Goal: Task Accomplishment & Management: Manage account settings

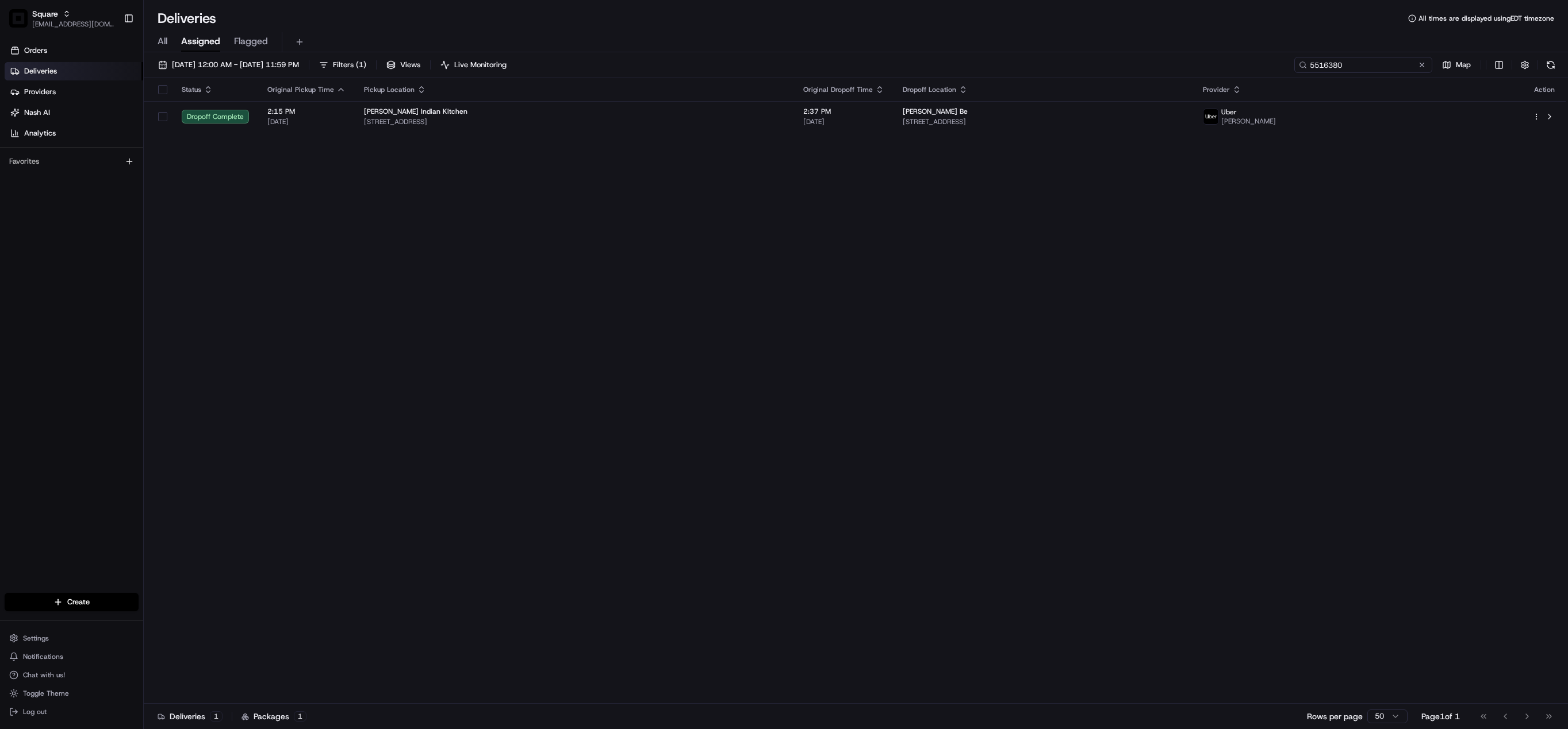
click at [1360, 68] on input "5516380" at bounding box center [1363, 65] width 138 height 16
paste input "2070046"
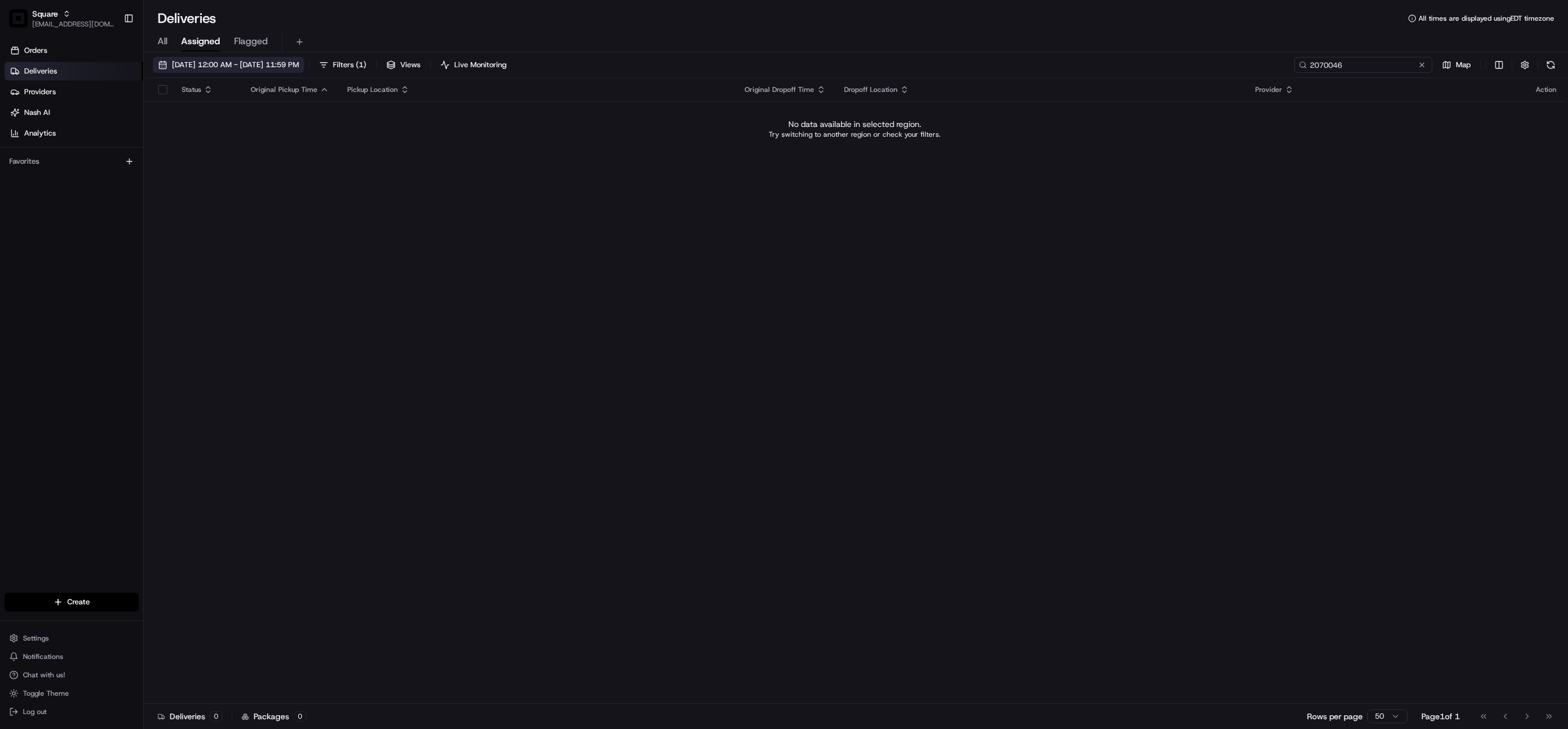
type input "2070046"
click at [246, 66] on span "08/21/2025 12:00 AM - 08/21/2025 11:59 PM" at bounding box center [236, 65] width 127 height 10
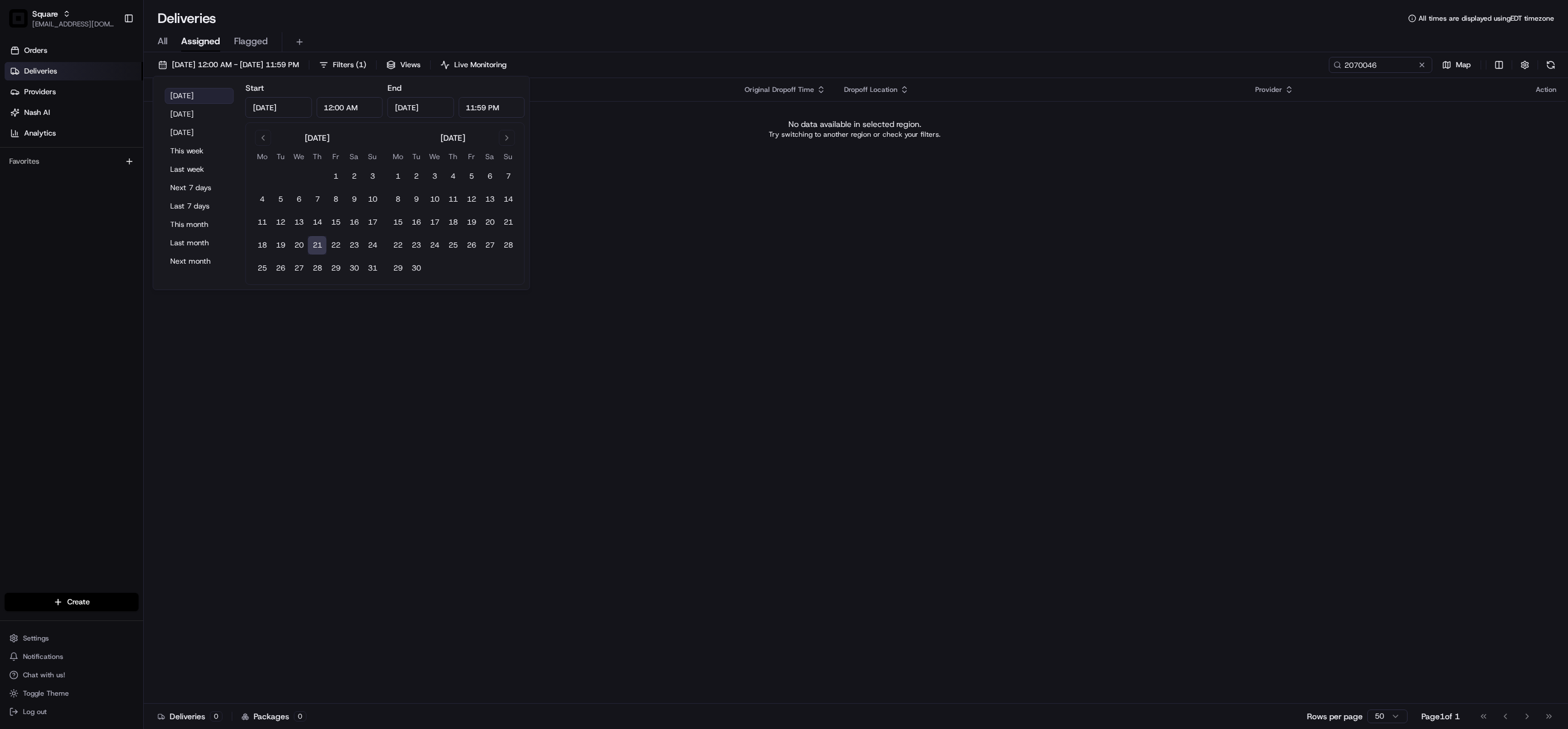
click at [169, 92] on button "Today" at bounding box center [199, 96] width 69 height 16
click at [893, 278] on div "Status Original Pickup Time Pickup Location Original Dropoff Time Dropoff Locat…" at bounding box center [854, 391] width 1422 height 626
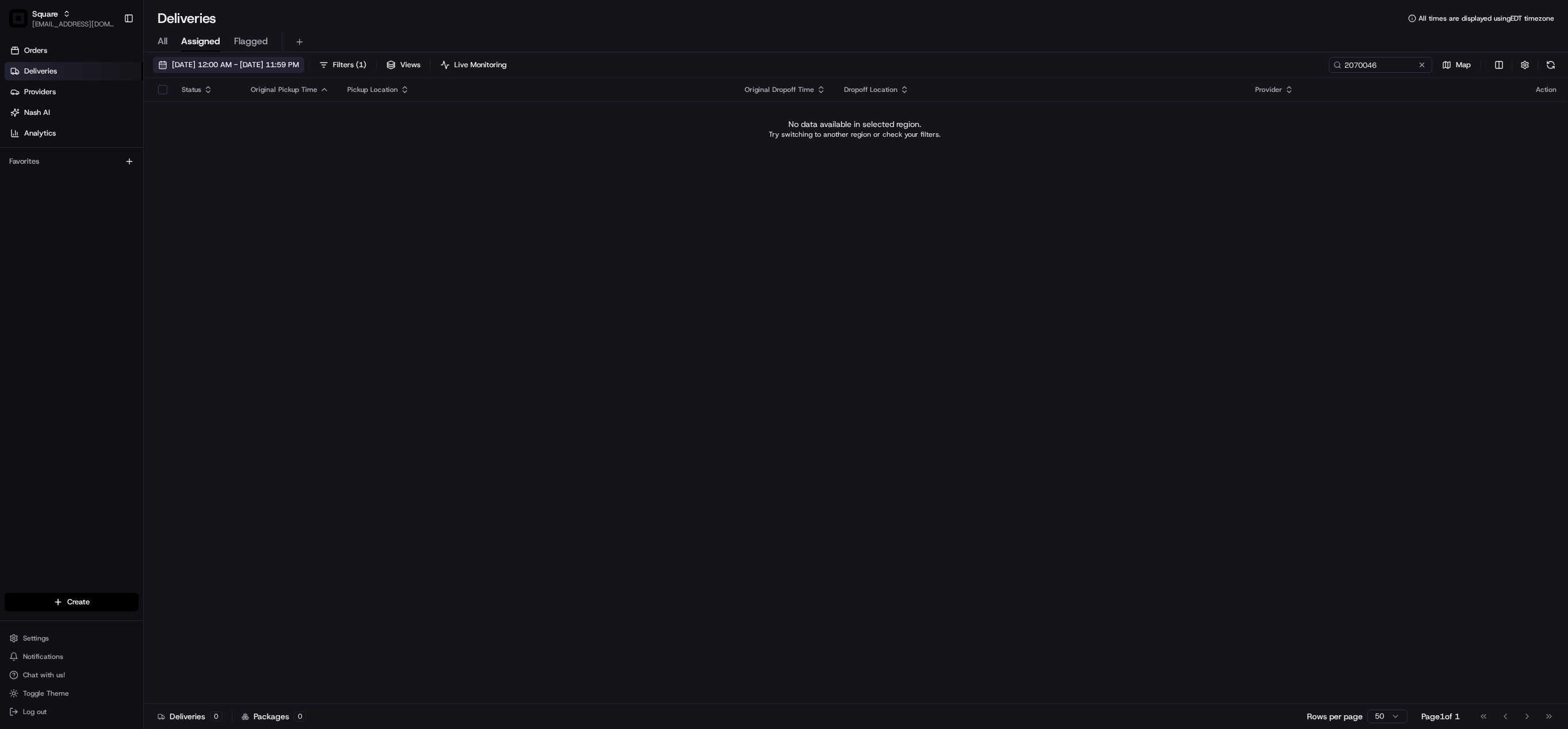
click at [202, 60] on span "08/21/2025 12:00 AM - 08/21/2025 11:59 PM" at bounding box center [236, 65] width 127 height 10
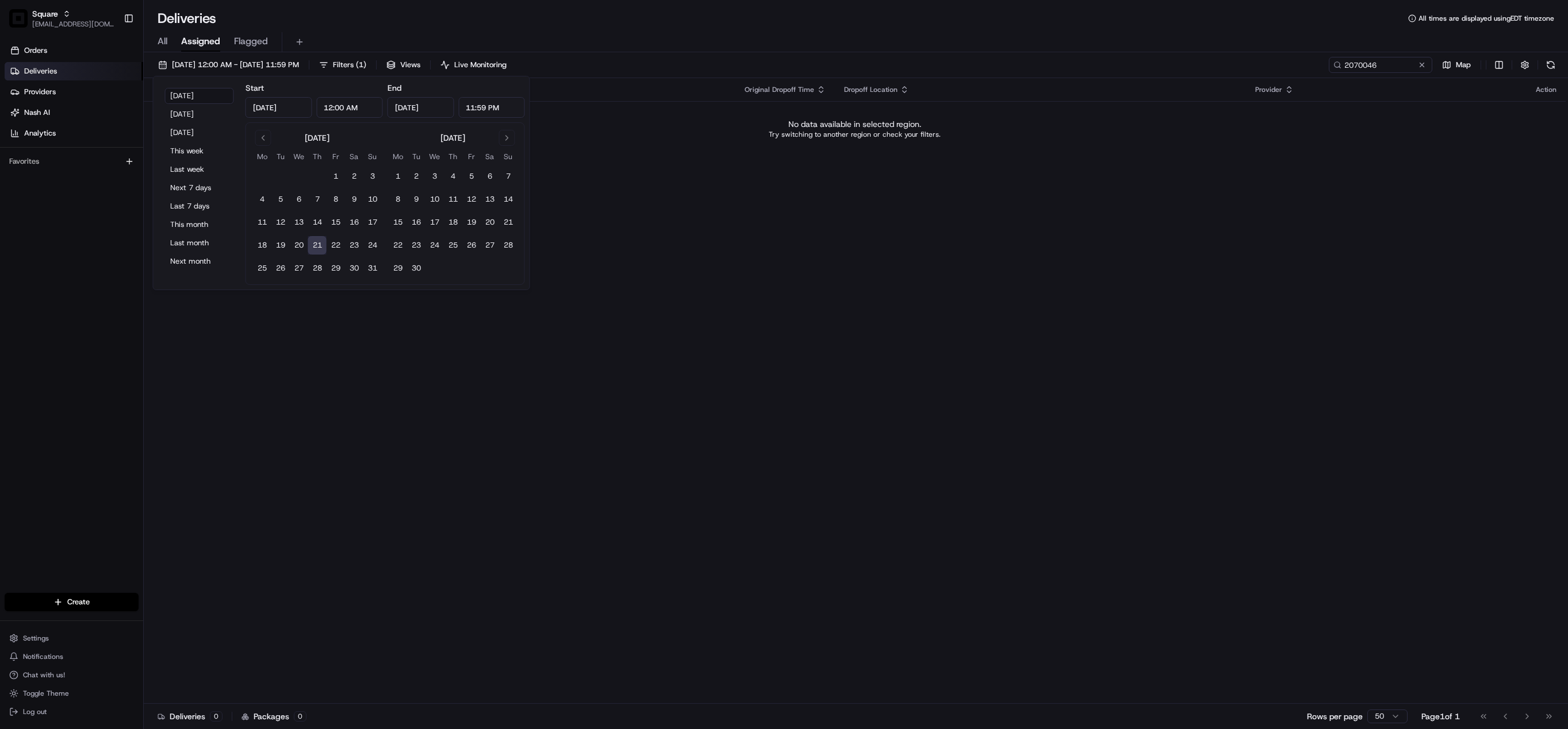
click at [751, 271] on div "Status Original Pickup Time Pickup Location Original Dropoff Time Dropoff Locat…" at bounding box center [854, 391] width 1422 height 626
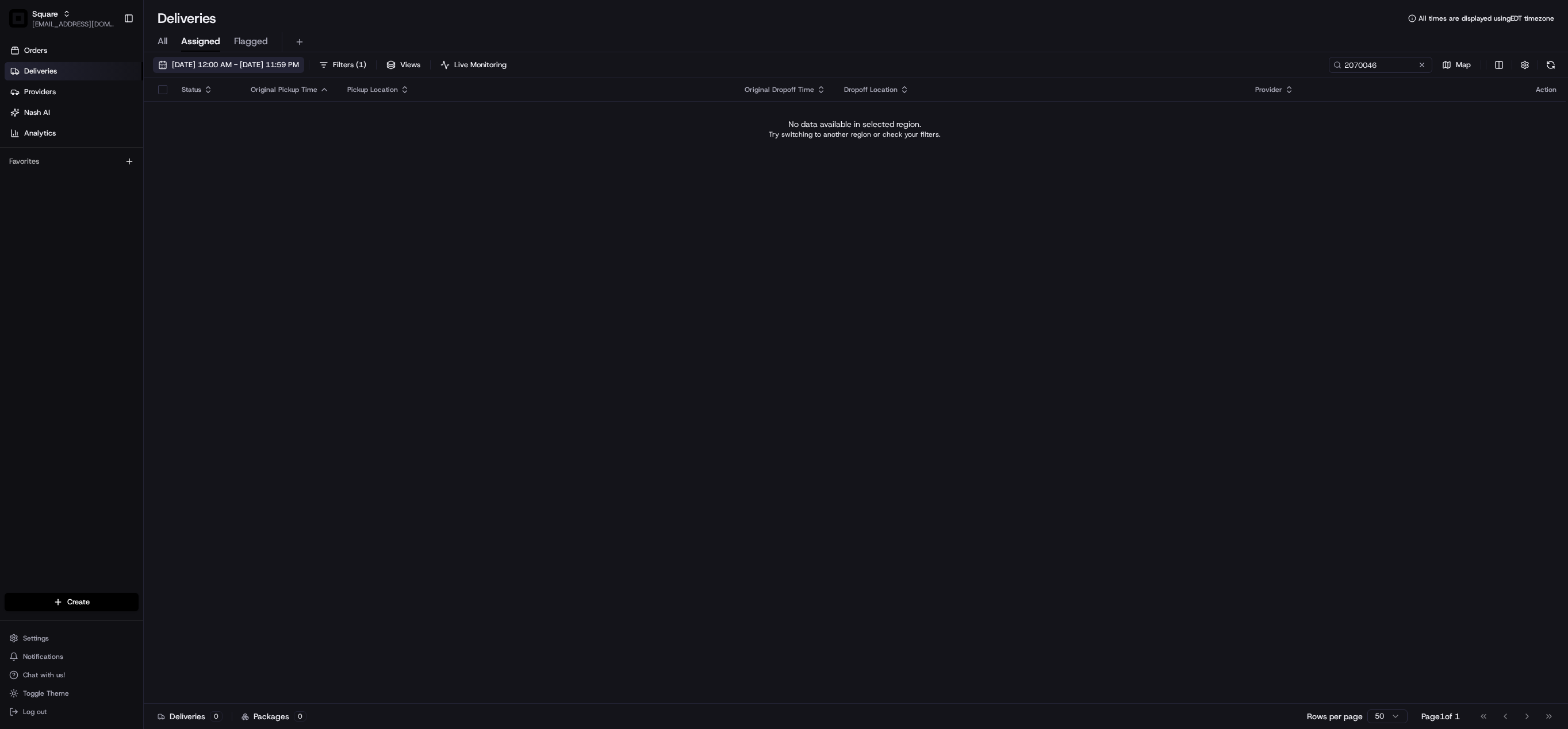
click at [260, 64] on span "08/21/2025 12:00 AM - 08/21/2025 11:59 PM" at bounding box center [236, 65] width 127 height 10
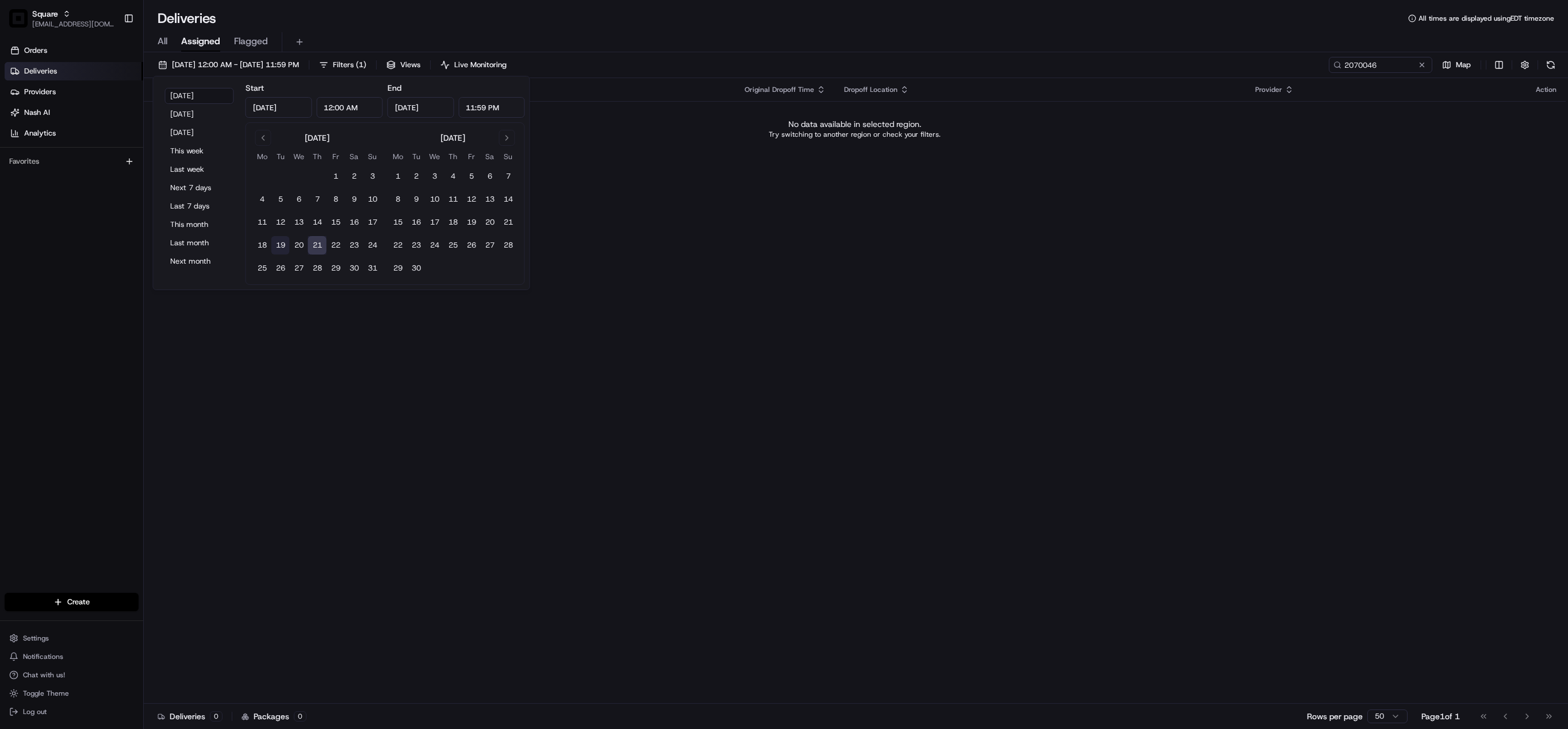
click at [281, 240] on button "19" at bounding box center [280, 245] width 18 height 18
type input "Aug 19, 2025"
click at [759, 300] on div "Status Original Pickup Time Pickup Location Original Dropoff Time Dropoff Locat…" at bounding box center [854, 391] width 1422 height 626
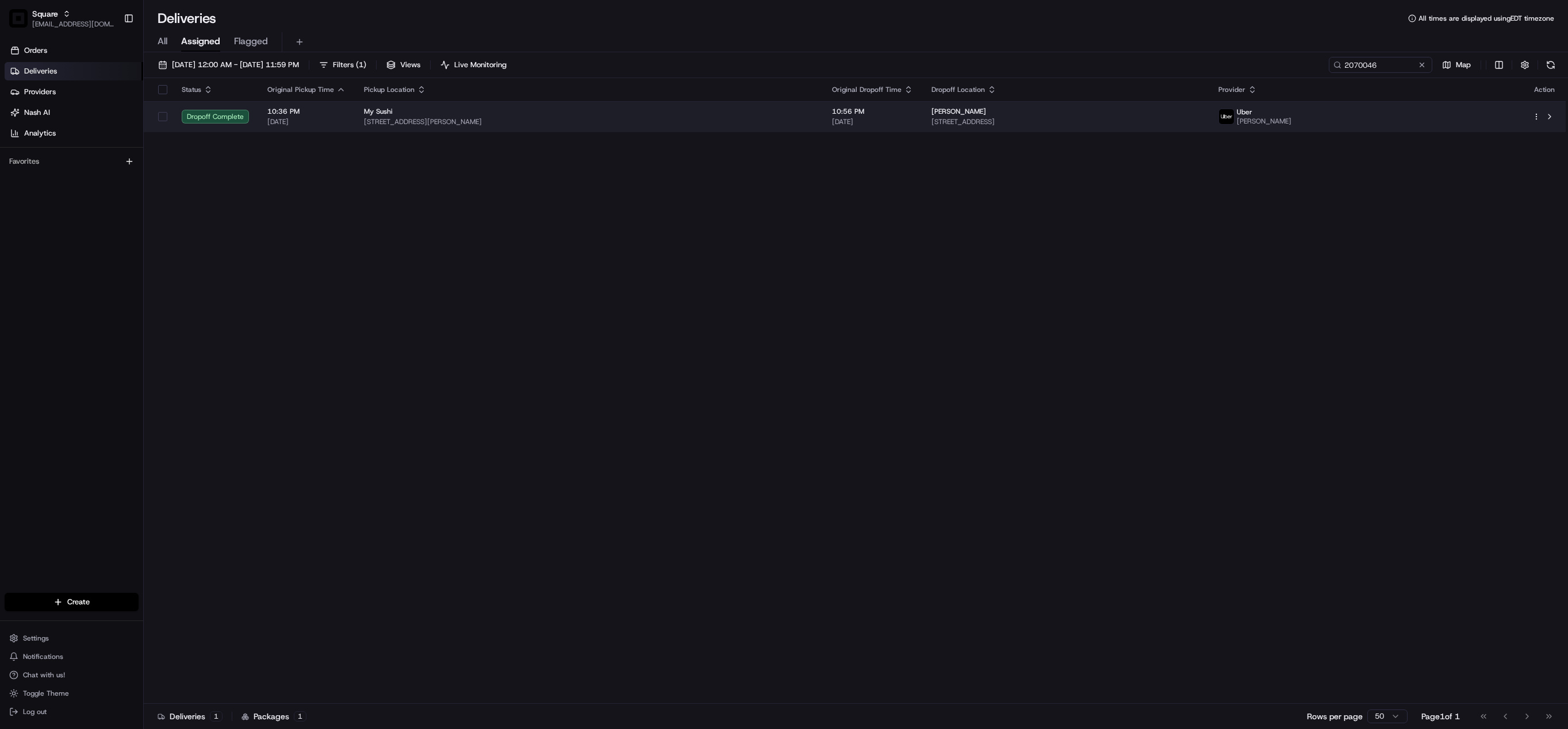
click at [705, 115] on div "My Sushi" at bounding box center [589, 111] width 449 height 9
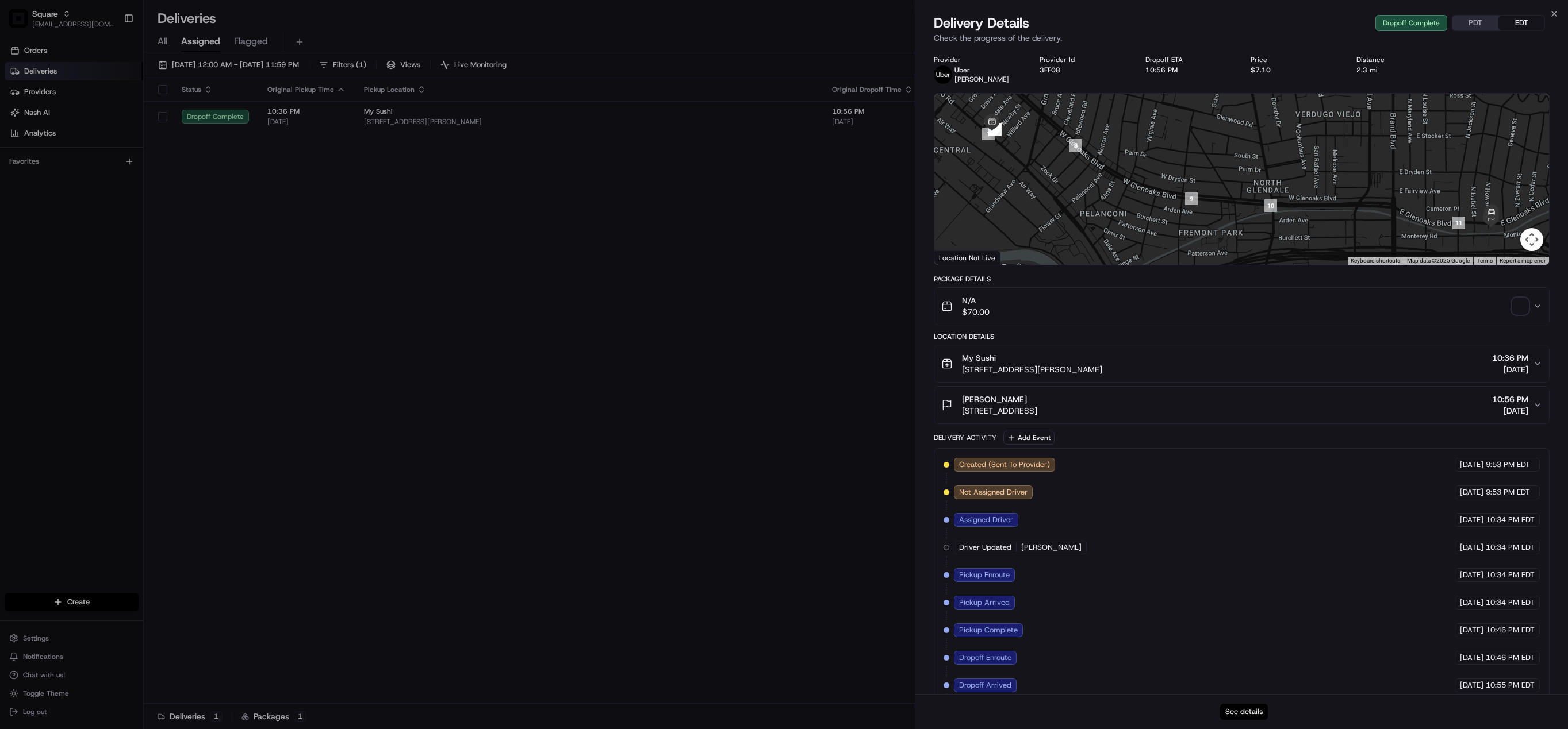
click at [1250, 713] on button "See details" at bounding box center [1244, 712] width 48 height 16
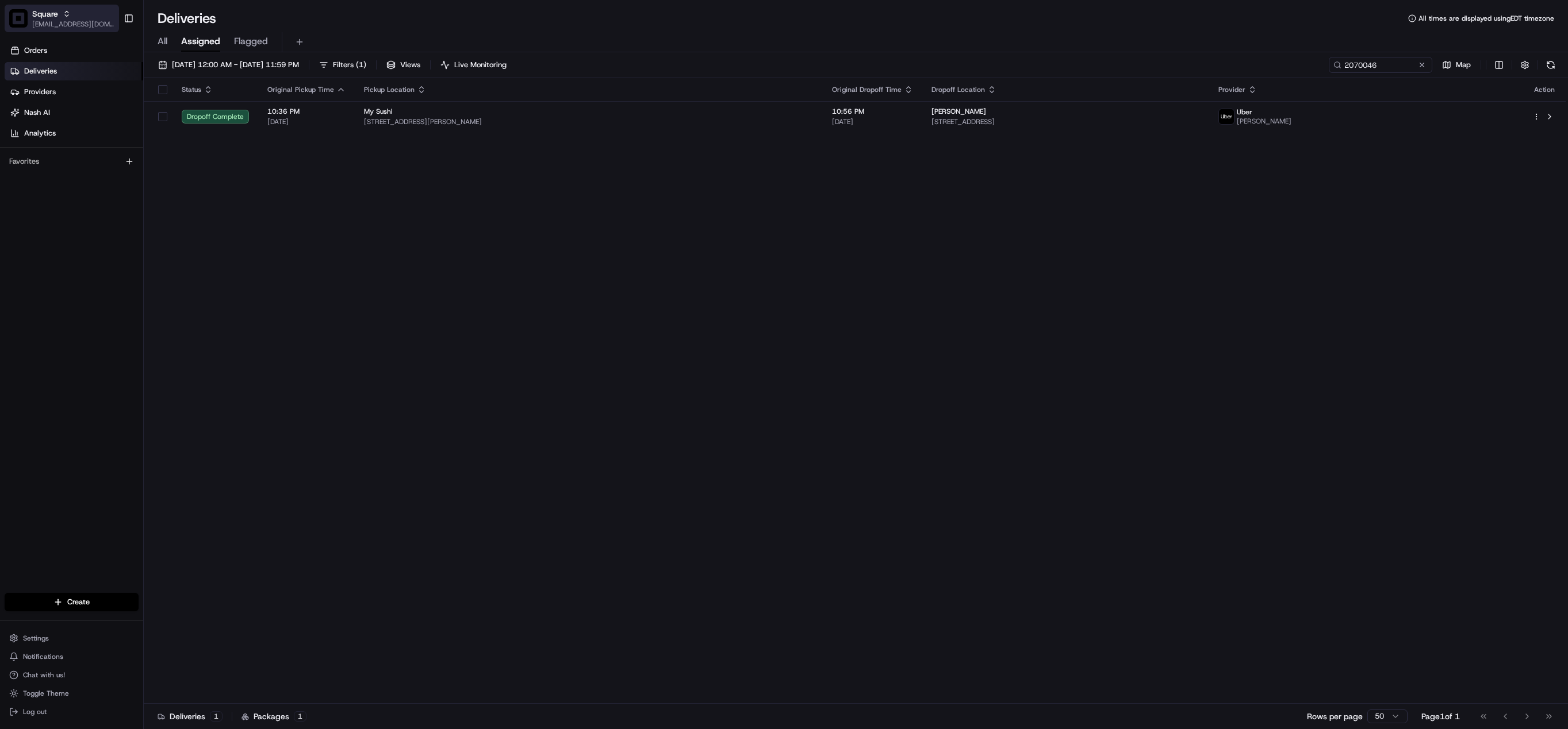
click at [57, 12] on span "Square" at bounding box center [45, 14] width 26 height 12
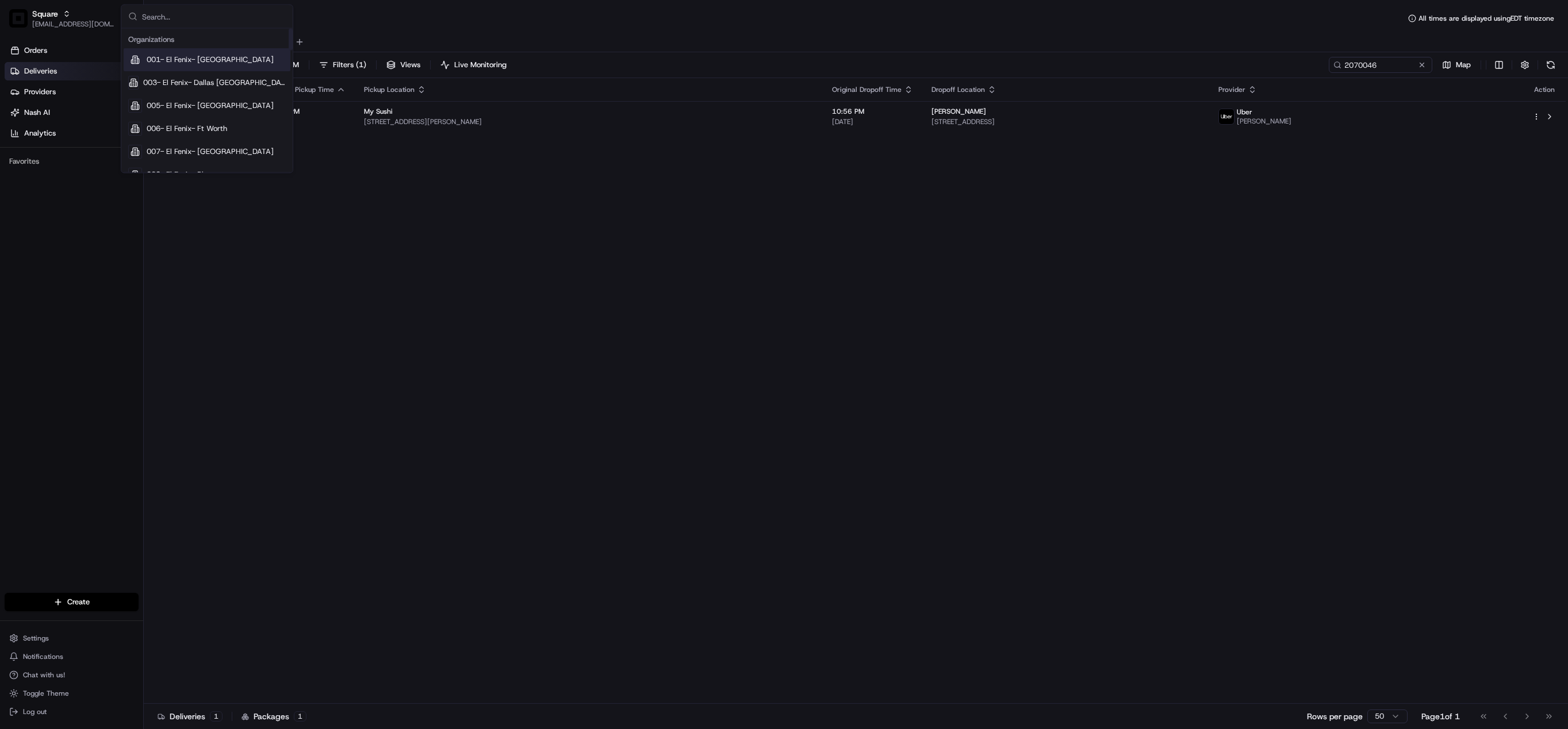
click at [221, 16] on input "text" at bounding box center [214, 17] width 143 height 23
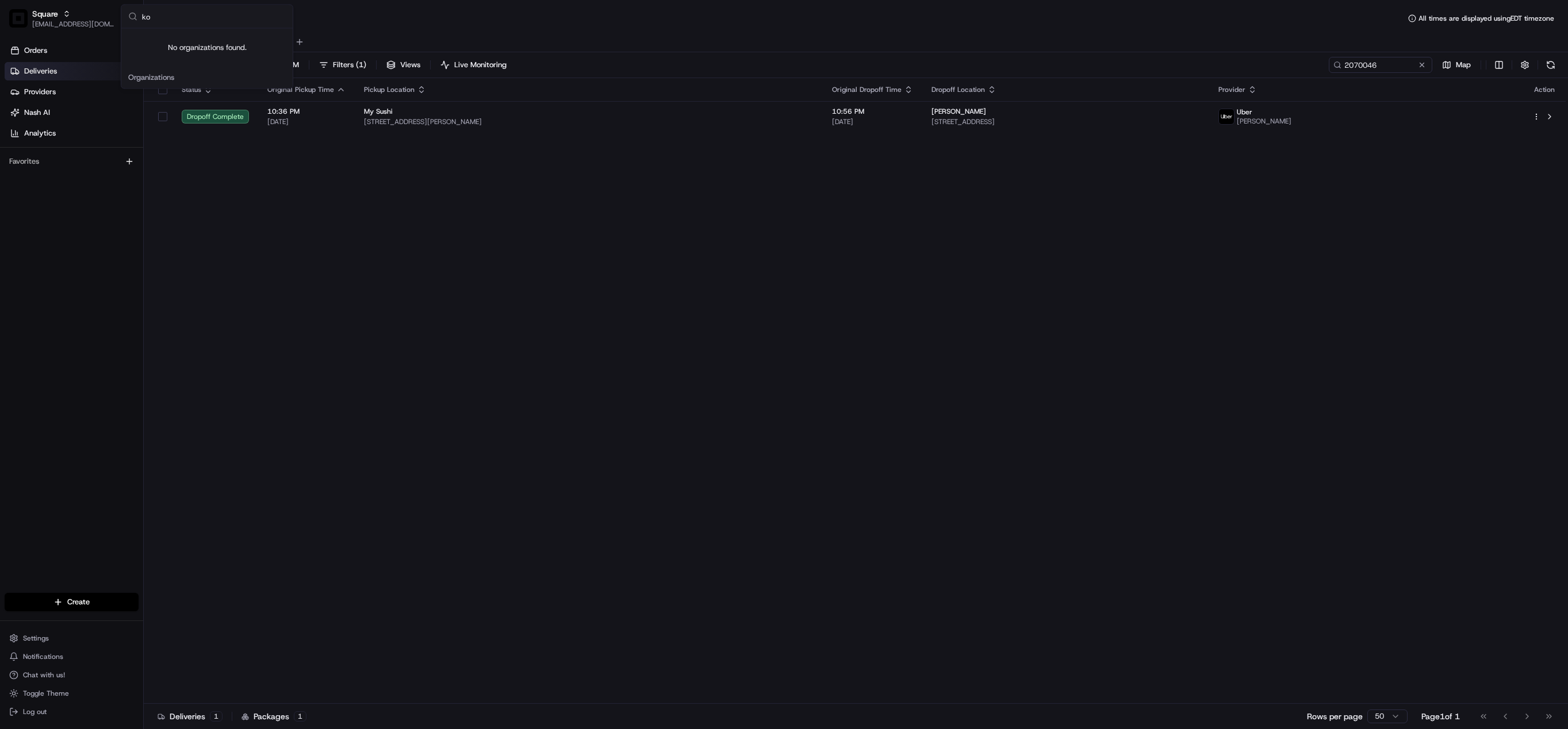
type input "k"
type input "korat"
click at [167, 56] on span "Korat Thai Cafe" at bounding box center [173, 59] width 53 height 10
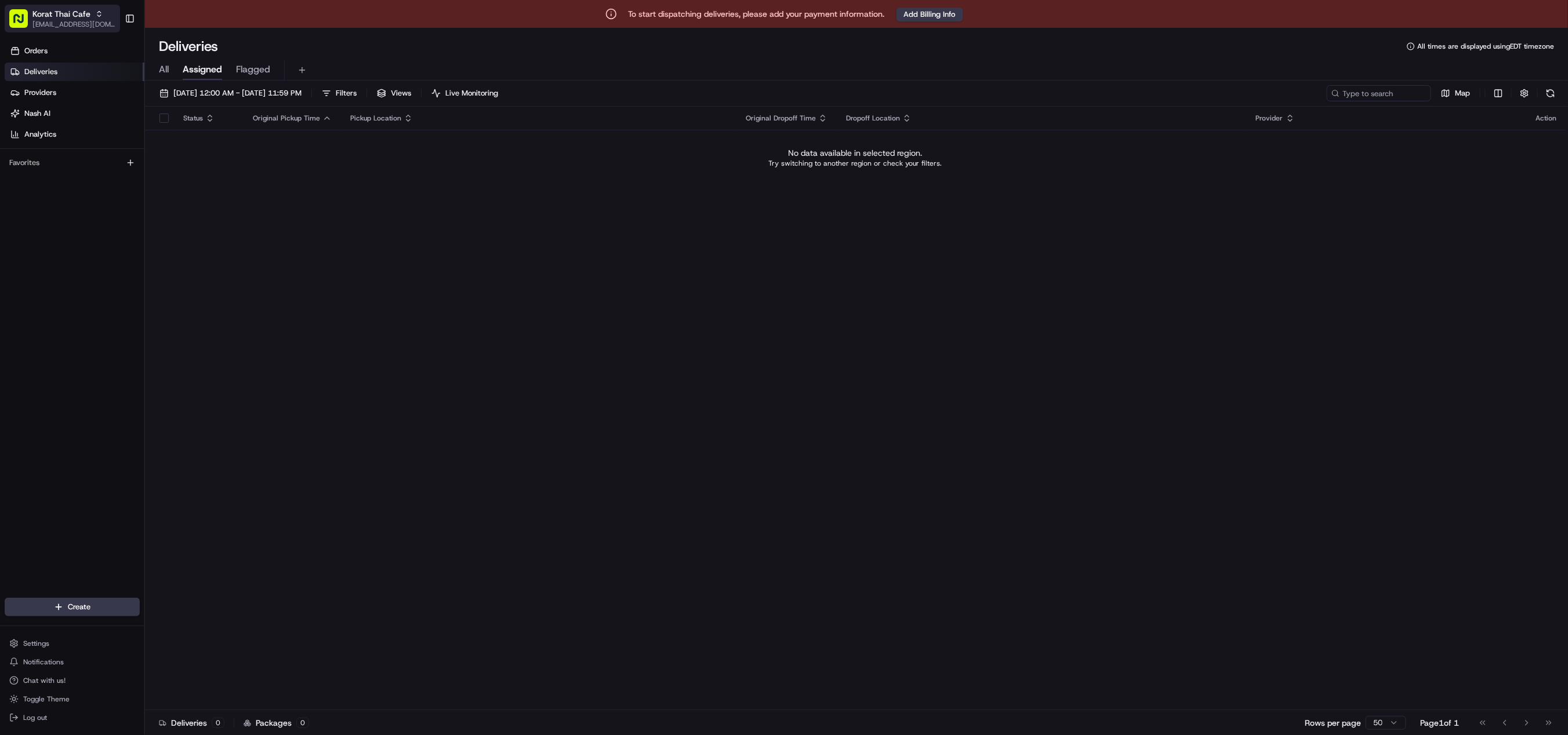
click at [47, 11] on span "Korat Thai Cafe" at bounding box center [61, 14] width 58 height 12
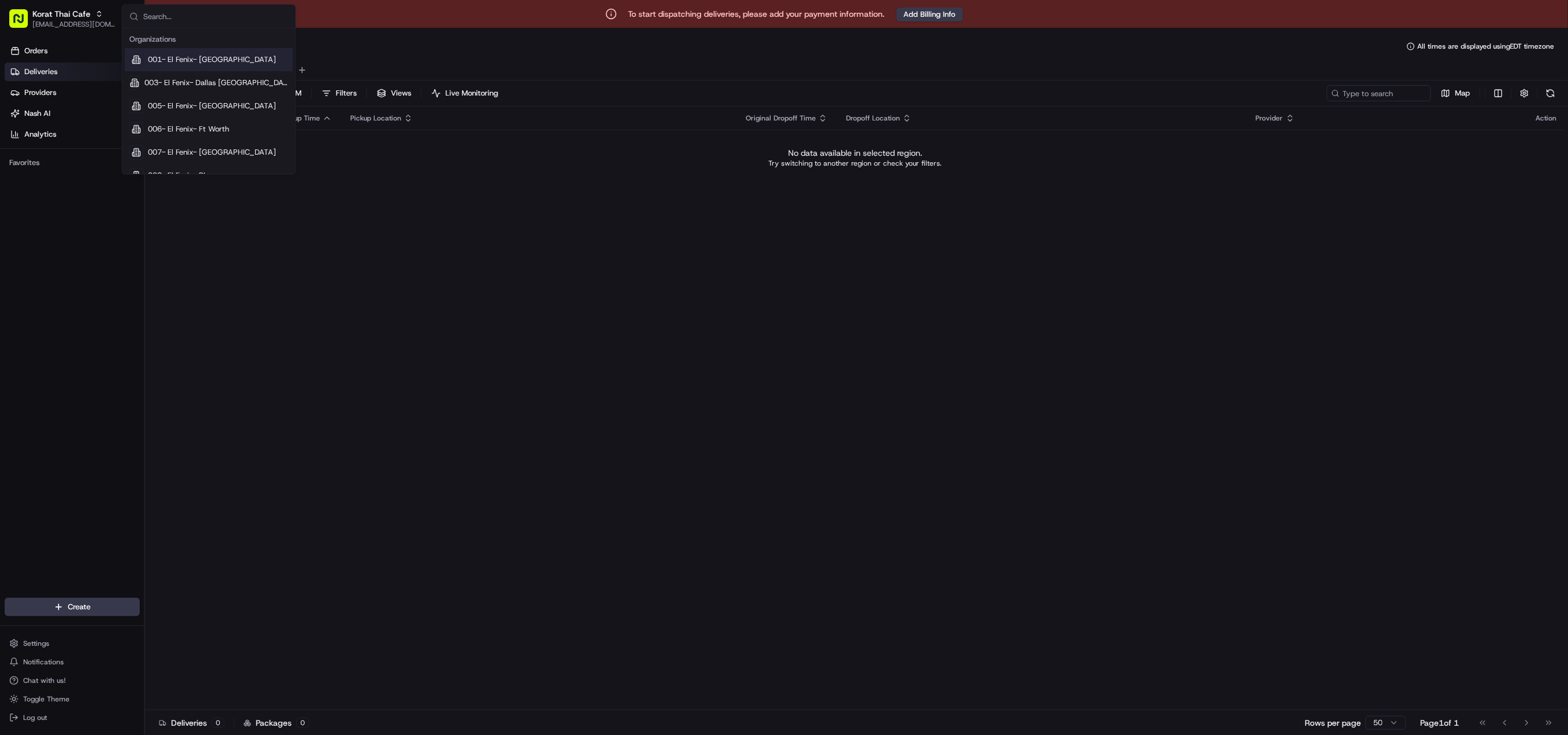
click at [188, 17] on input "text" at bounding box center [216, 17] width 145 height 23
type input "korat thai cafe"
click at [189, 75] on div "Korat Thai Cafe" at bounding box center [209, 83] width 168 height 23
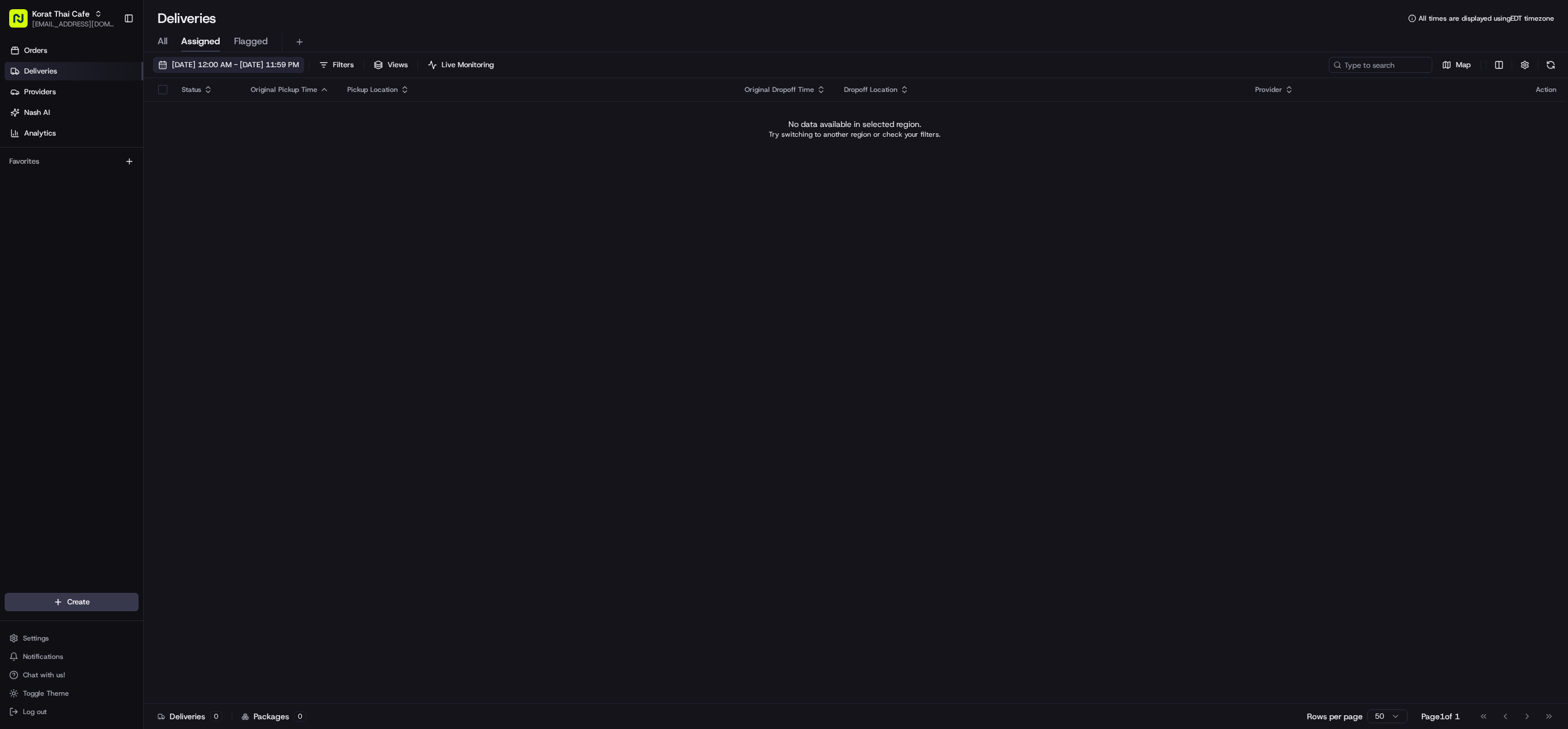
click at [213, 63] on span "08/19/2025 12:00 AM - 08/19/2025 11:59 PM" at bounding box center [236, 65] width 127 height 10
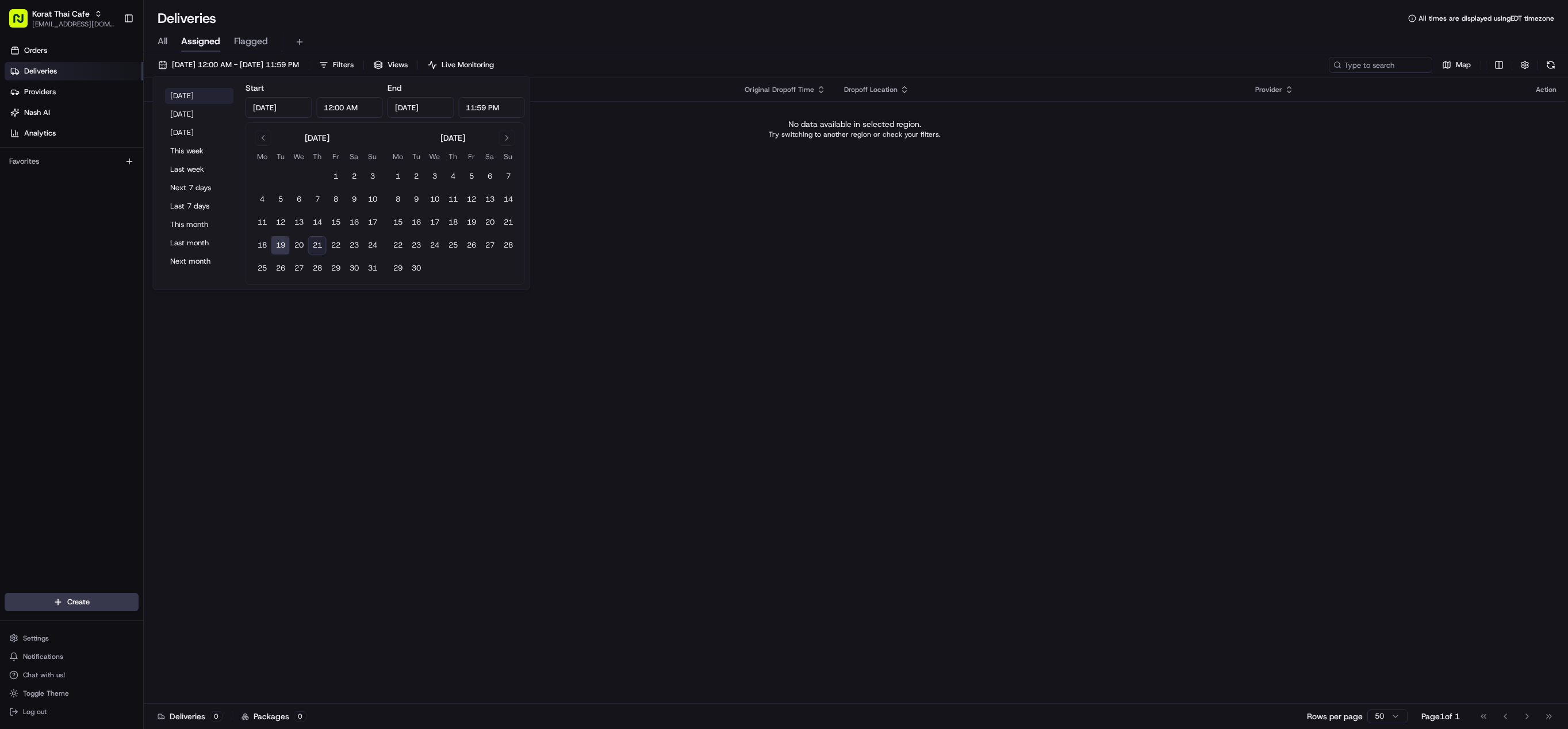
click at [186, 97] on button "Today" at bounding box center [199, 96] width 69 height 16
type input "Aug 21, 2025"
click at [578, 162] on div "Status Original Pickup Time Pickup Location Original Dropoff Time Dropoff Locat…" at bounding box center [854, 391] width 1422 height 626
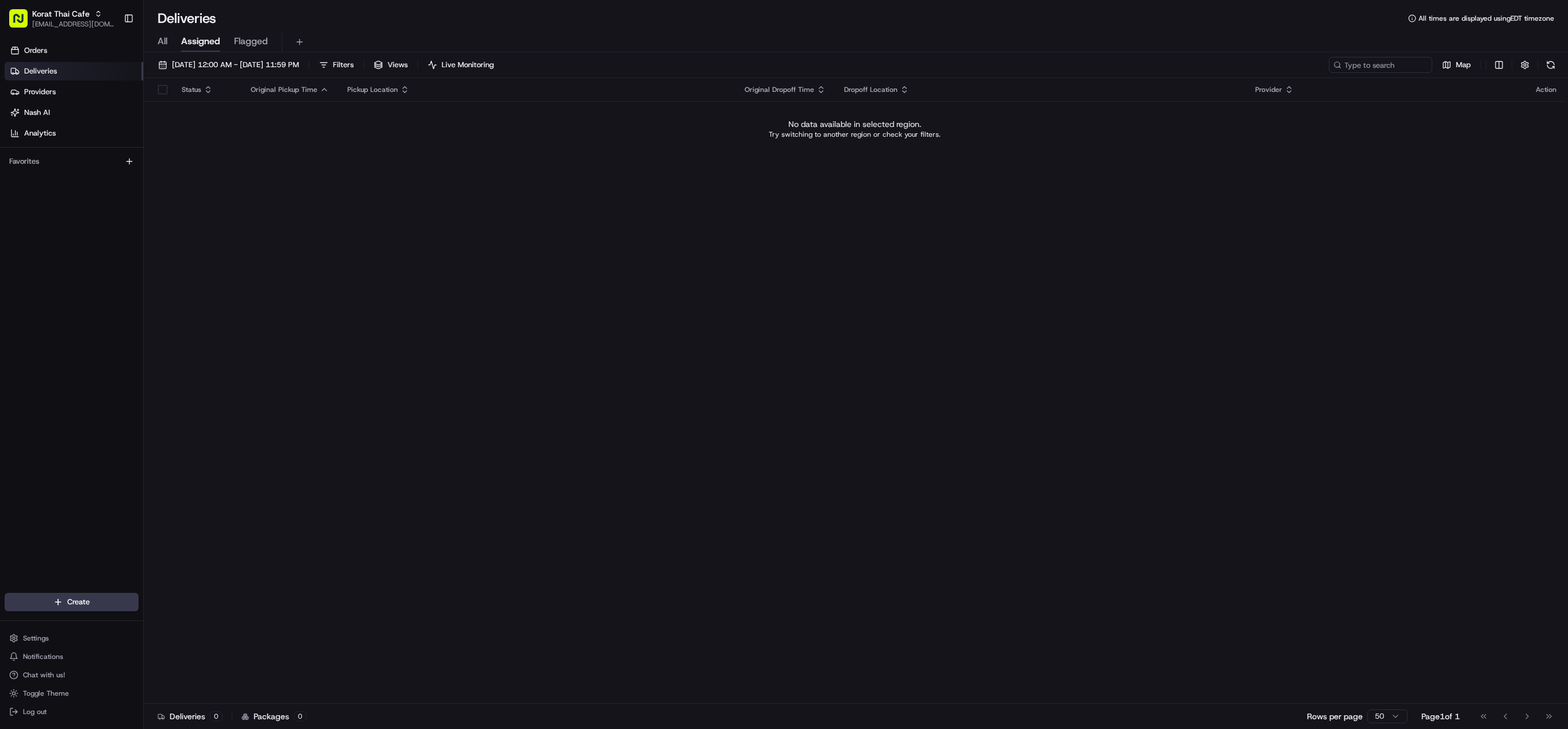
click at [352, 27] on div "All Assigned Flagged" at bounding box center [855, 40] width 1424 height 25
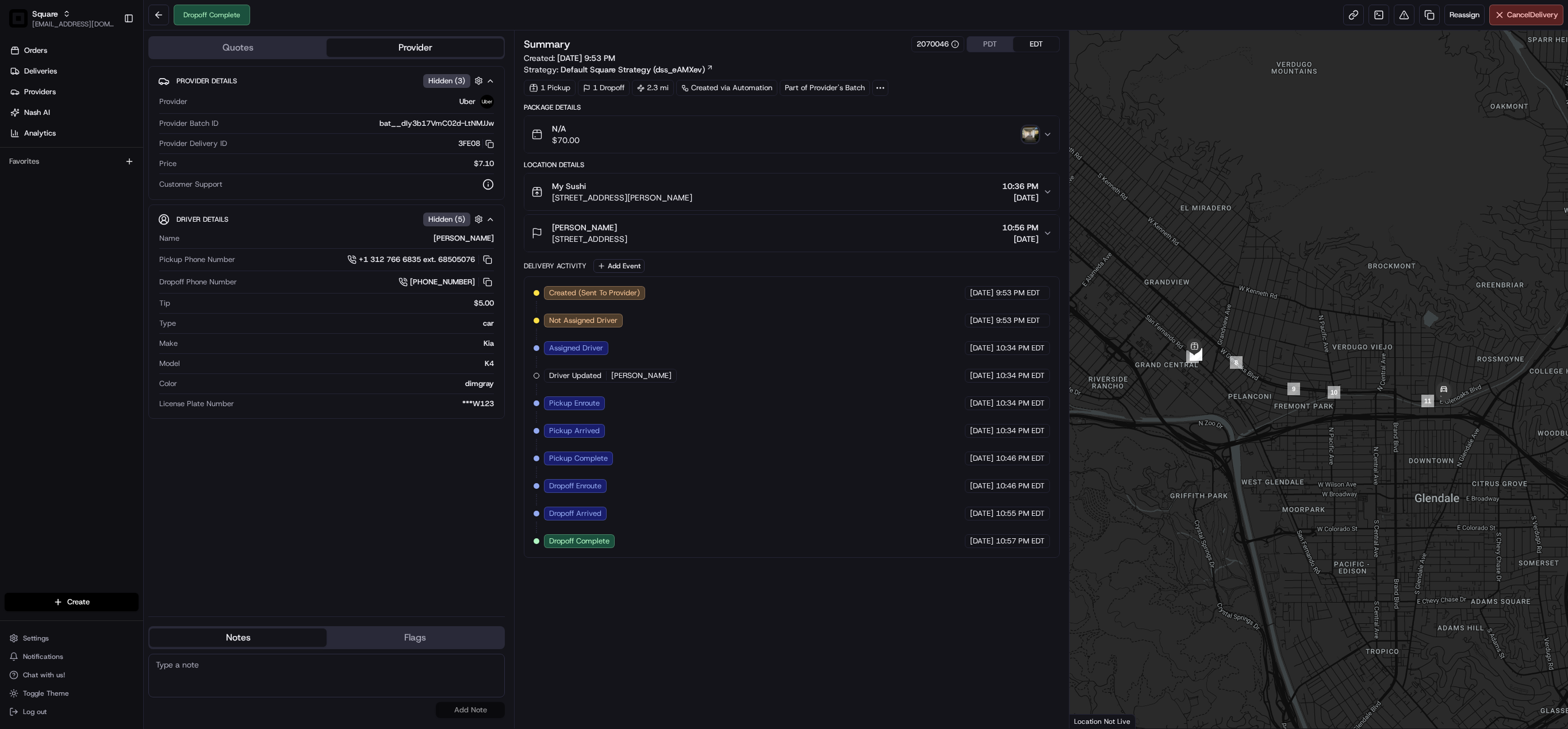
click at [1035, 132] on img "button" at bounding box center [1031, 134] width 16 height 16
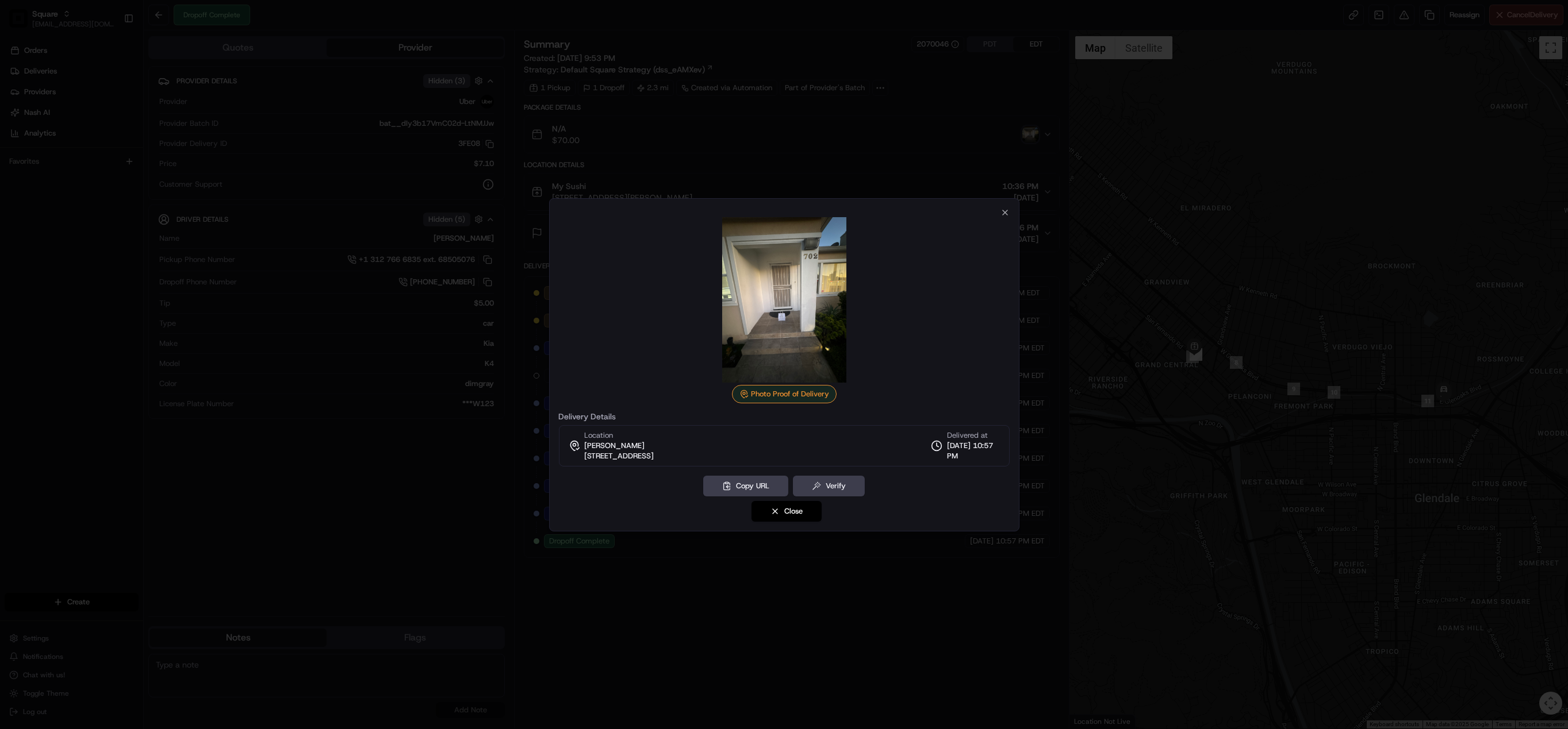
click at [981, 116] on div at bounding box center [784, 364] width 1568 height 729
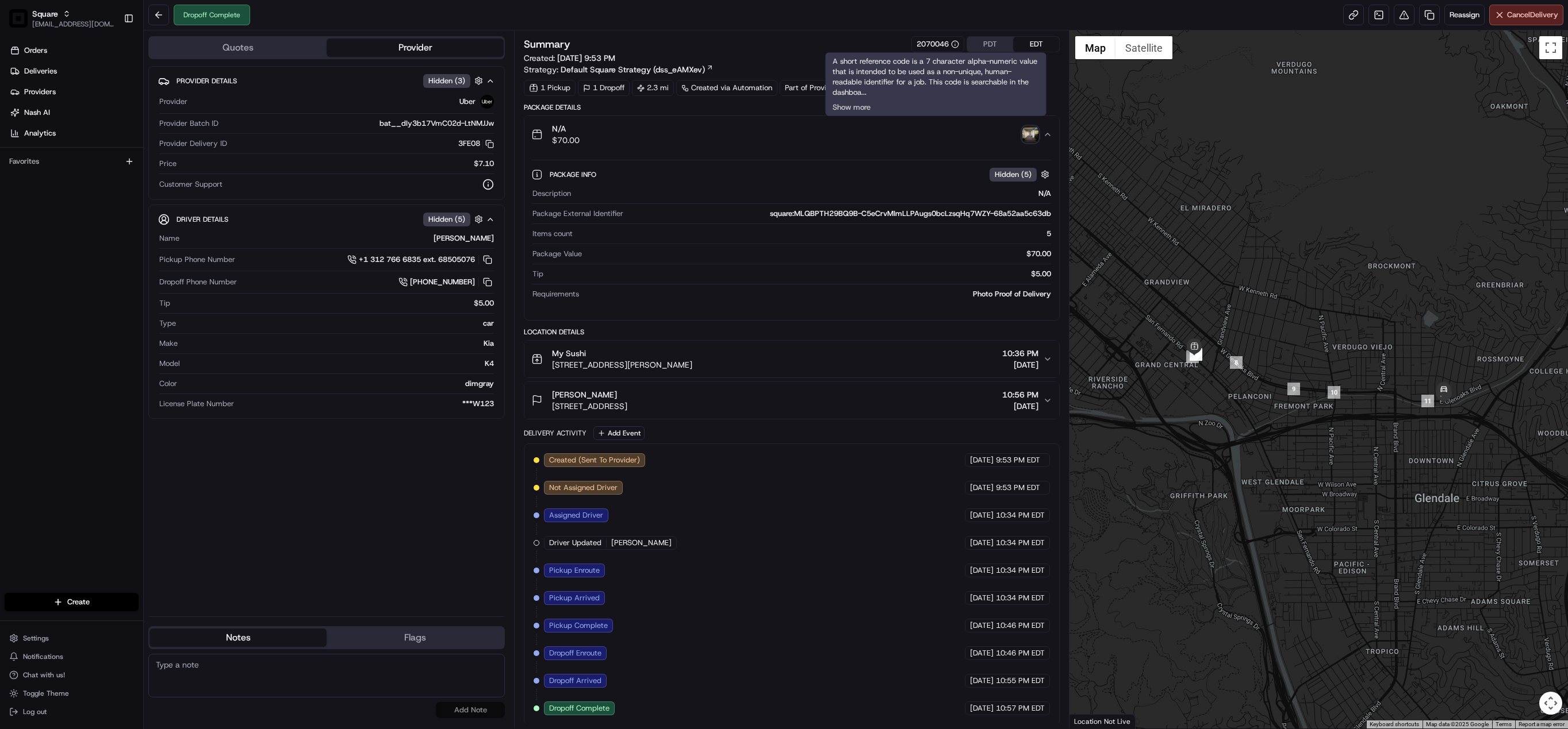
click at [981, 42] on button "PDT" at bounding box center [990, 44] width 46 height 15
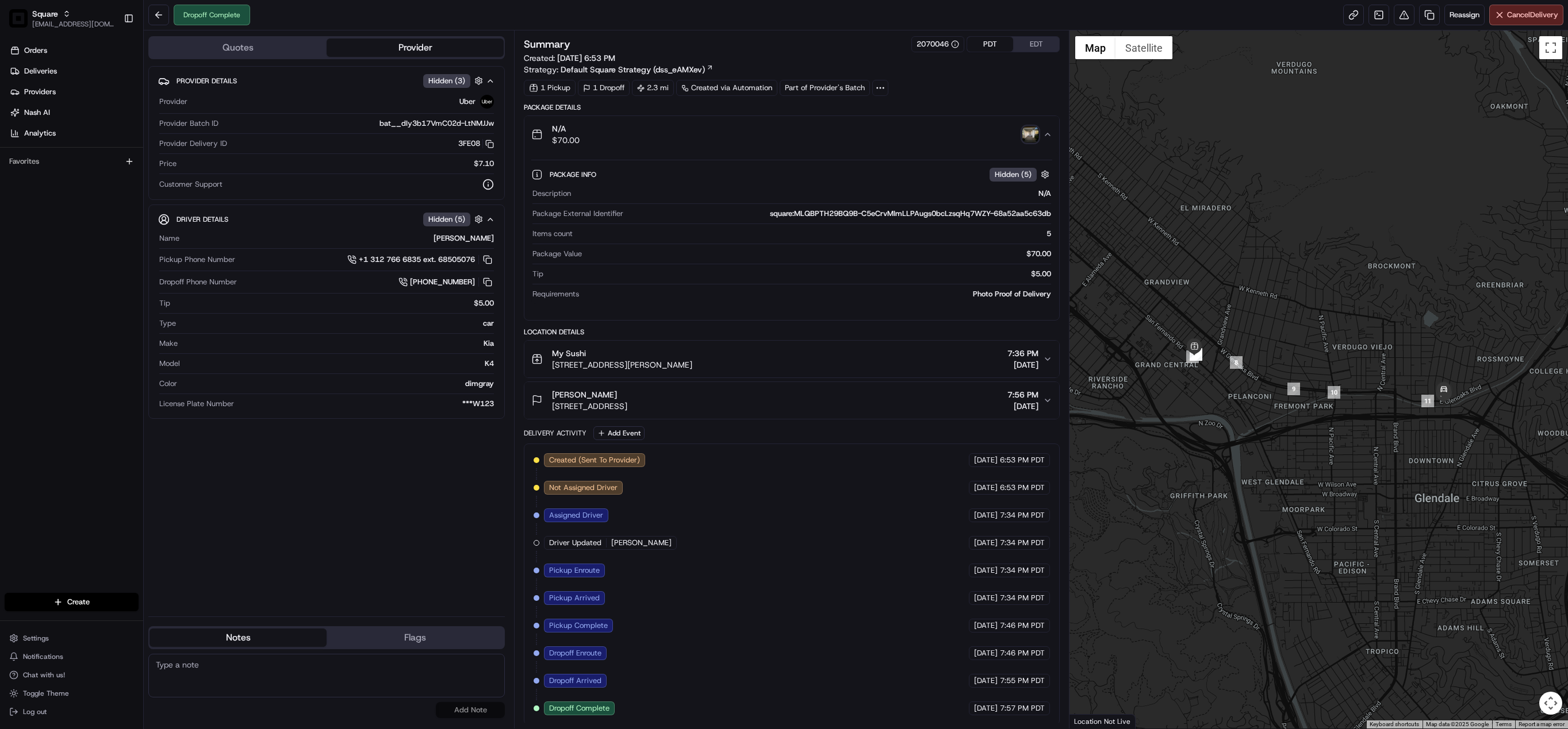
click at [1025, 132] on img "button" at bounding box center [1031, 134] width 16 height 16
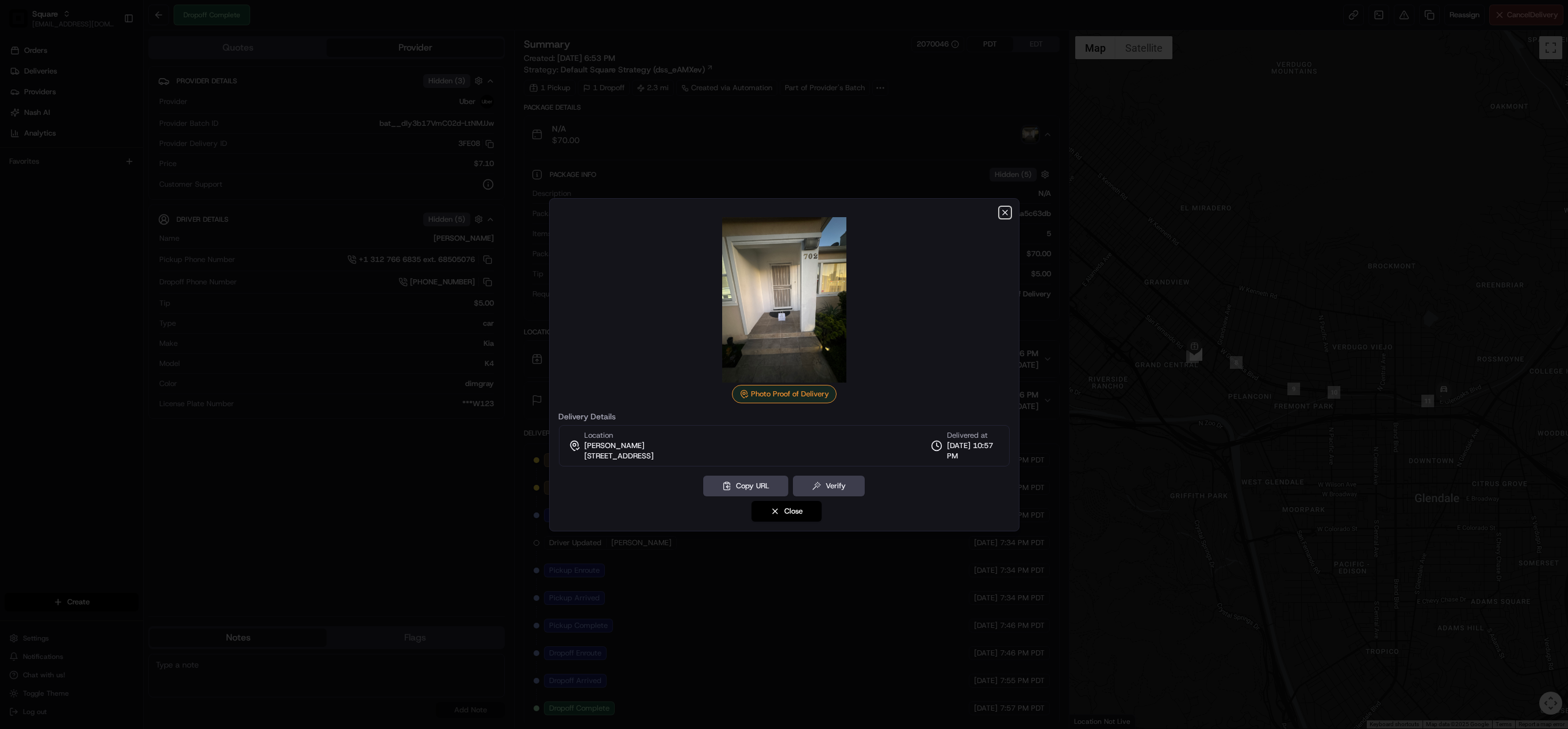
click at [1000, 211] on icon "button" at bounding box center [1005, 212] width 9 height 9
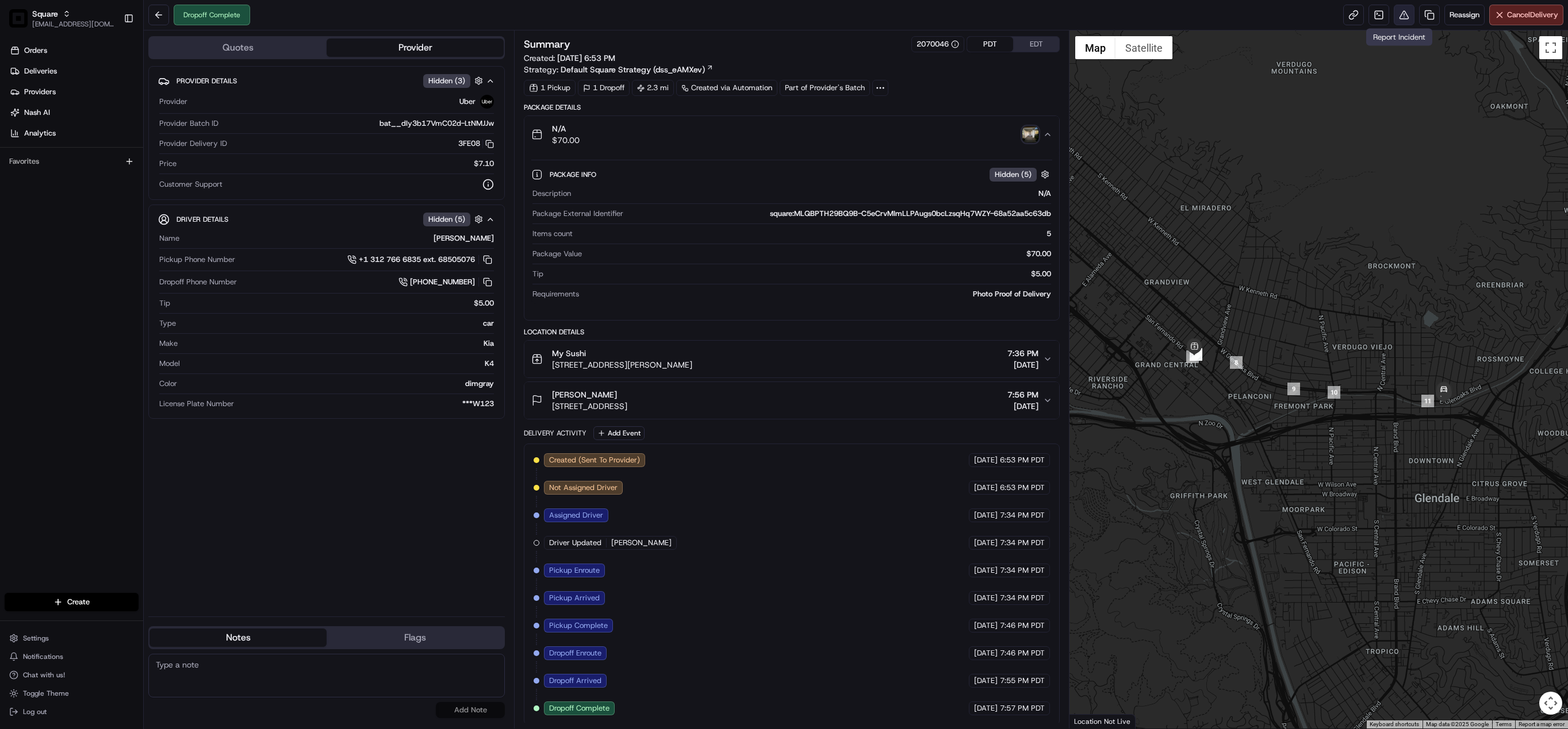
click at [1399, 19] on button at bounding box center [1404, 15] width 20 height 20
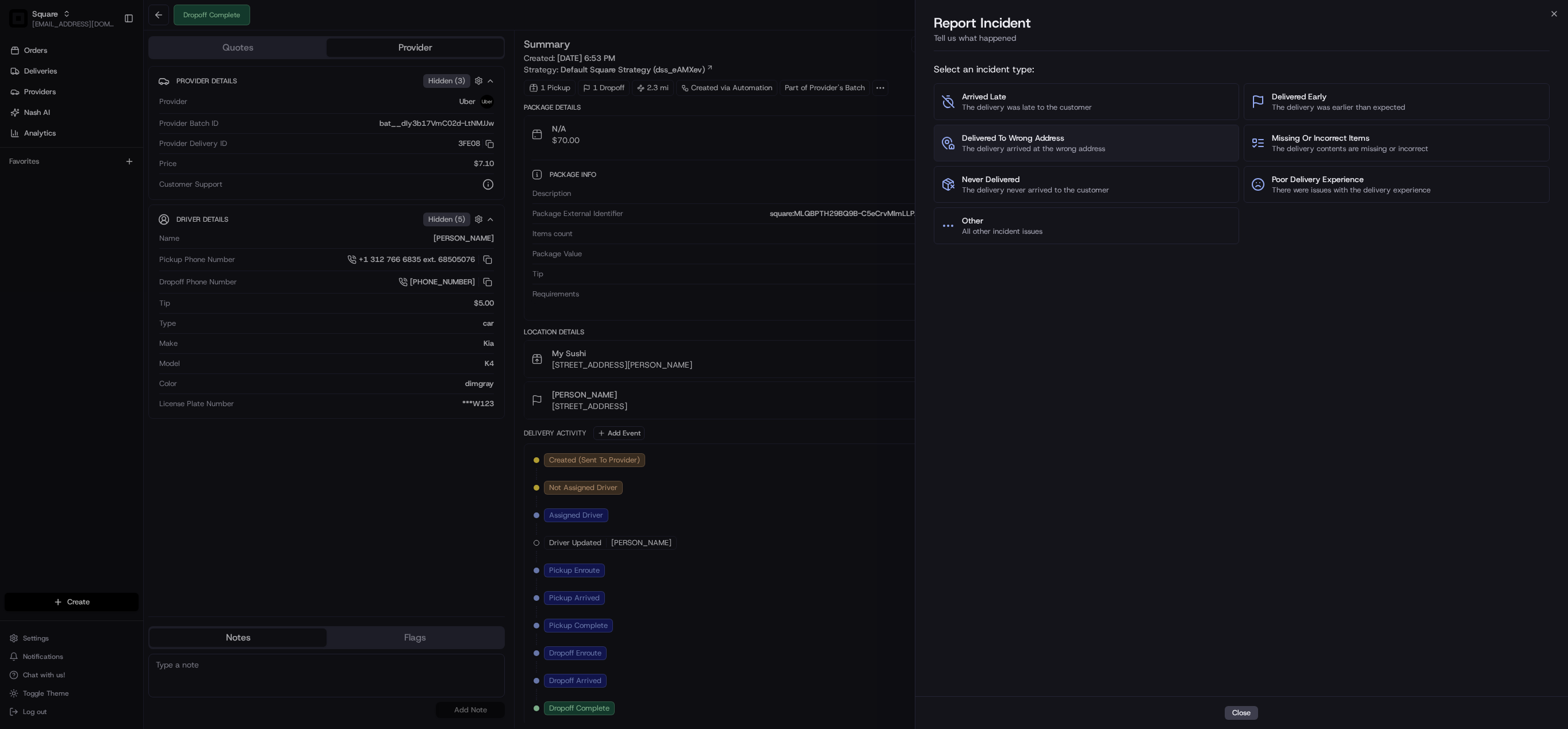
click at [1011, 152] on span "The delivery arrived at the wrong address" at bounding box center [1034, 148] width 143 height 10
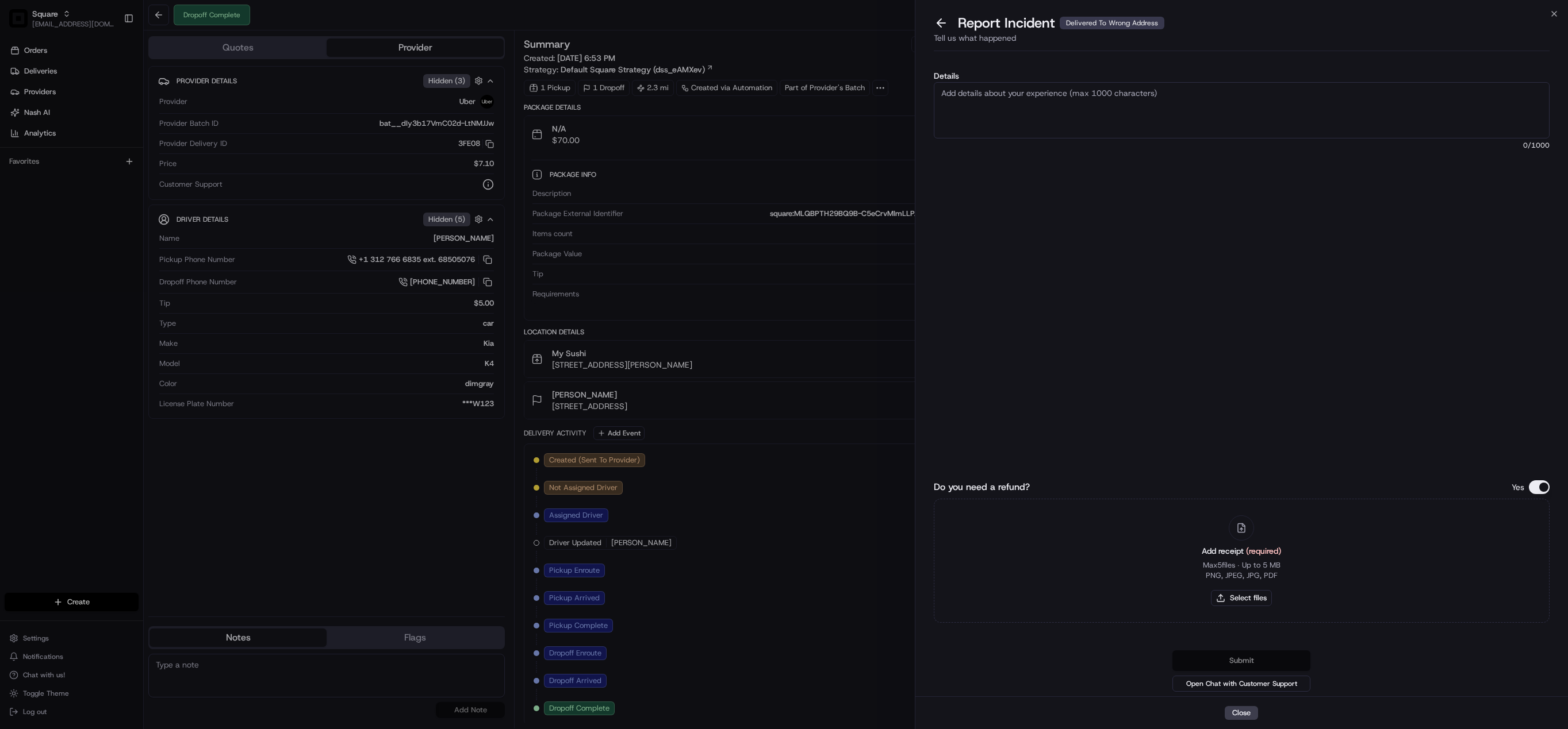
click at [1044, 98] on textarea "Details" at bounding box center [1242, 110] width 616 height 57
type textarea "N"
type textarea "a"
type textarea "As per merchant, the Uber driver delivered the order to a wrong unit. Please is…"
click at [1543, 489] on button "Do you need a refund?" at bounding box center [1539, 487] width 20 height 14
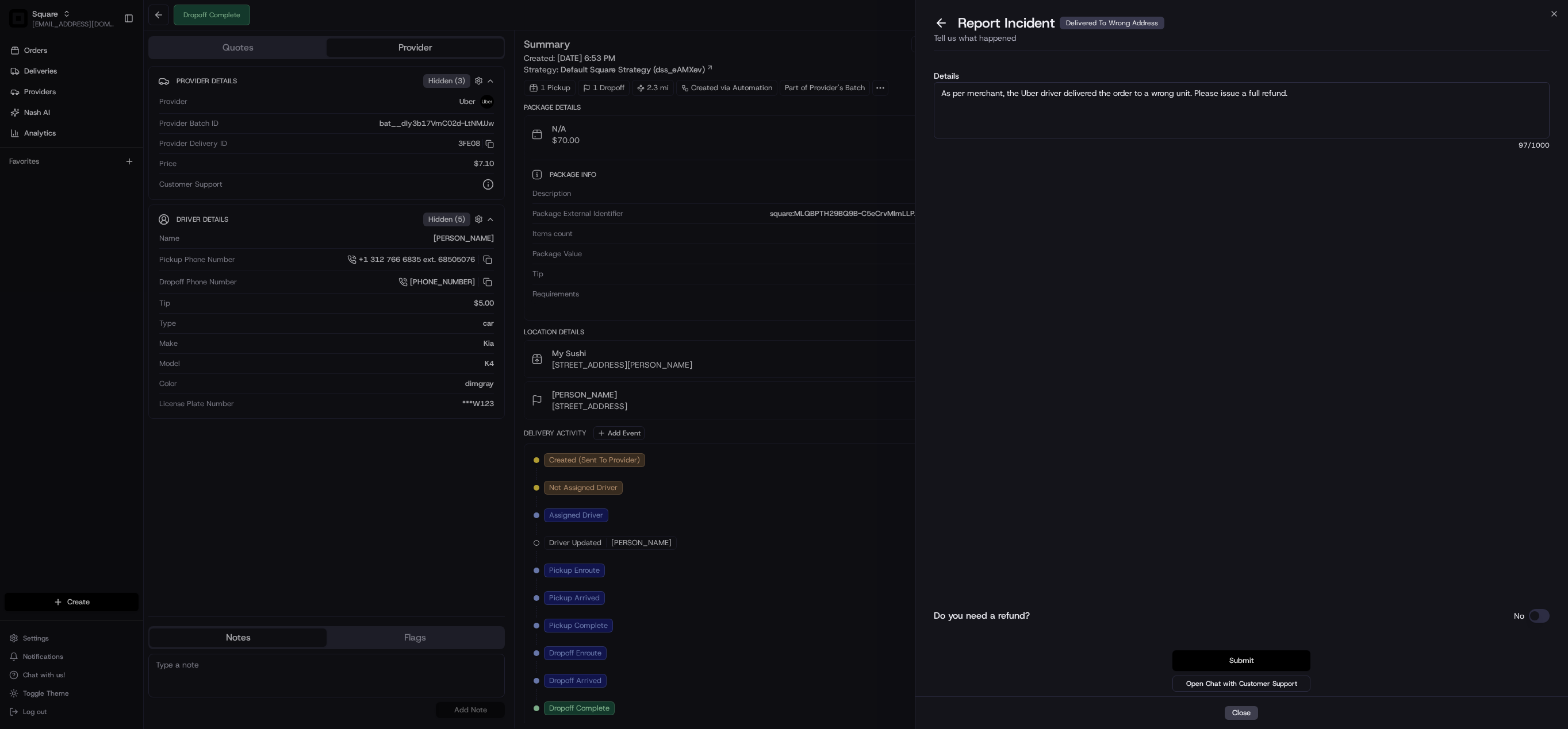
click at [1242, 660] on button "Submit" at bounding box center [1242, 661] width 138 height 20
paste textarea "Chat/Caller Information: Merchant Reason for Call: Customer did not receive the…"
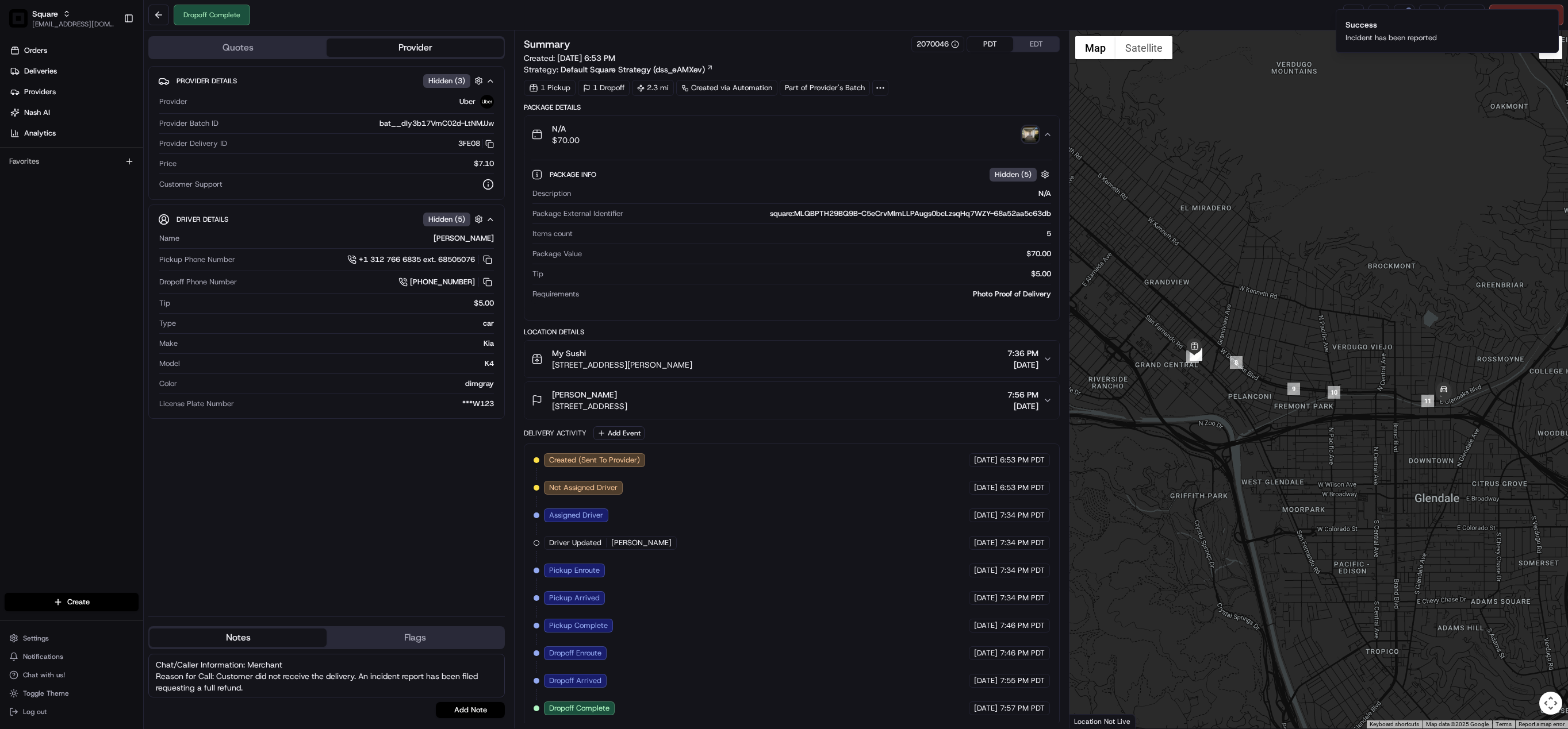
scroll to position [8, 0]
click at [357, 671] on textarea "Chat/Caller Information: Merchant Reason for Call: Customer did not receive the…" at bounding box center [326, 676] width 356 height 44
type textarea "Chat/Caller Information: Merchant Reason for Call: Customer did not receive the…"
click at [478, 711] on button "Add Note" at bounding box center [470, 711] width 69 height 16
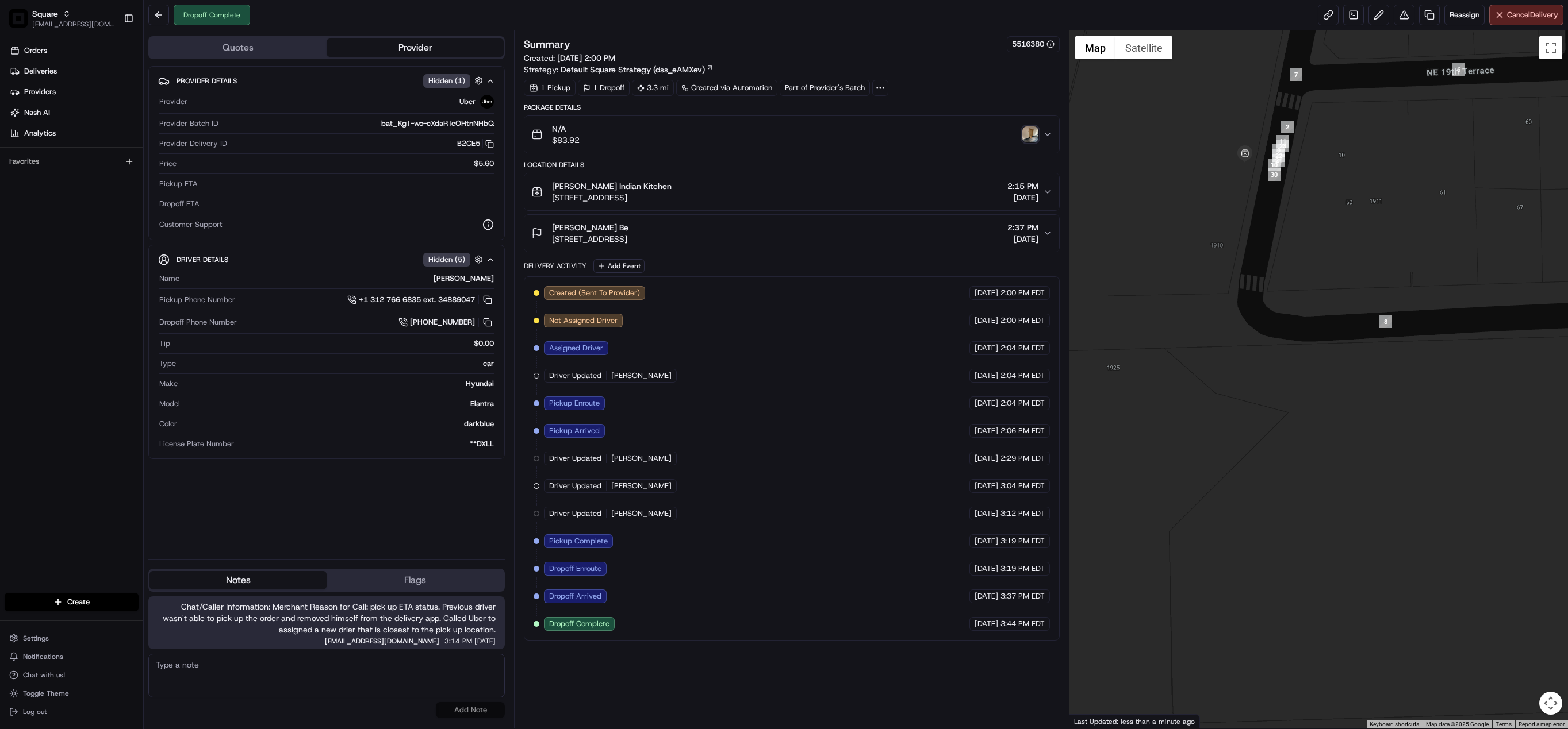
click at [1037, 137] on img "button" at bounding box center [1031, 134] width 16 height 16
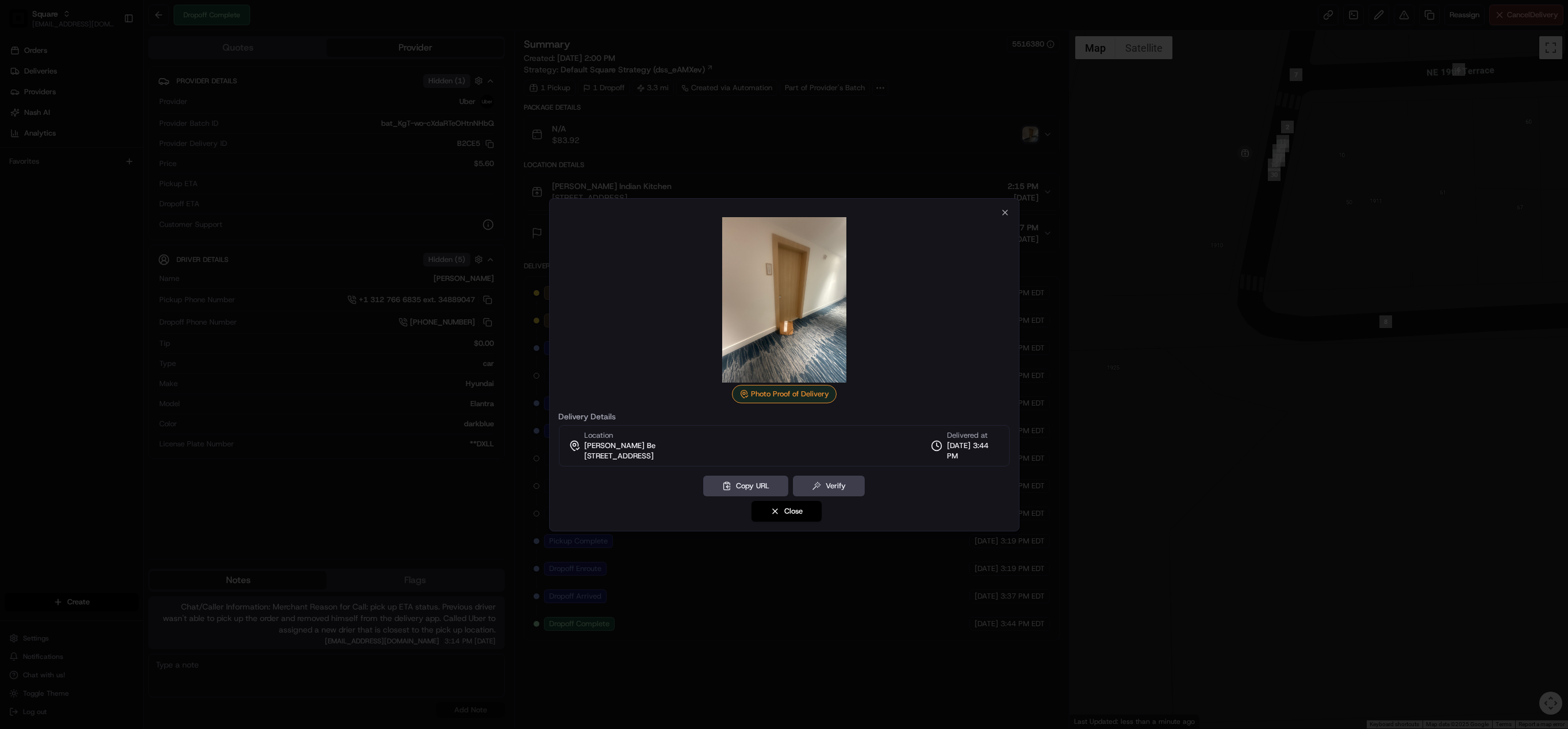
click at [1037, 137] on div at bounding box center [784, 364] width 1568 height 729
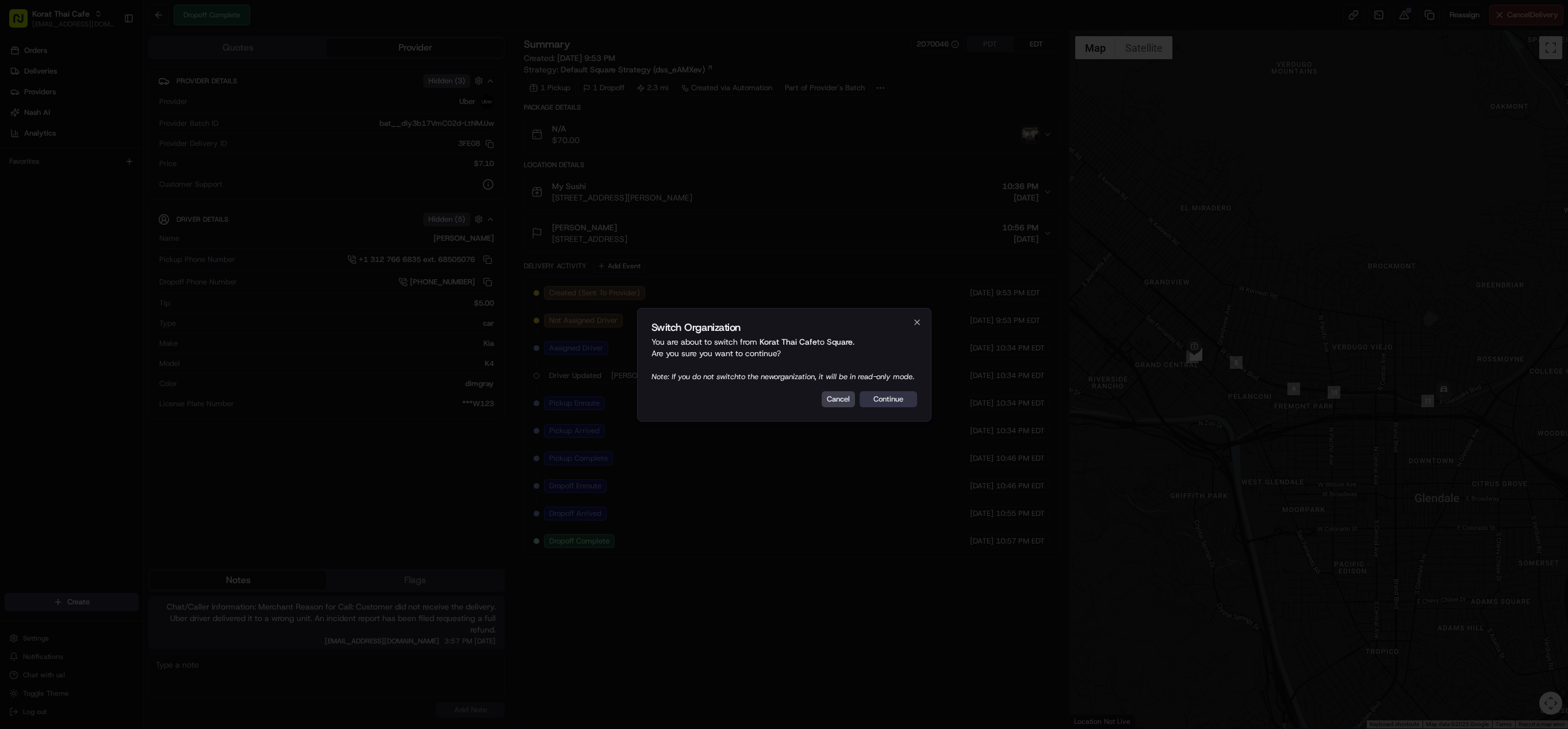
click at [880, 408] on button "Continue" at bounding box center [888, 399] width 57 height 16
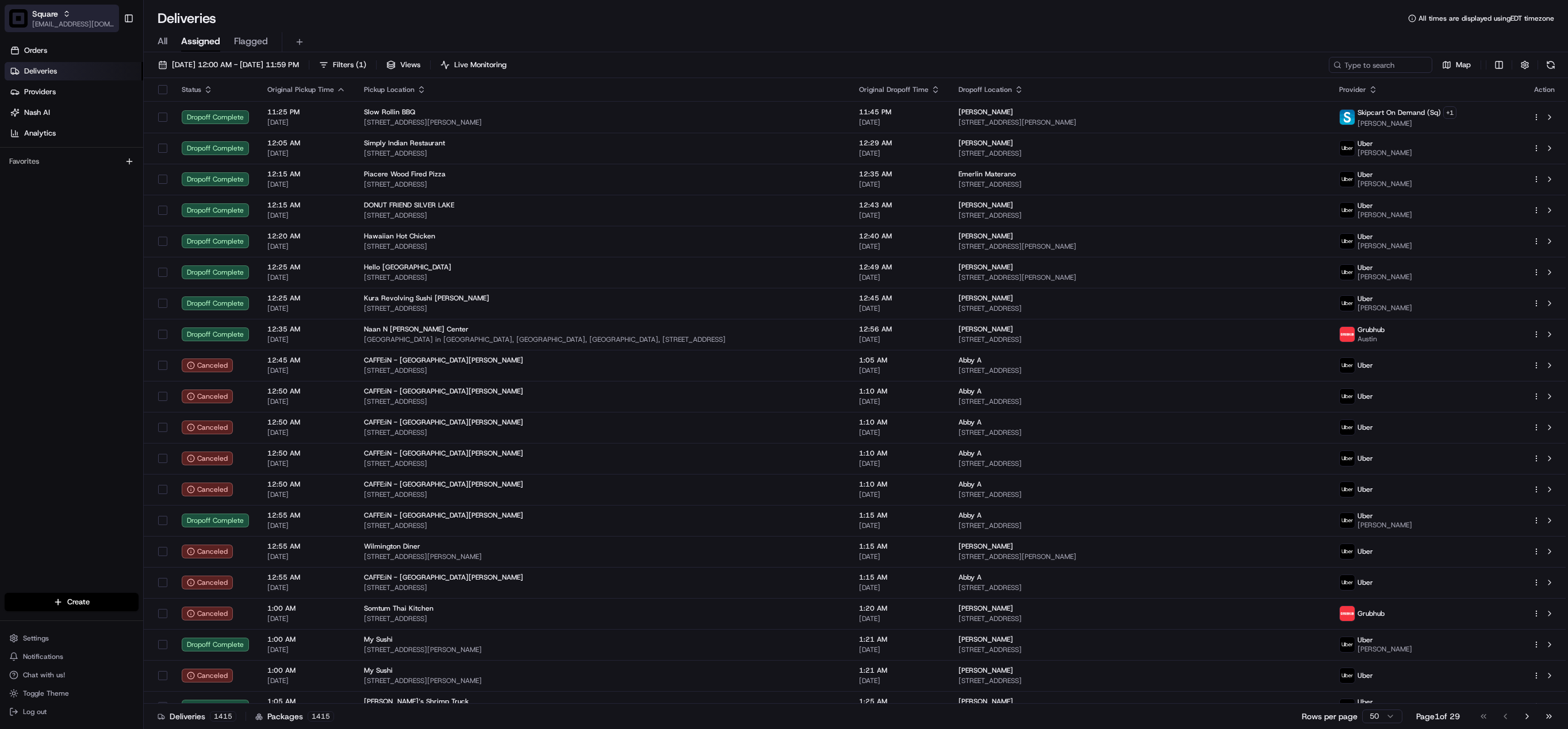
click at [55, 17] on span "Square" at bounding box center [45, 14] width 26 height 12
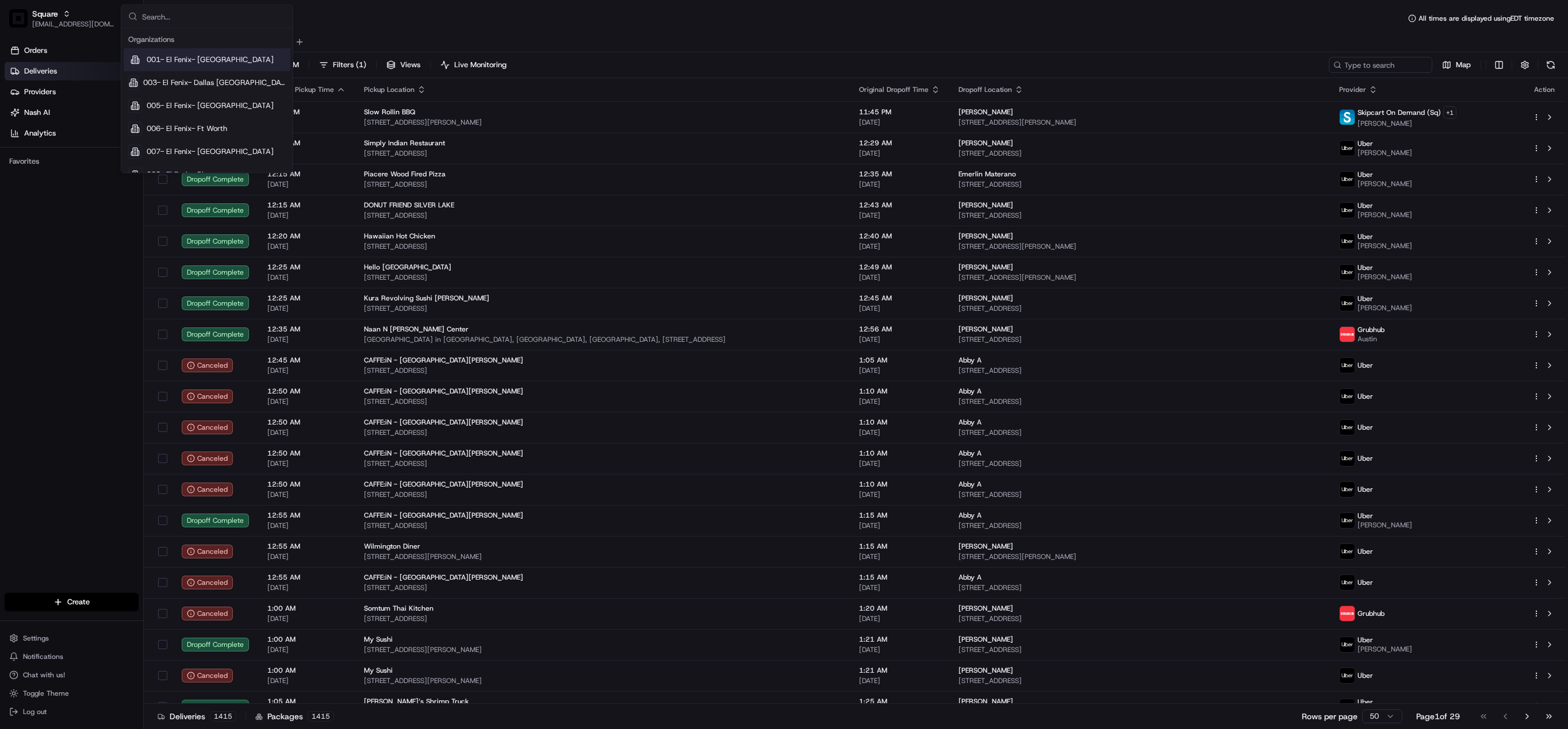
click at [204, 18] on input "text" at bounding box center [214, 17] width 143 height 23
type input "korat thai"
click at [178, 89] on div "Korat Thai Cafe" at bounding box center [207, 83] width 167 height 23
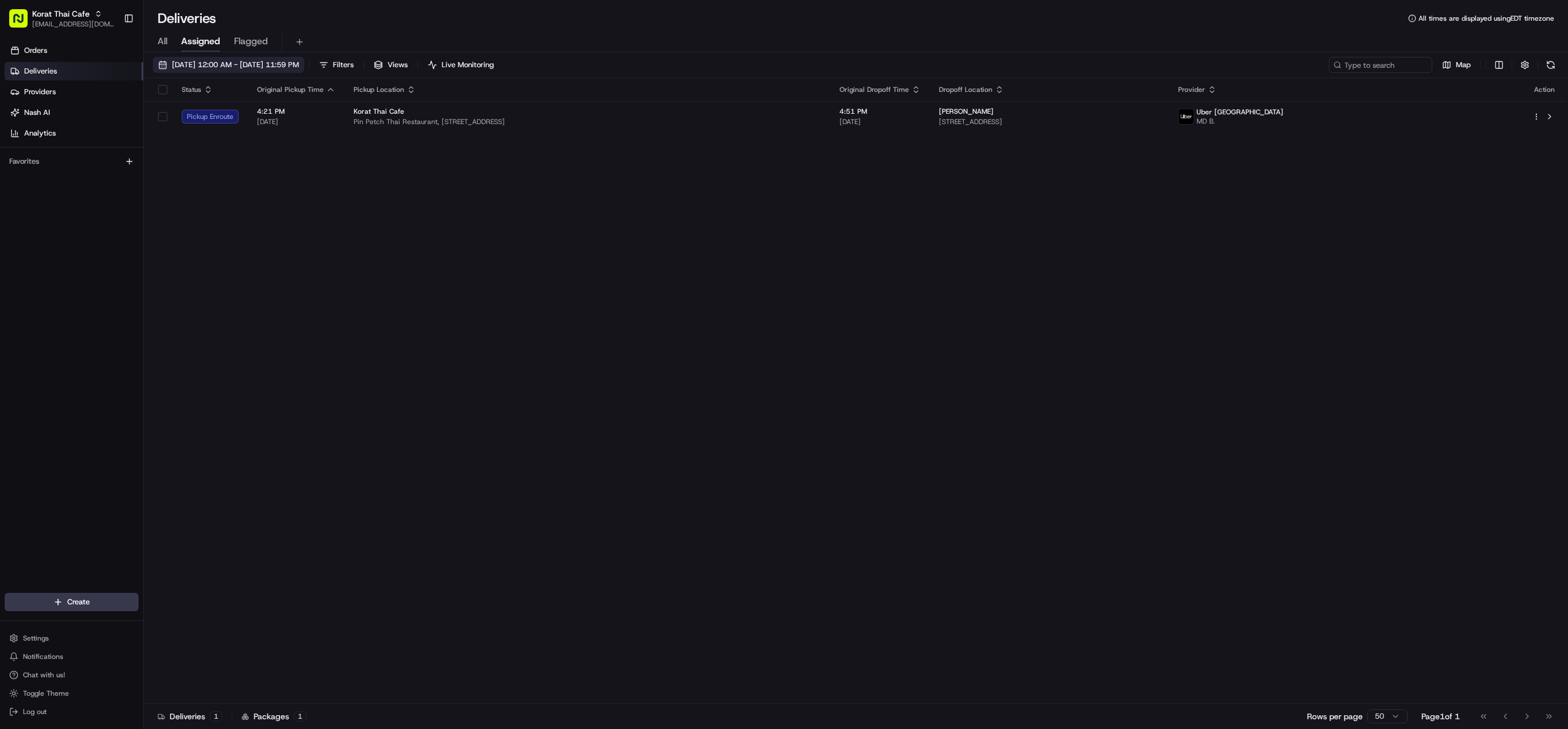
click at [237, 68] on span "08/21/2025 12:00 AM - 08/21/2025 11:59 PM" at bounding box center [236, 65] width 127 height 10
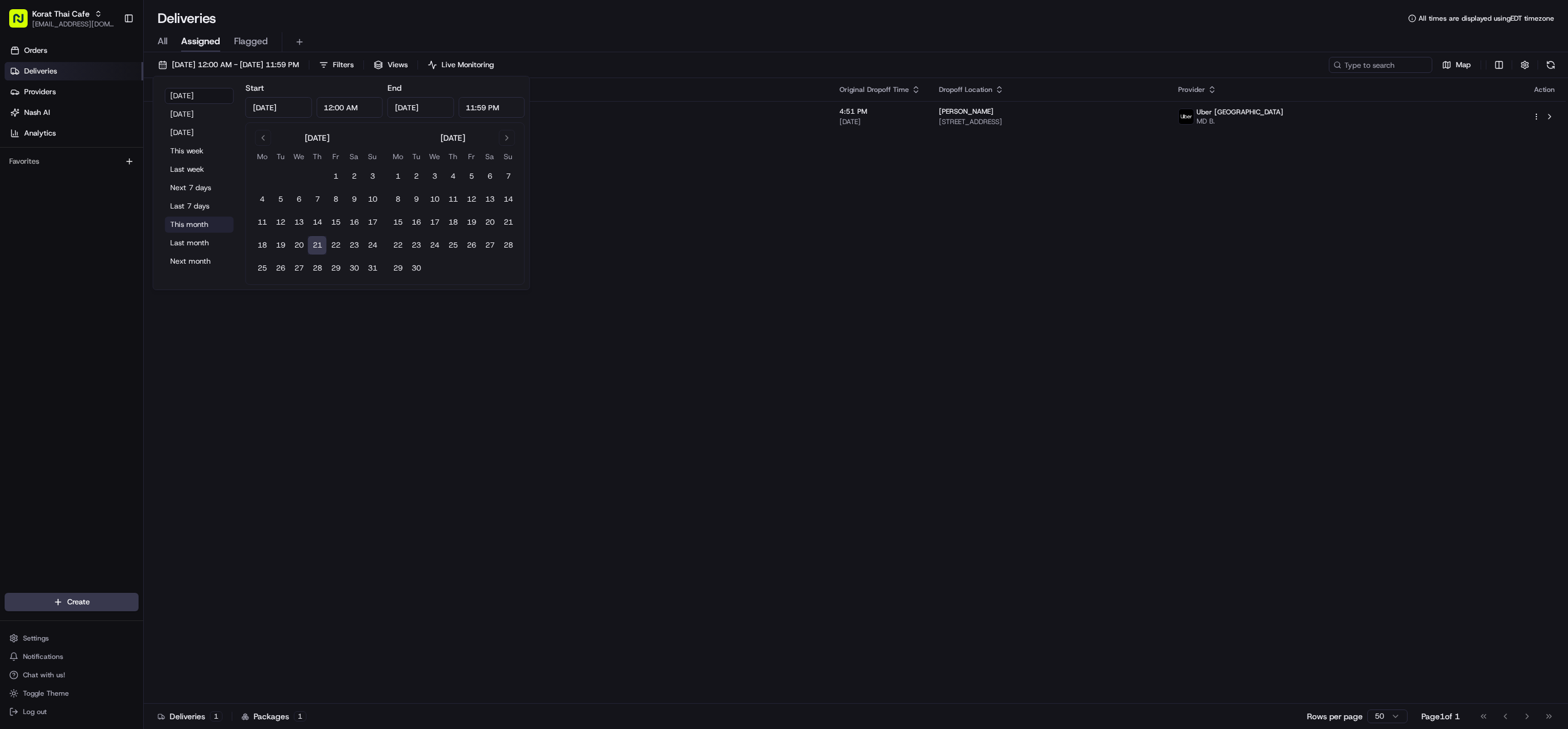
click at [195, 224] on button "This month" at bounding box center [199, 225] width 69 height 16
type input "Aug 1, 2025"
type input "Aug 31, 2025"
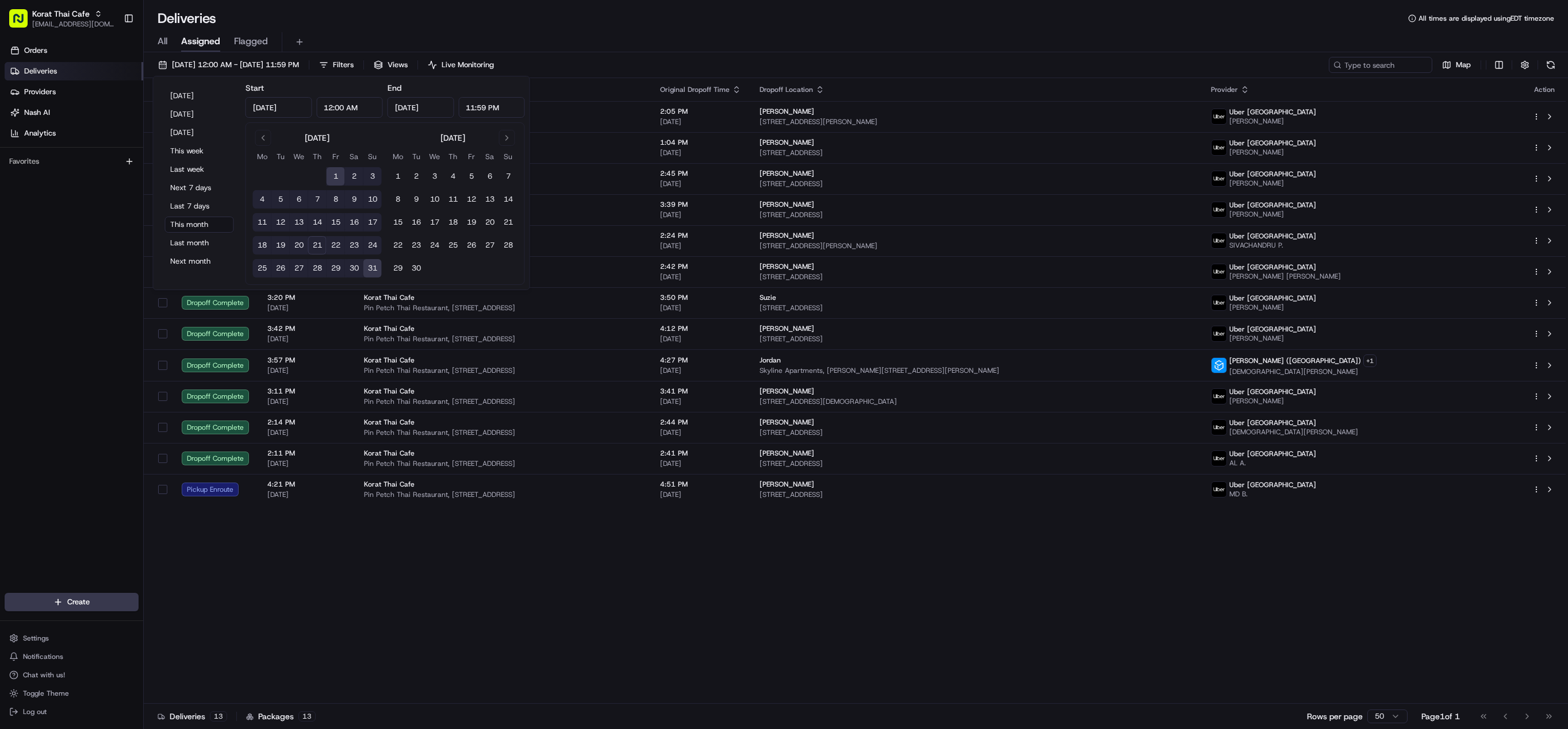
click at [814, 580] on div "Status Original Pickup Time Pickup Location Original Dropoff Time Dropoff Locat…" at bounding box center [854, 391] width 1422 height 626
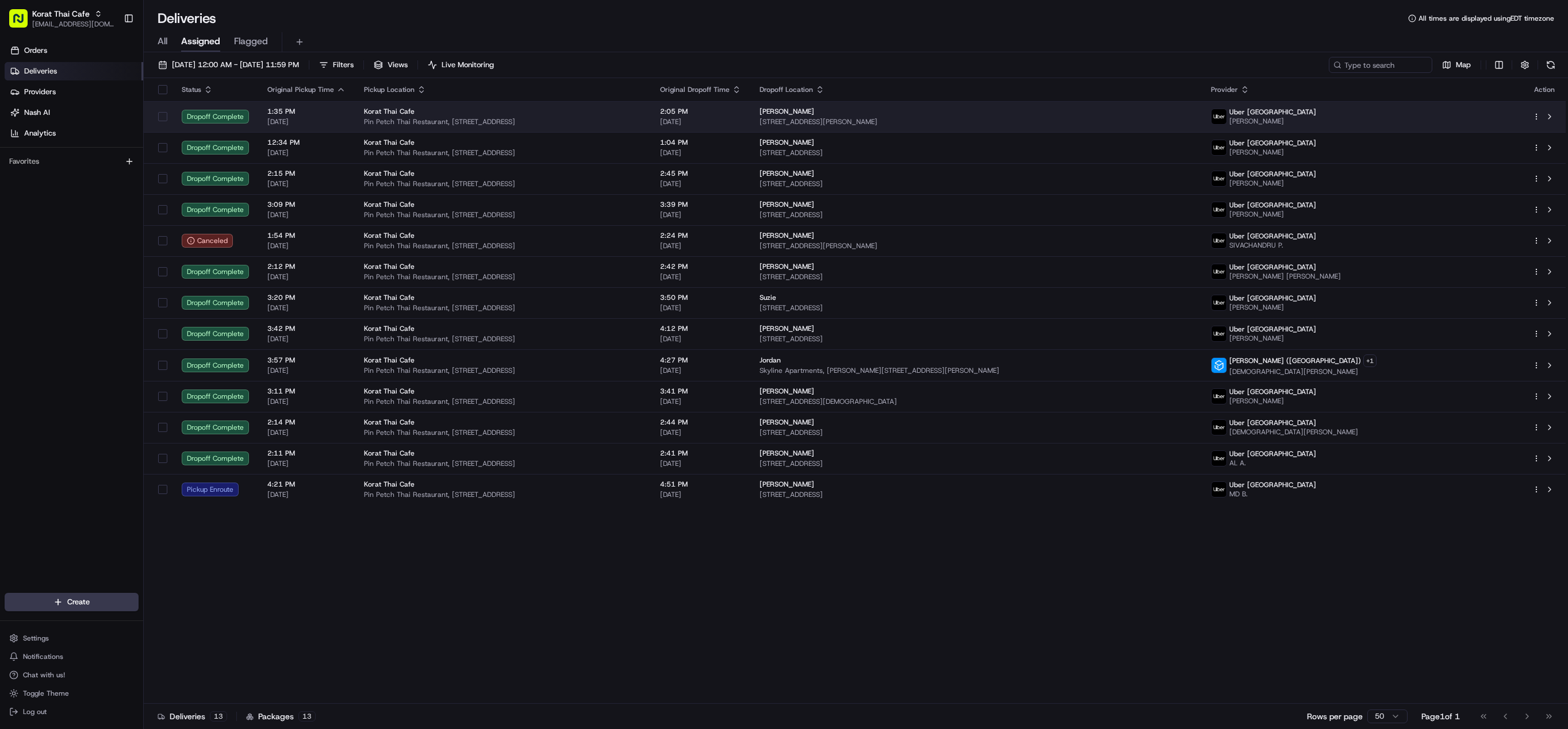
click at [449, 113] on div "Korat Thai Cafe" at bounding box center [503, 111] width 278 height 9
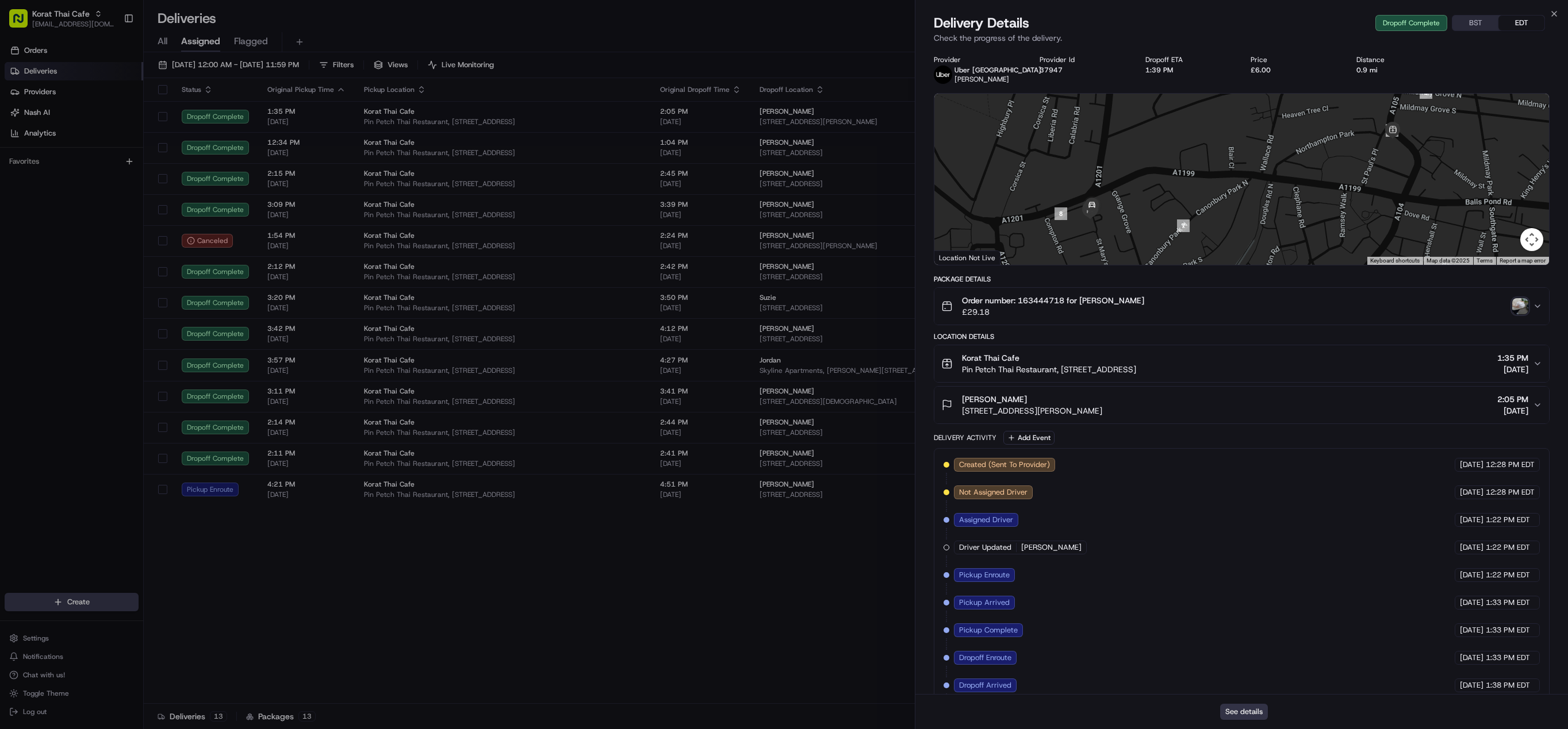
click at [1251, 704] on button "See details" at bounding box center [1244, 712] width 48 height 16
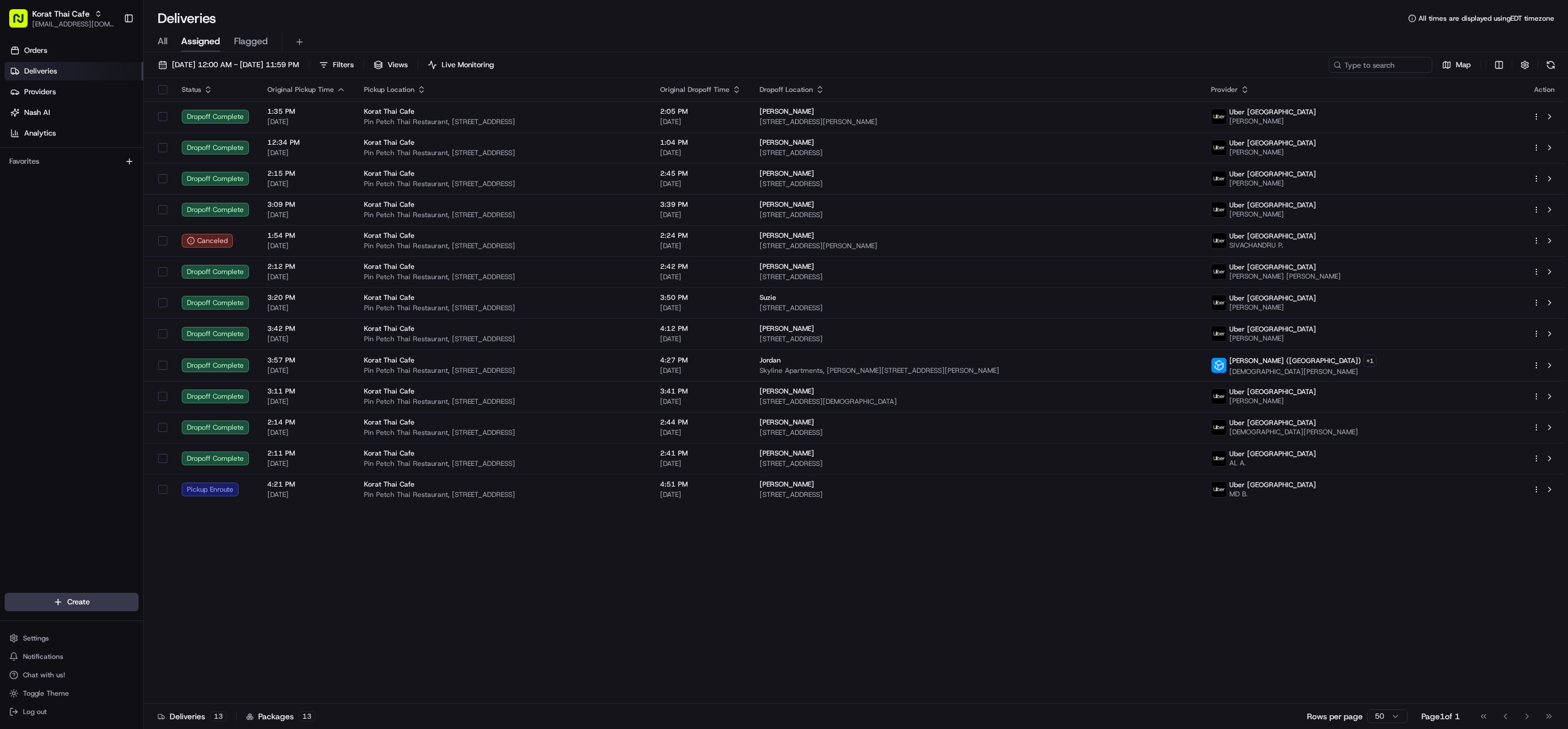
click at [425, 147] on div "Korat Thai Cafe" at bounding box center [503, 142] width 278 height 9
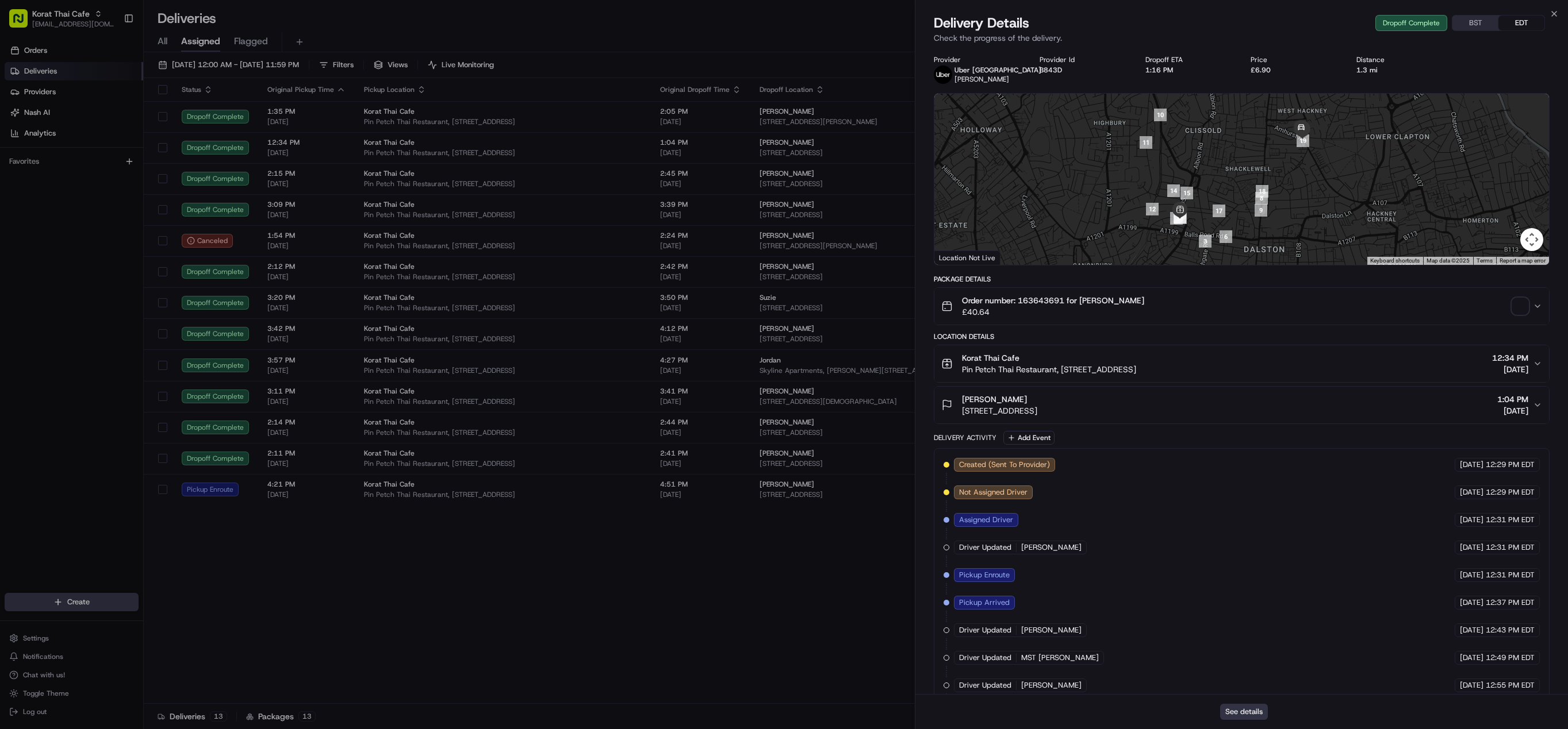
click at [1247, 718] on button "See details" at bounding box center [1244, 712] width 48 height 16
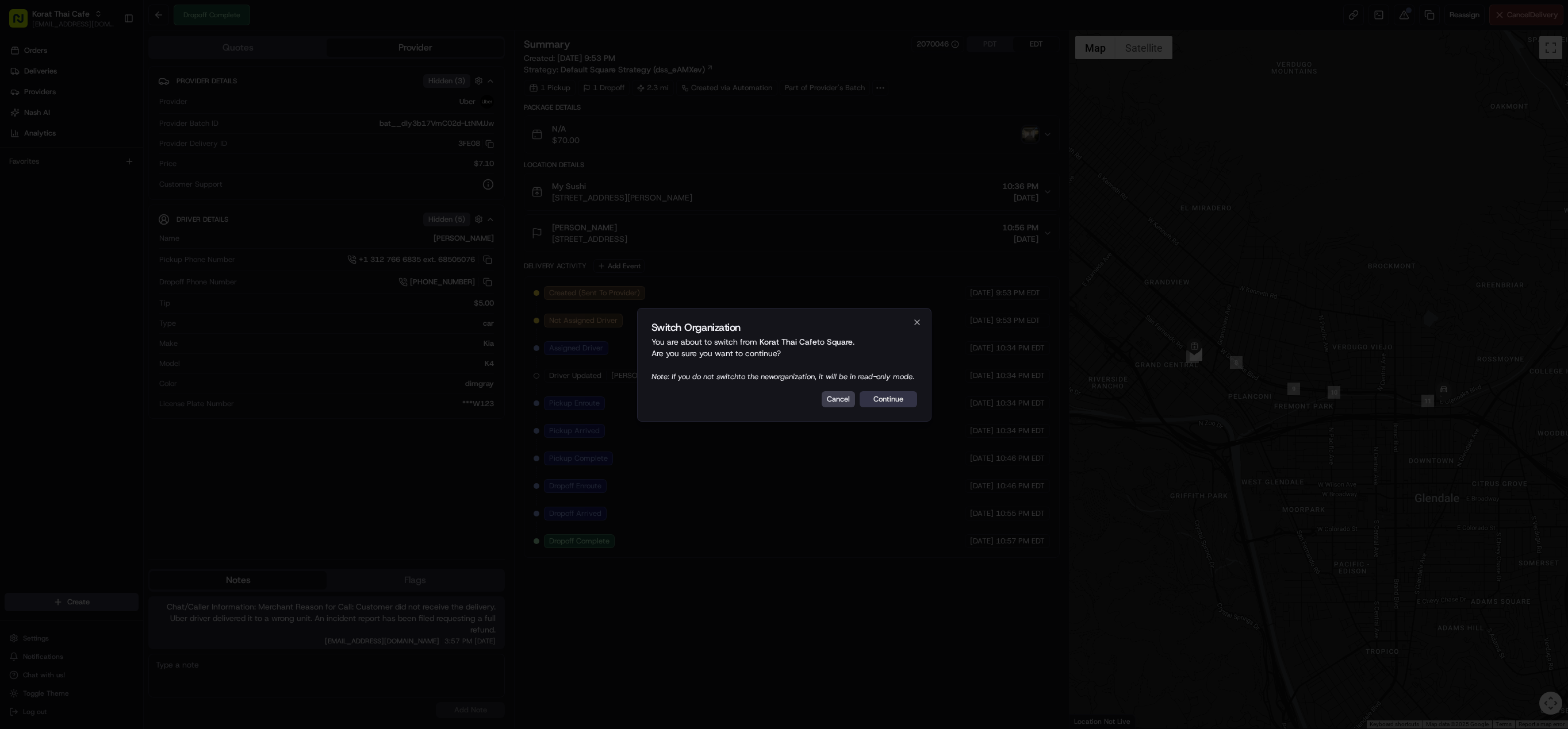
click at [895, 408] on button "Continue" at bounding box center [888, 399] width 57 height 16
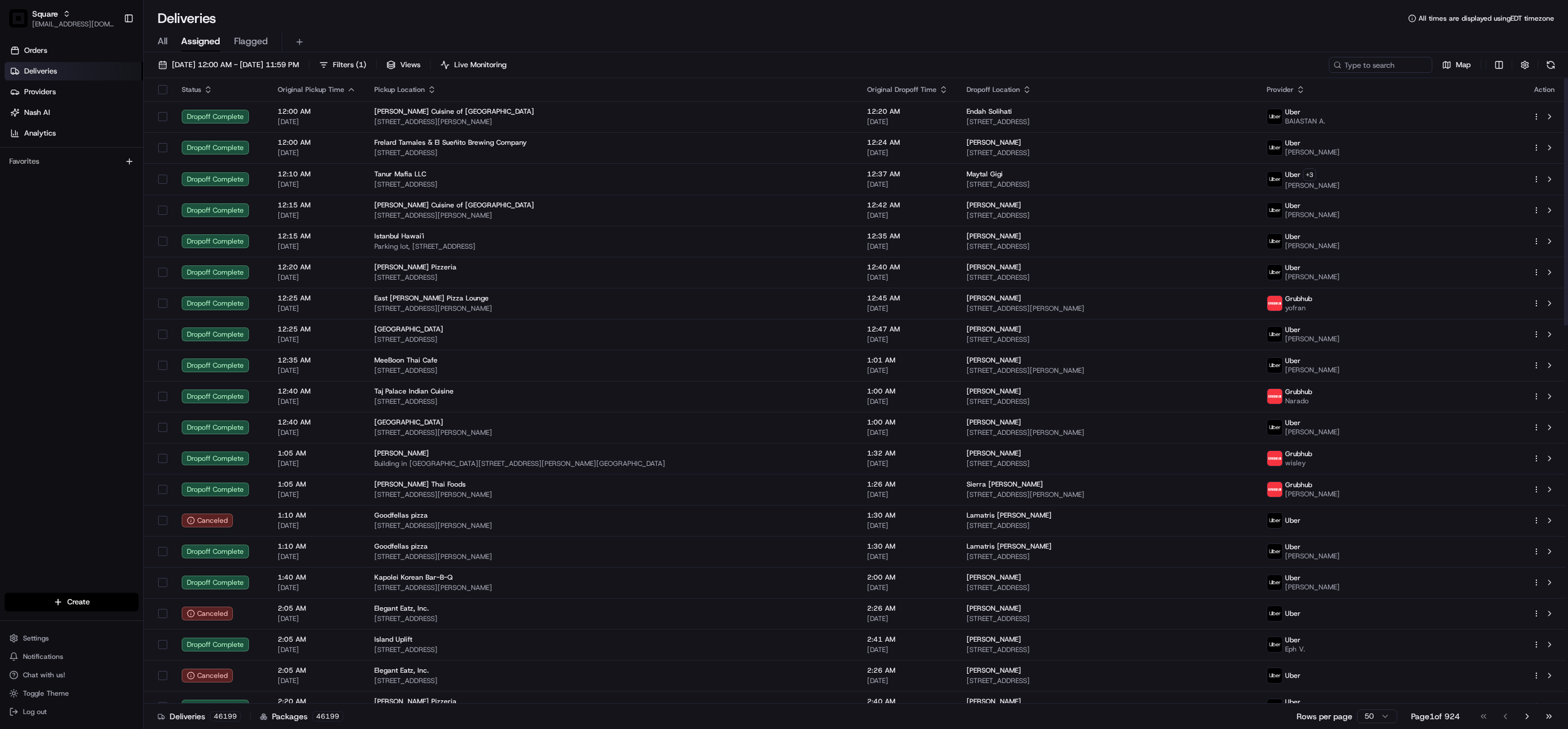
click at [1050, 10] on div "Deliveries All times are displayed using EDT timezone" at bounding box center [855, 18] width 1424 height 18
click at [1369, 66] on input at bounding box center [1363, 65] width 138 height 16
paste input "6562165"
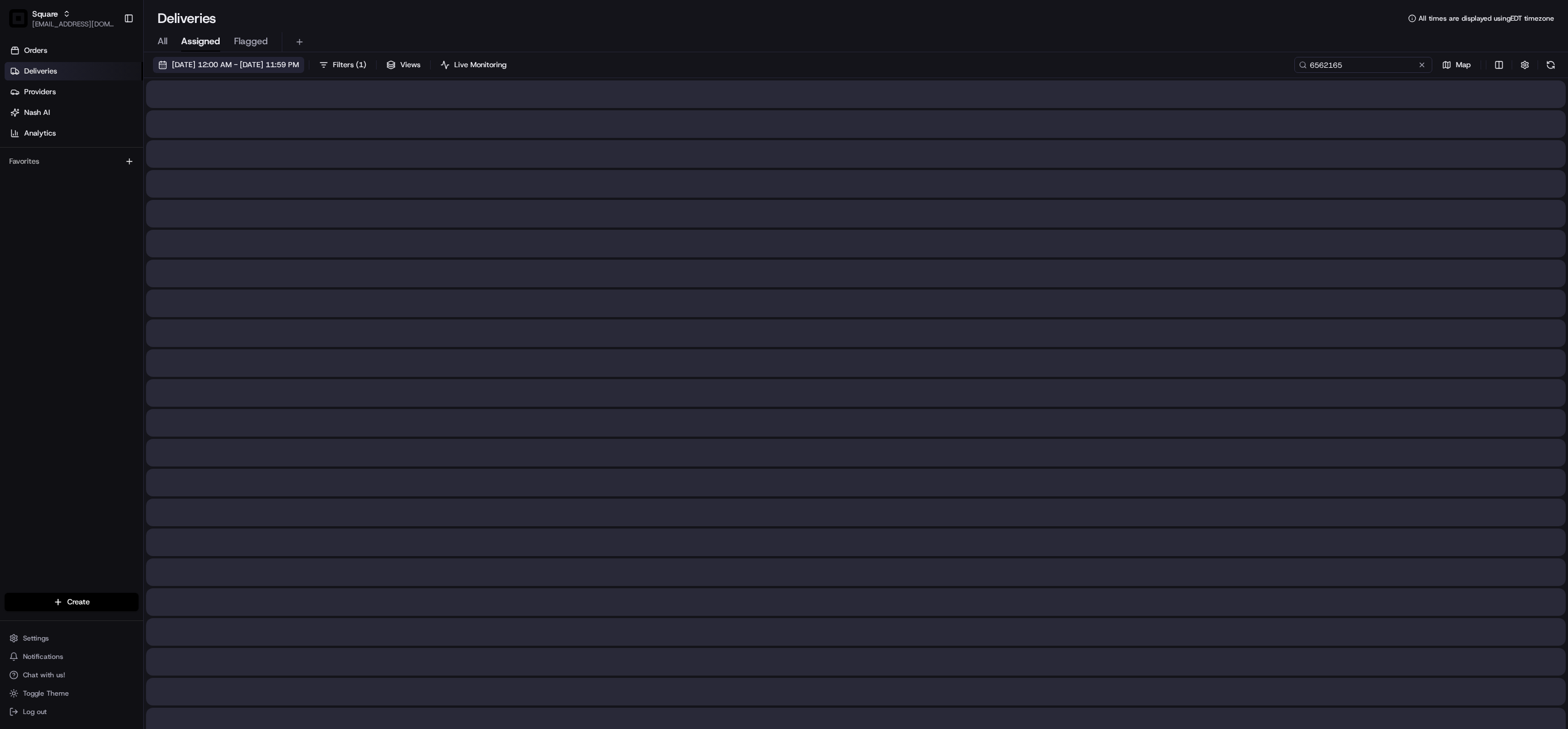
type input "6562165"
click at [227, 64] on span "08/01/2025 12:00 AM - 08/31/2025 11:59 PM" at bounding box center [236, 65] width 127 height 10
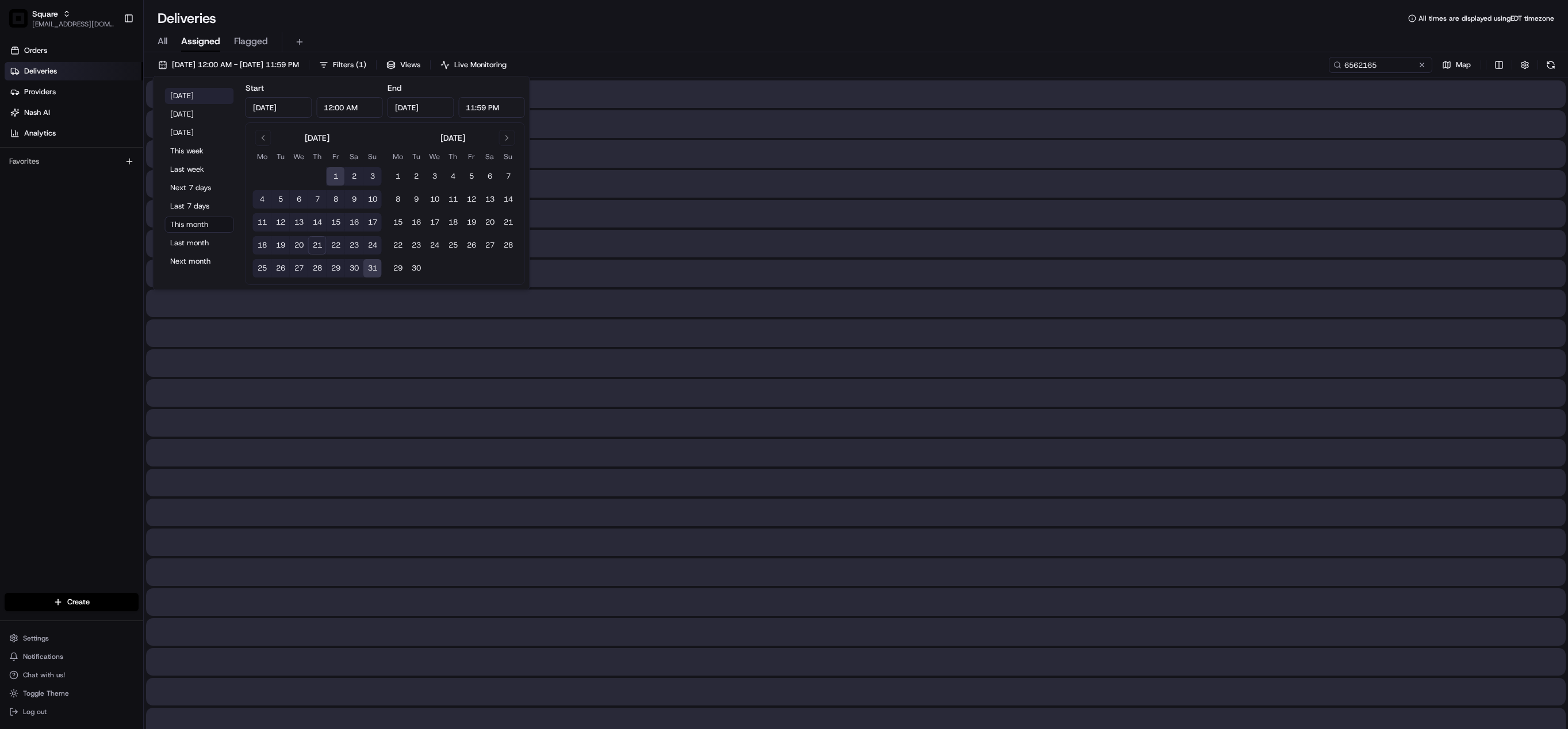
click at [191, 97] on button "Today" at bounding box center [199, 96] width 69 height 16
type input "Aug 21, 2025"
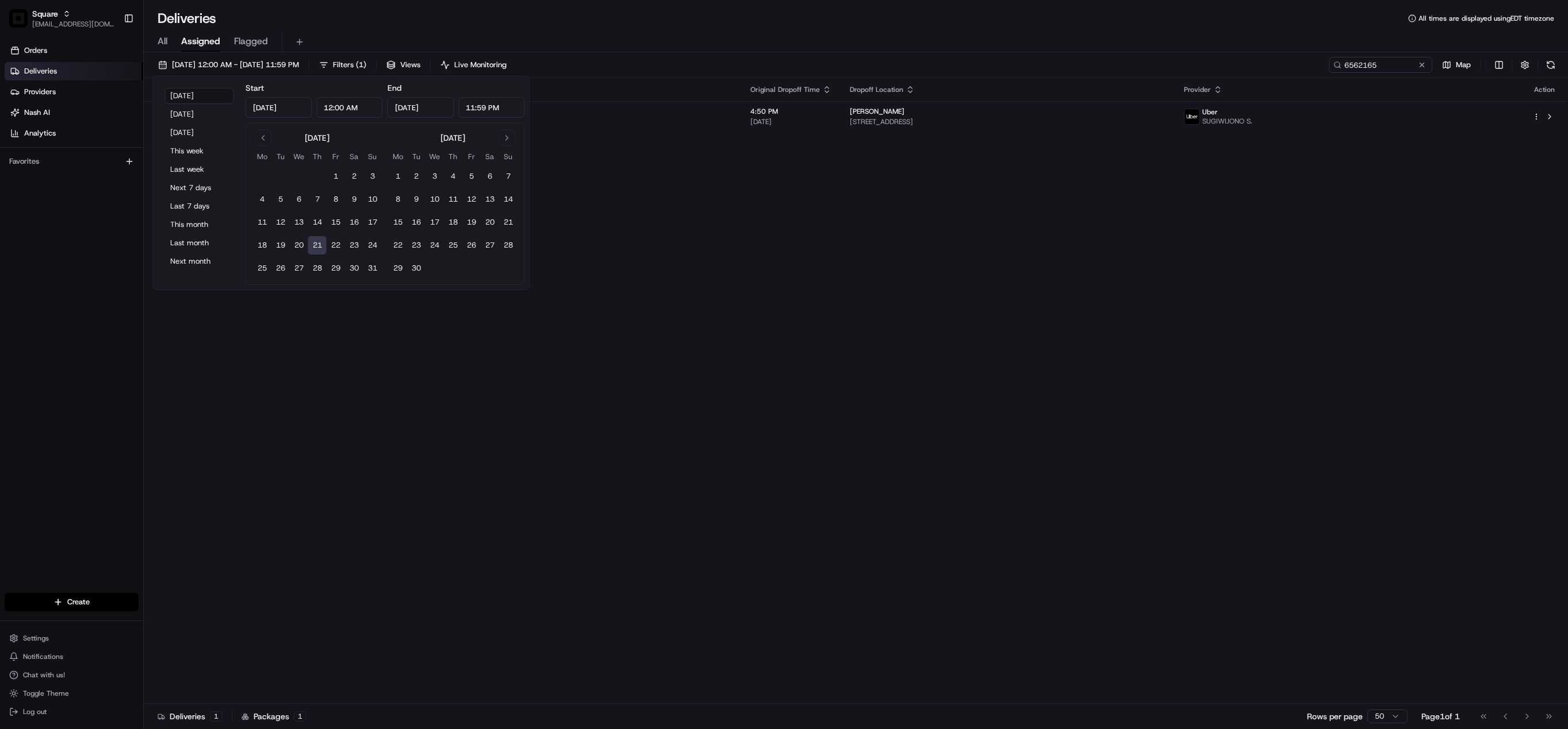
click at [1008, 207] on div "Status Original Pickup Time Pickup Location Original Dropoff Time Dropoff Locat…" at bounding box center [854, 391] width 1422 height 626
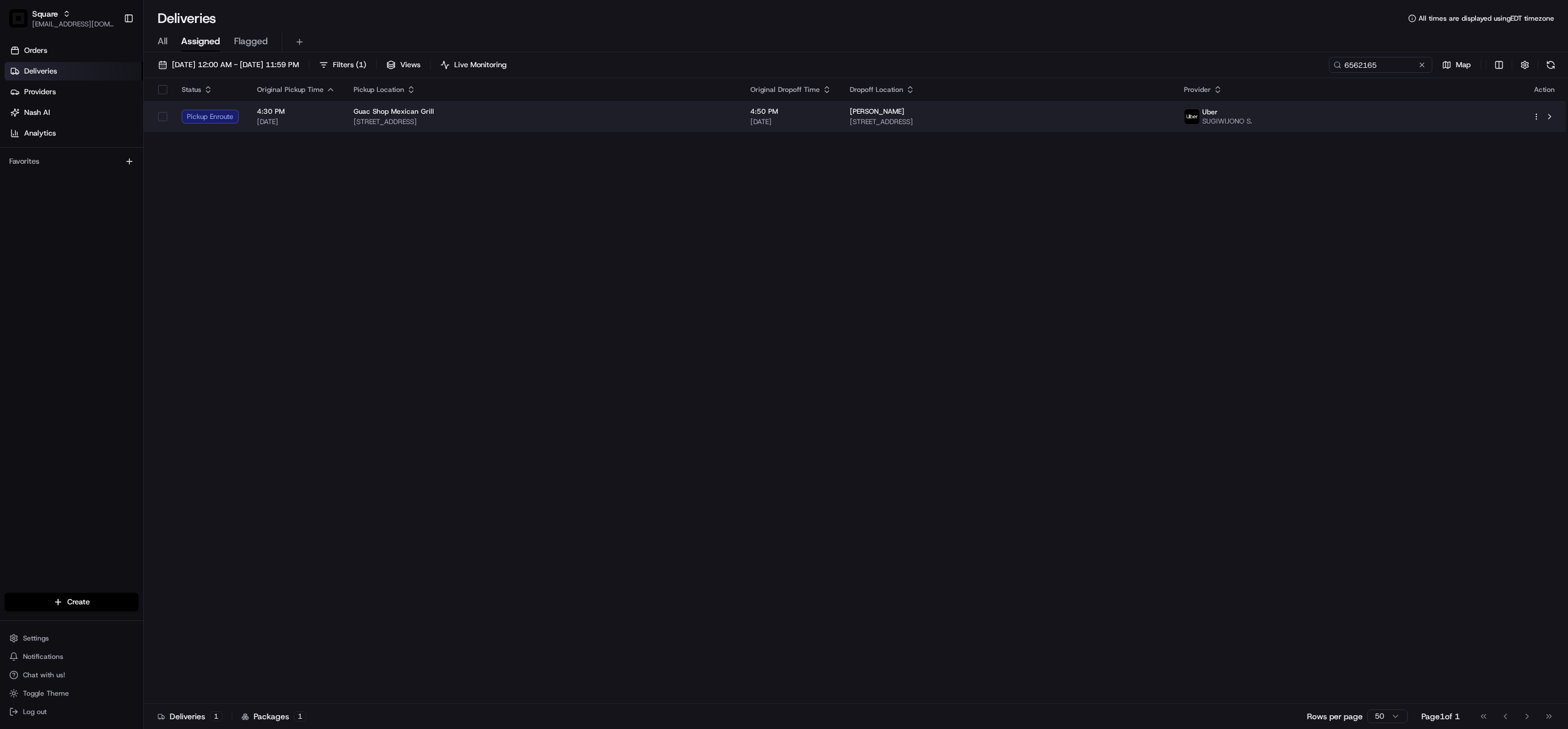
click at [1044, 112] on div "Brian Crocitto" at bounding box center [1007, 111] width 316 height 9
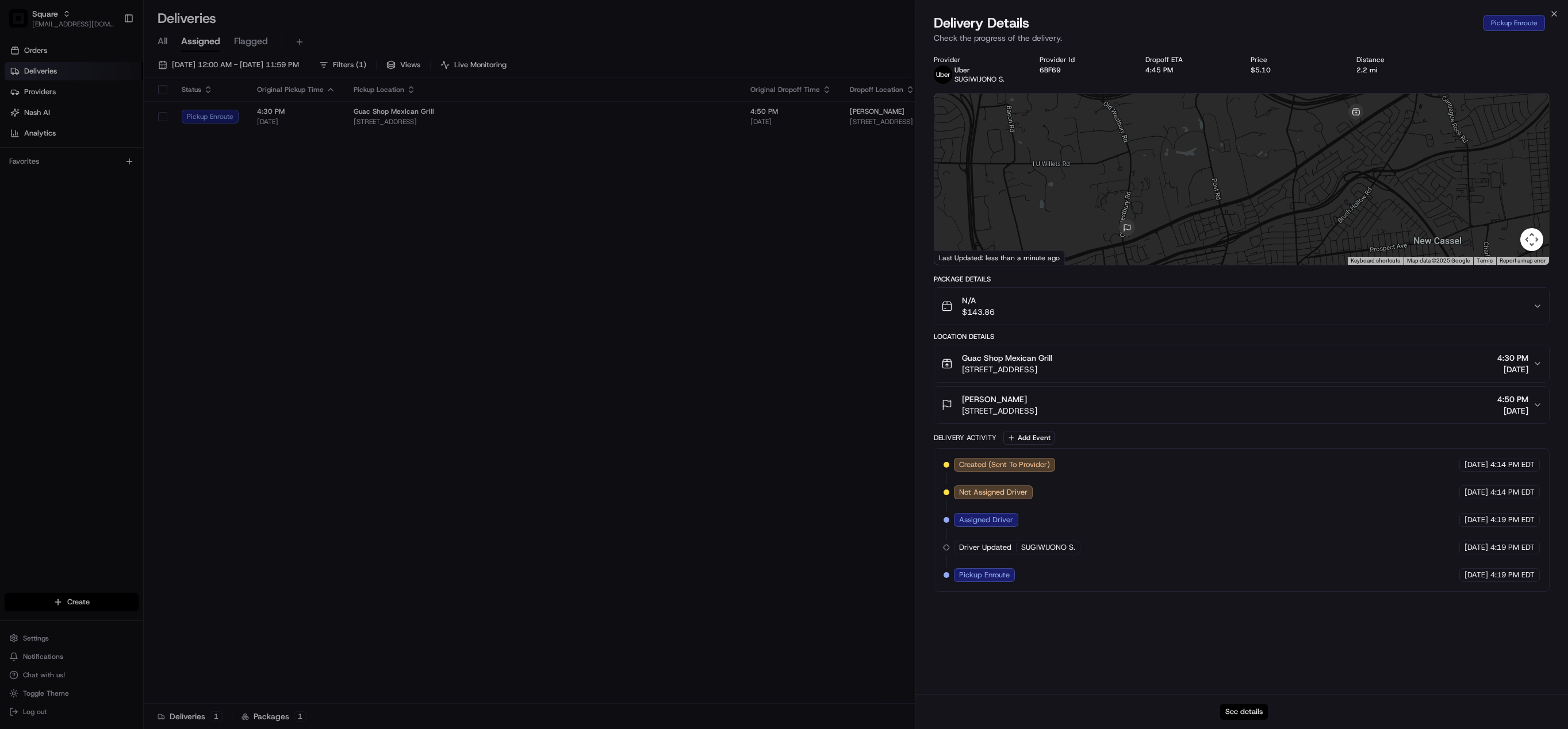
click at [1251, 715] on button "See details" at bounding box center [1244, 712] width 48 height 16
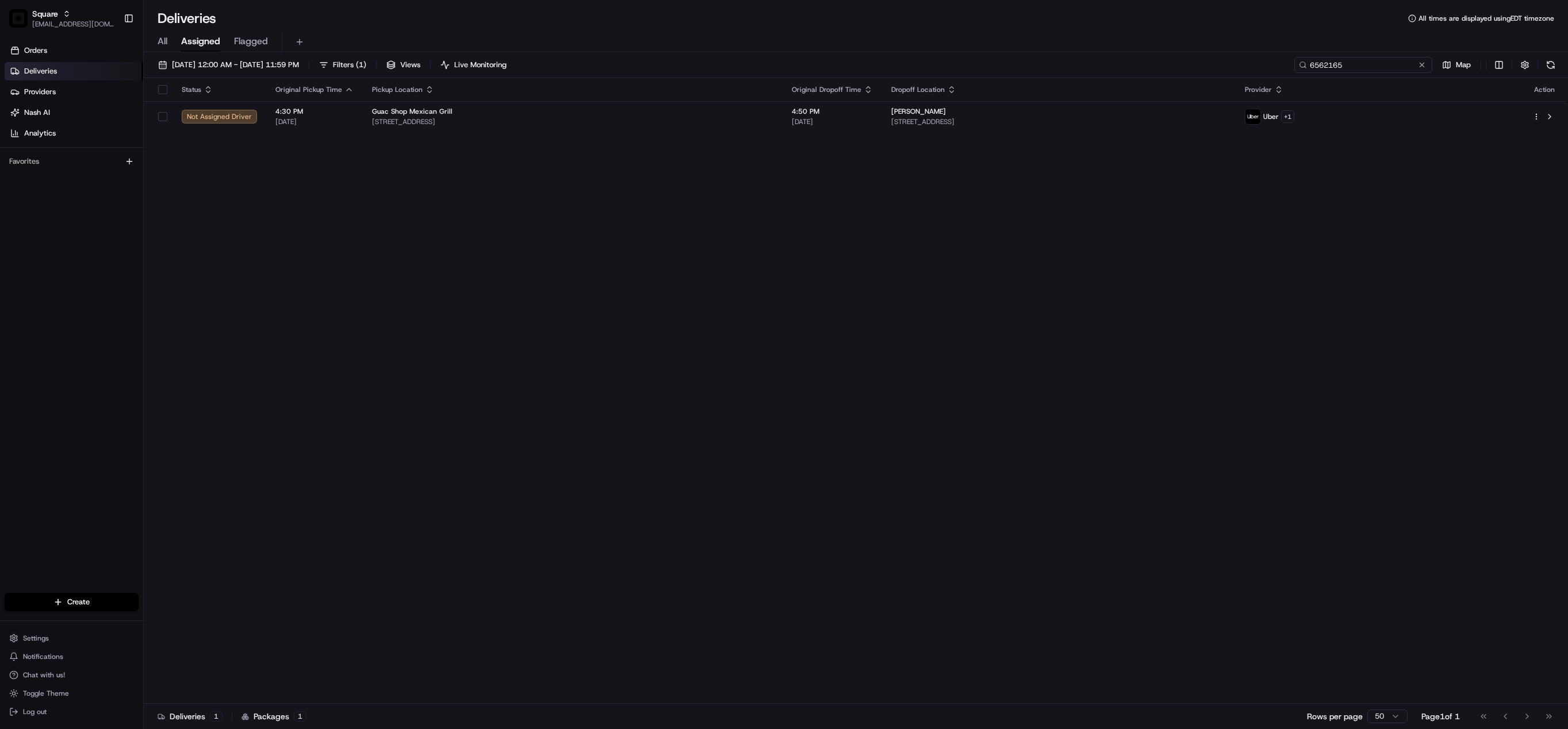
click at [1348, 64] on input "6562165" at bounding box center [1363, 65] width 138 height 16
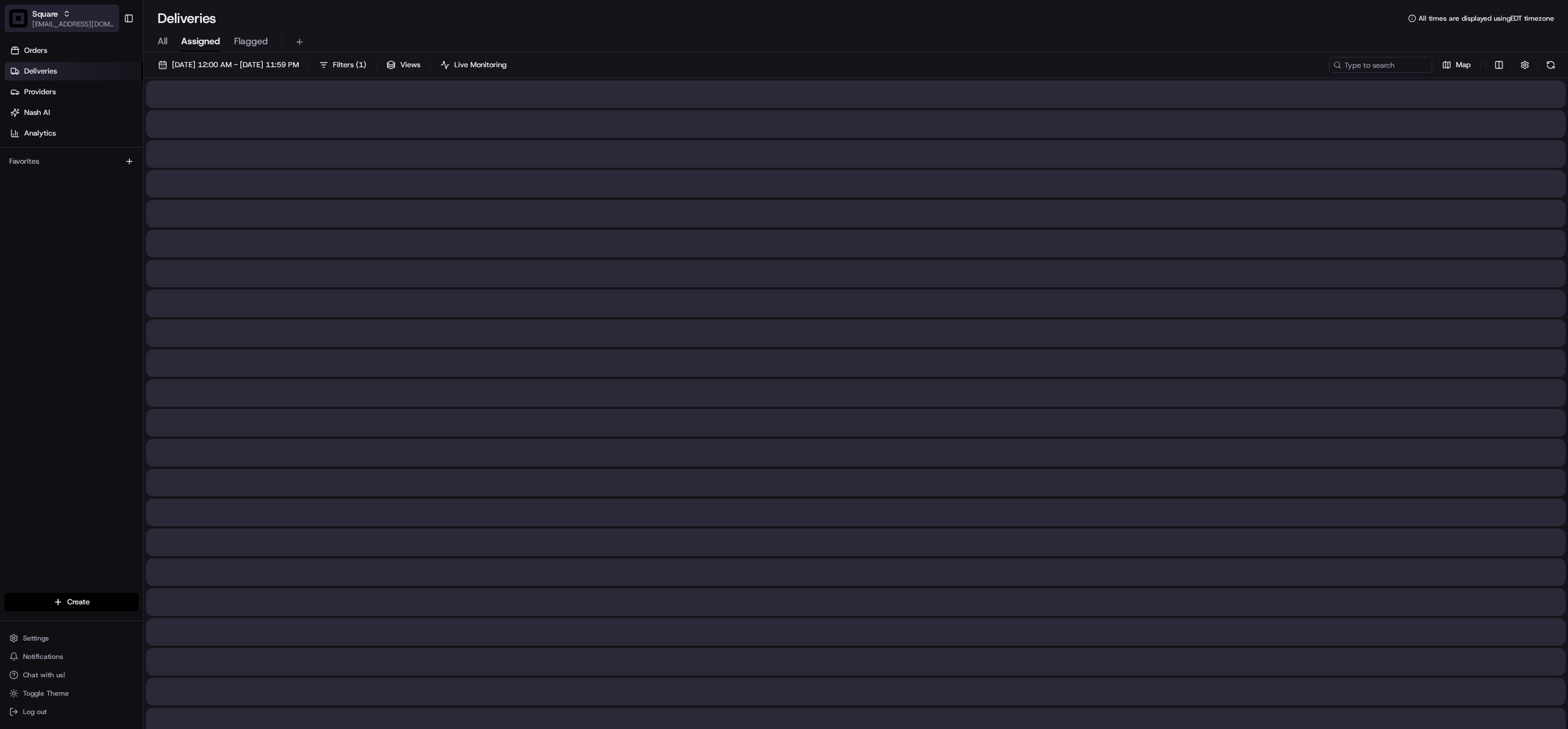
click at [60, 24] on span "[EMAIL_ADDRESS][DOMAIN_NAME]" at bounding box center [73, 24] width 82 height 9
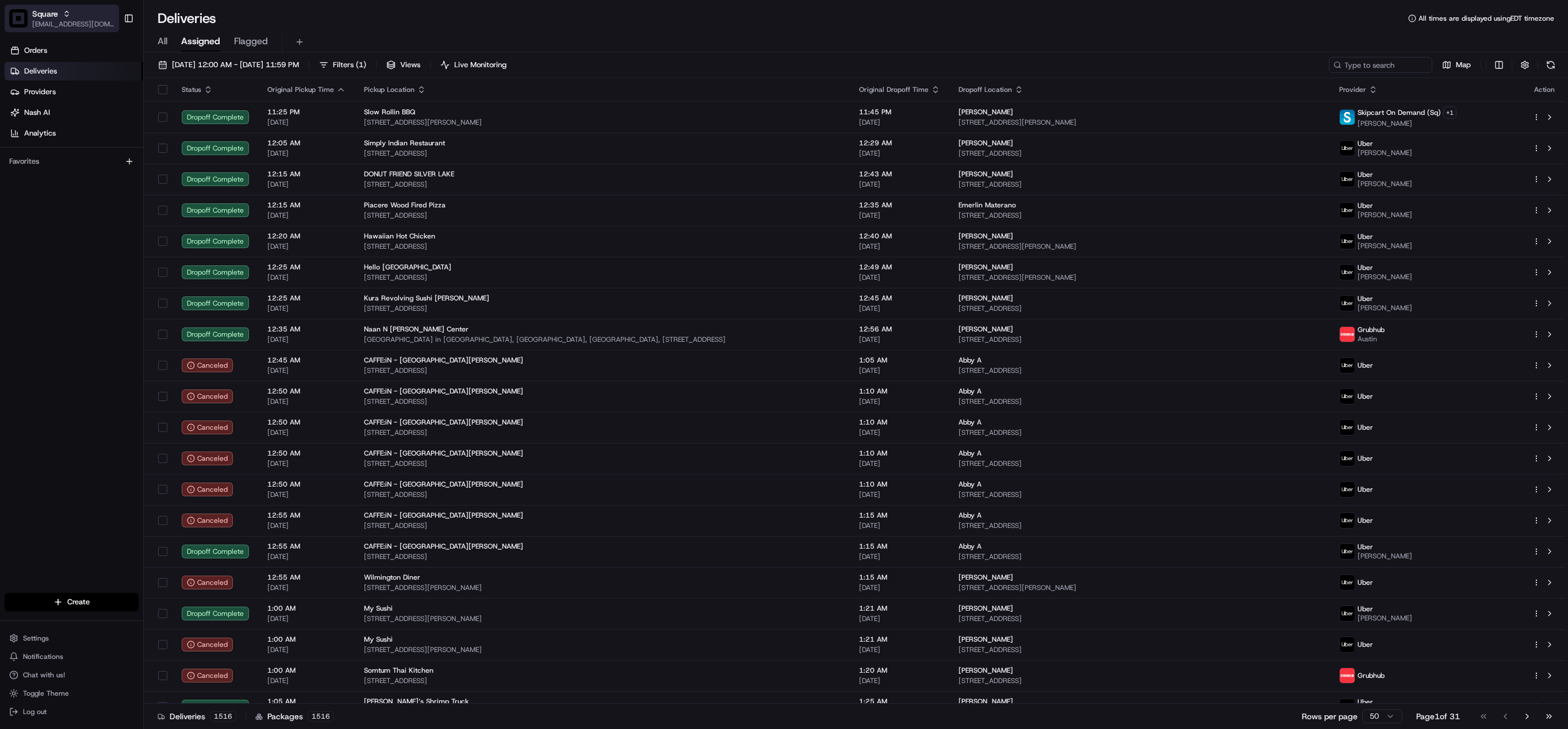
click at [56, 13] on span "Square" at bounding box center [45, 14] width 26 height 12
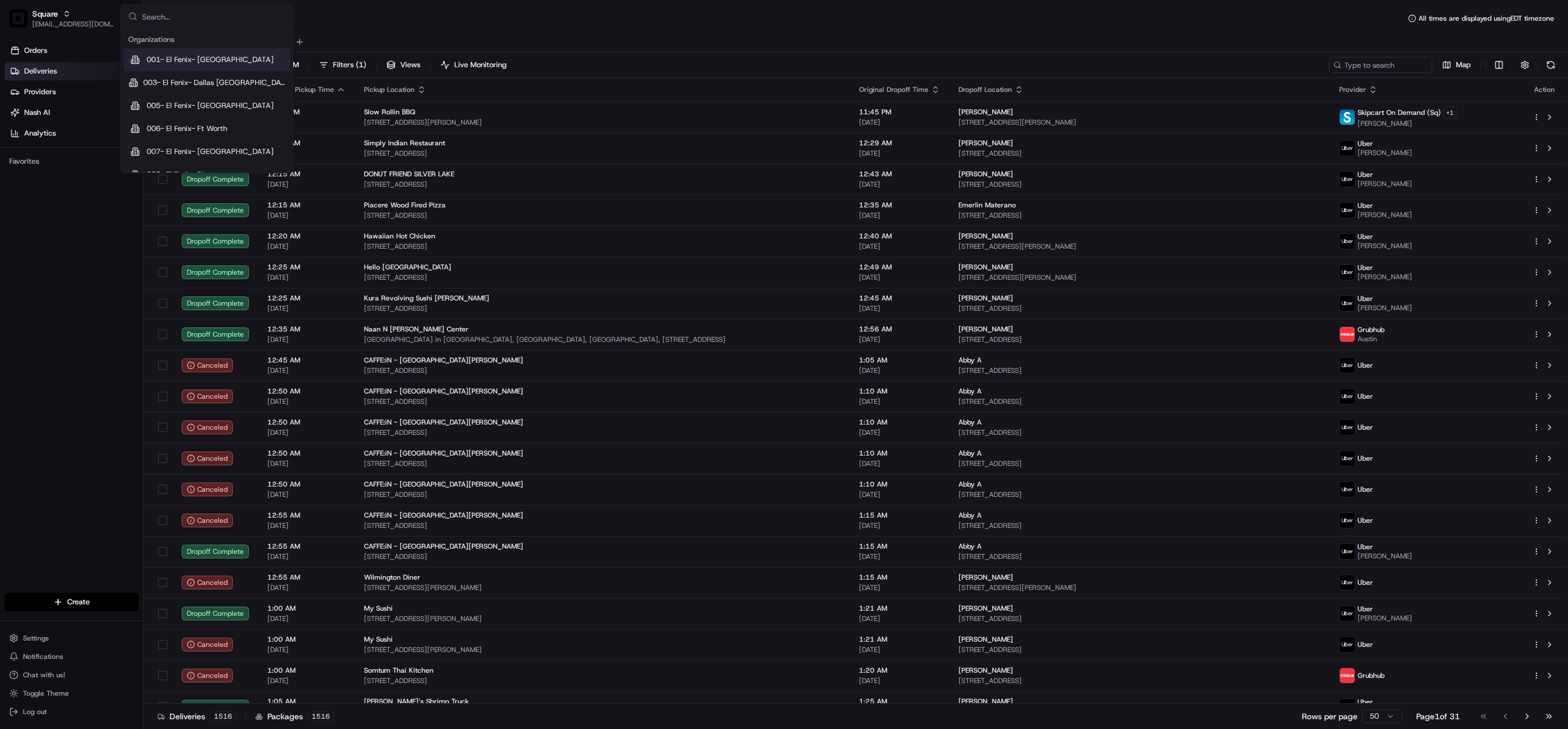
click at [197, 19] on input "text" at bounding box center [214, 17] width 143 height 23
type input "chowly"
click at [169, 93] on div "Chowly" at bounding box center [207, 83] width 167 height 23
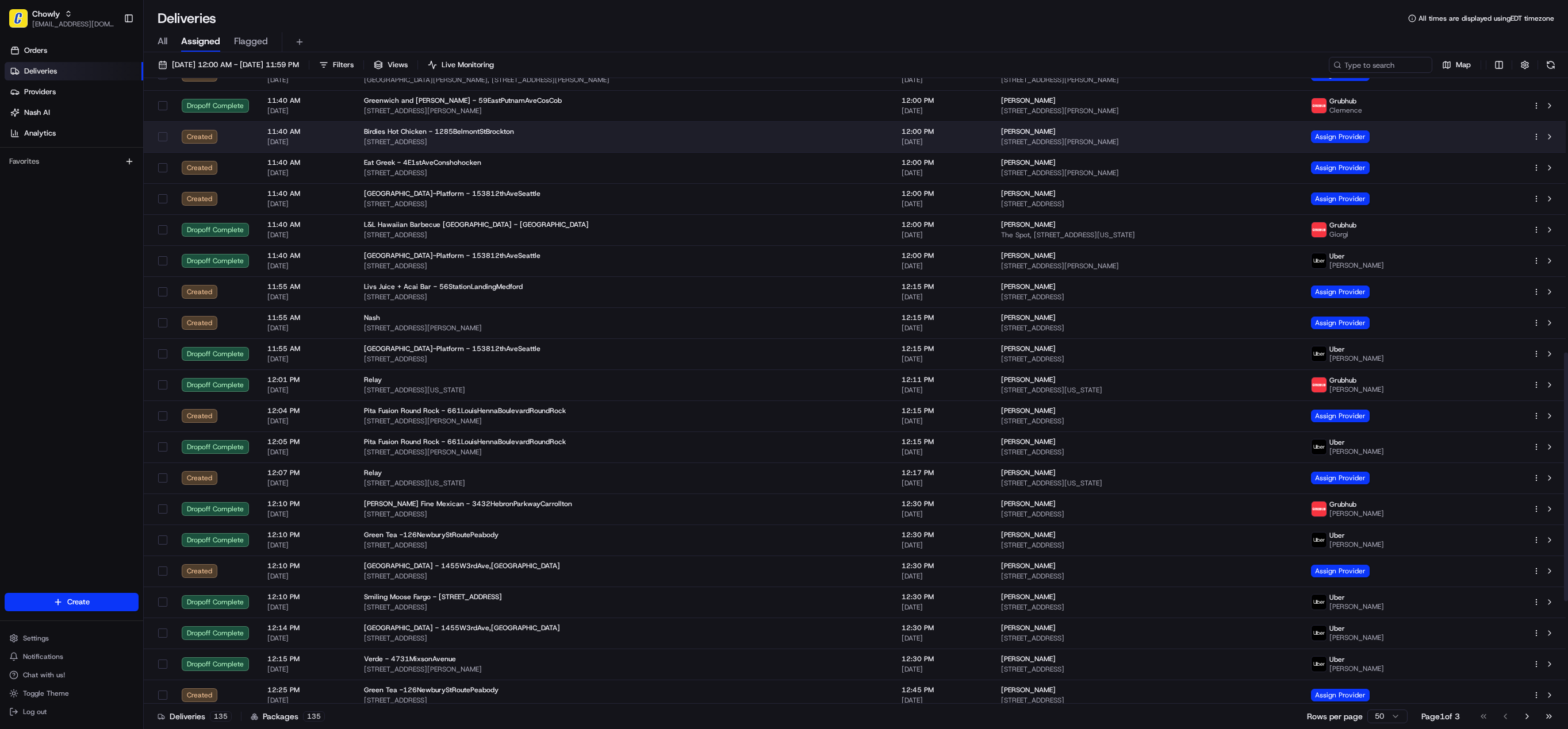
scroll to position [690, 0]
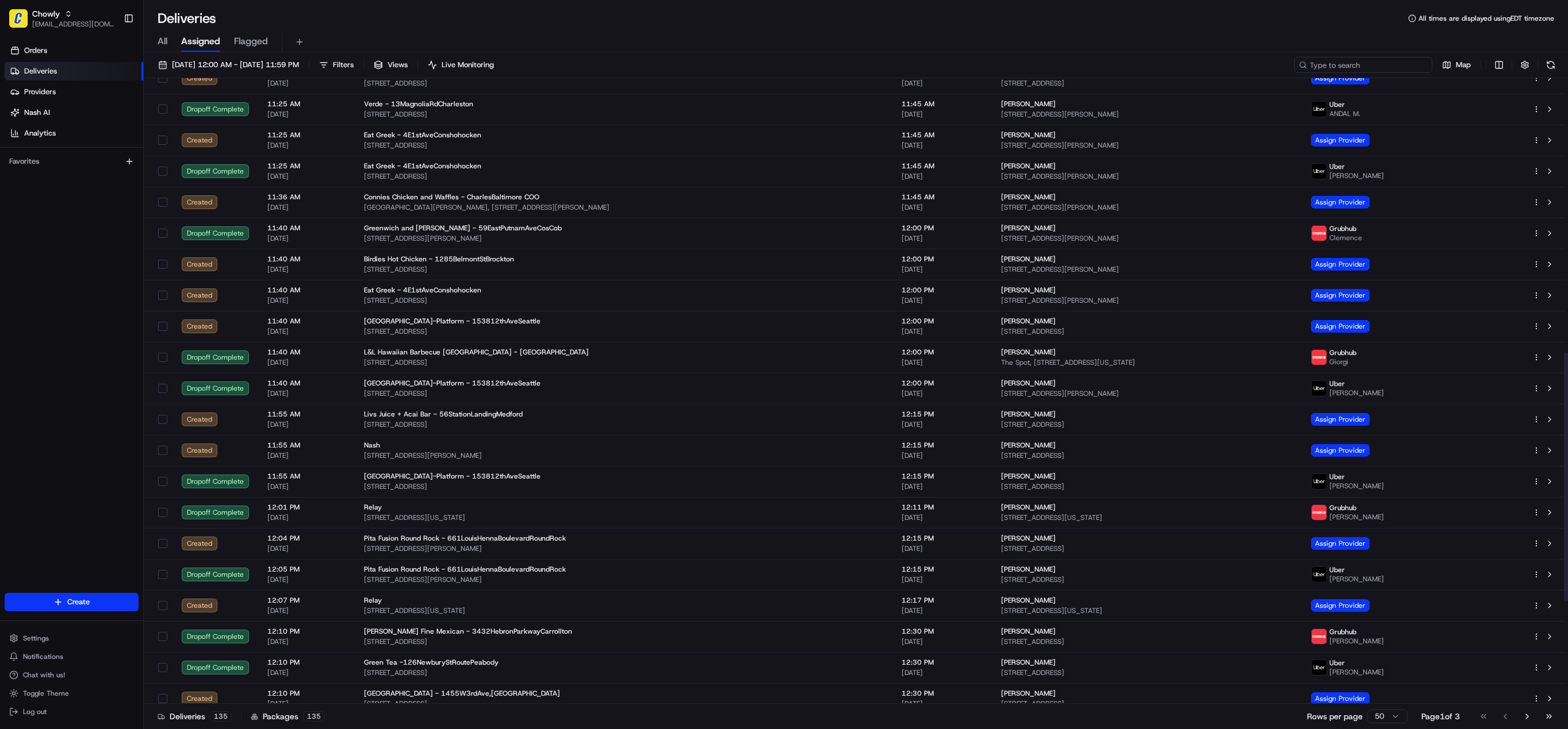
click at [1356, 63] on input at bounding box center [1363, 65] width 138 height 16
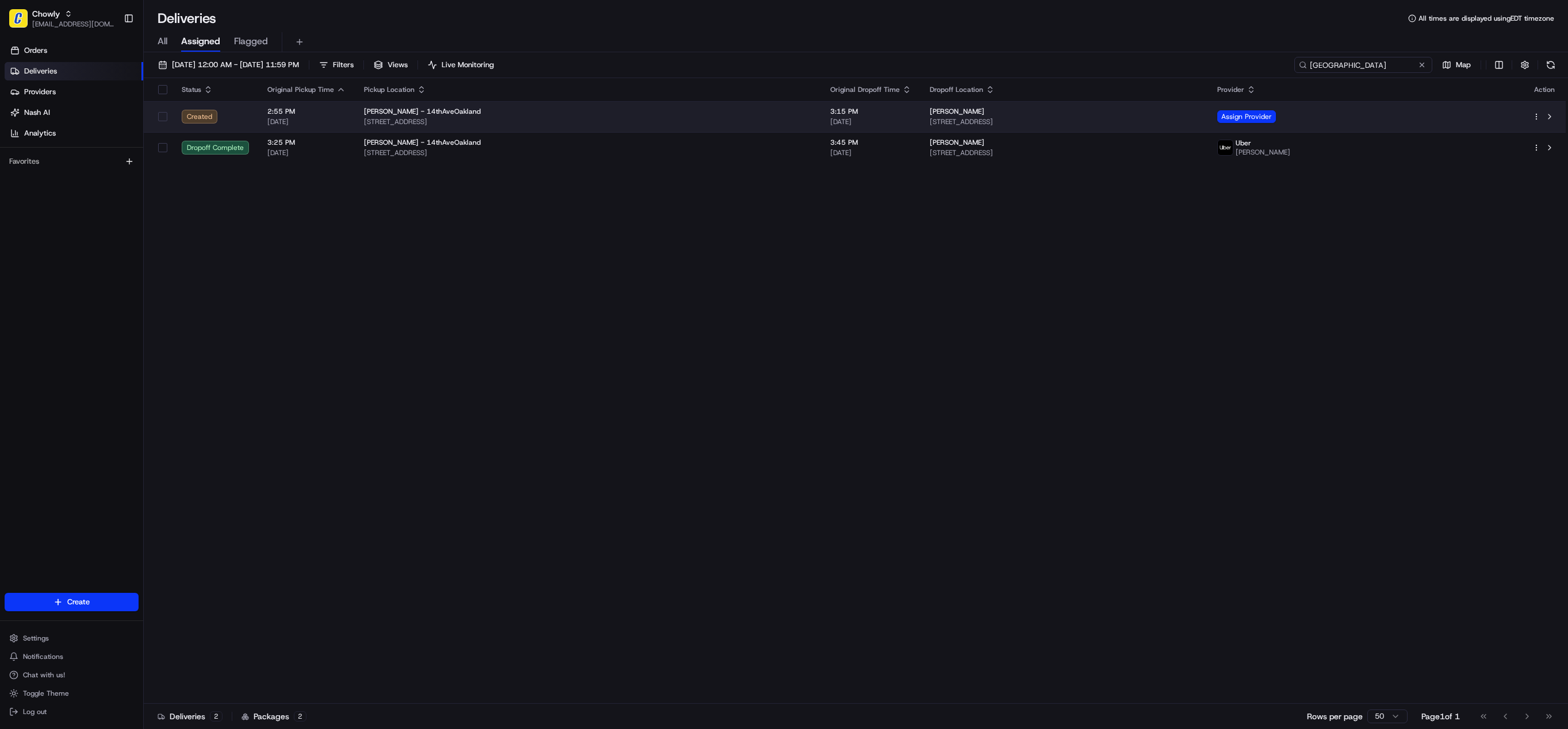
type input "salerno"
click at [699, 106] on td "Philomena - 14thAveOakland 1801 14th Ave, Oakland, CA 94606, USA" at bounding box center [587, 116] width 466 height 31
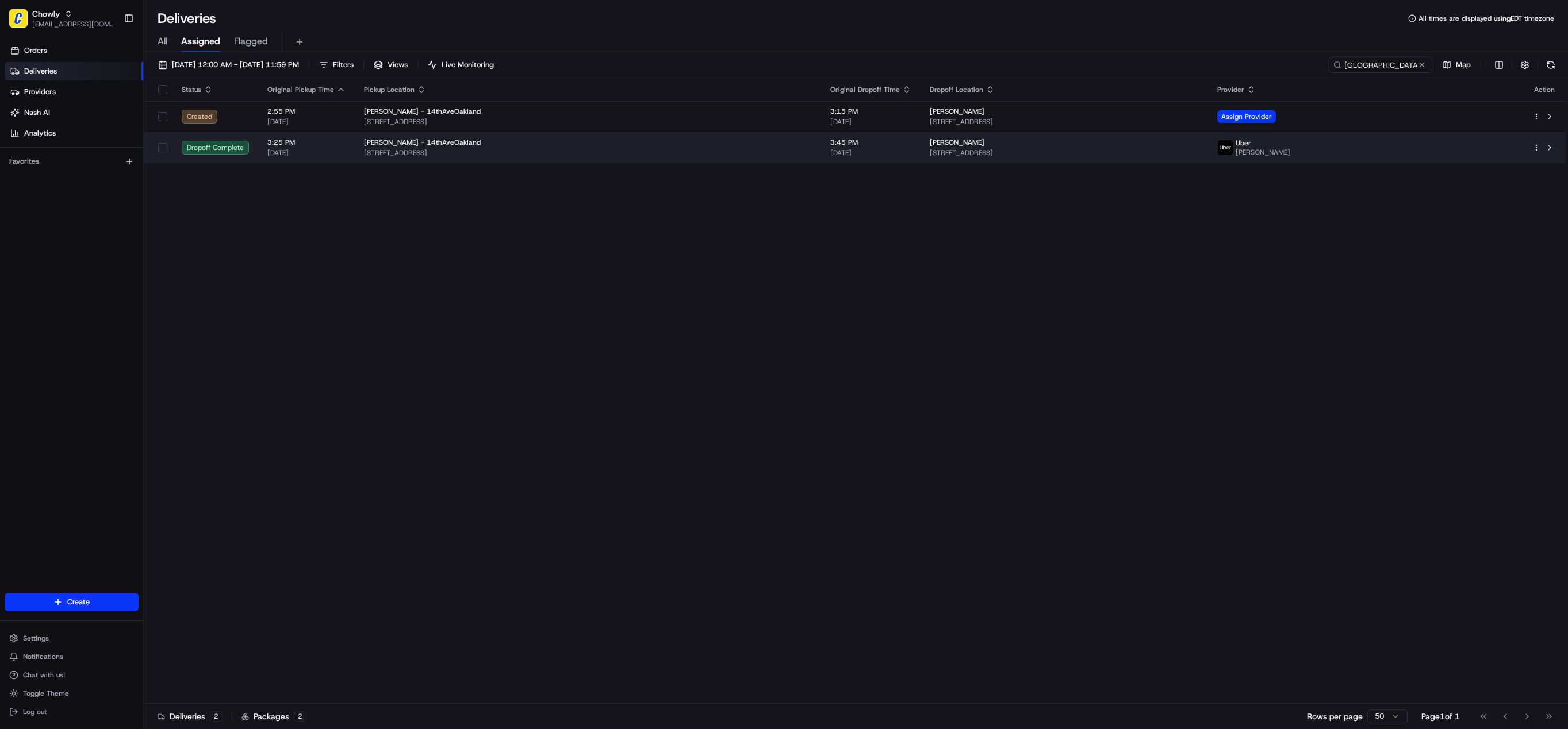
click at [688, 143] on div "Philomena - 14thAveOakland" at bounding box center [588, 142] width 448 height 9
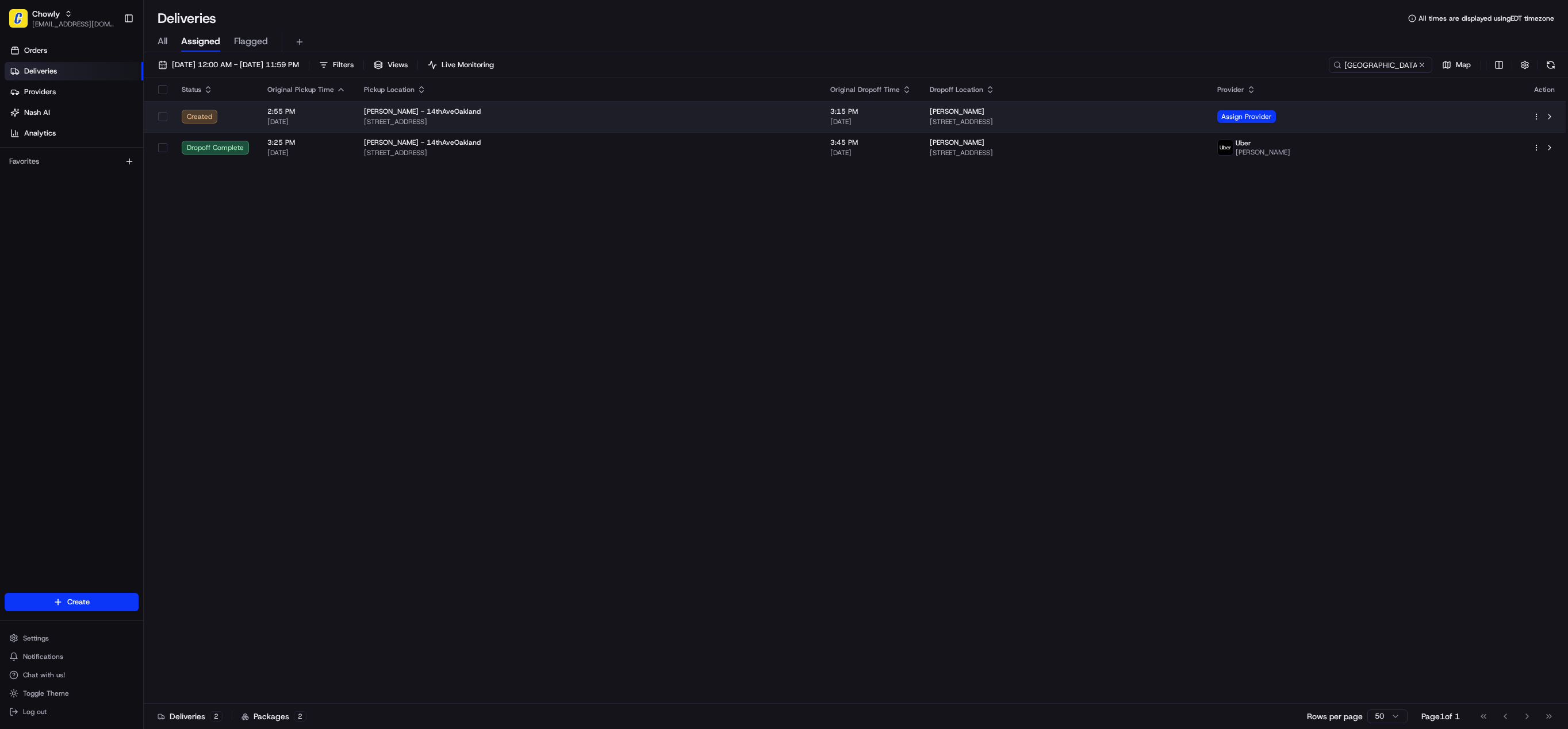
click at [837, 119] on span "[DATE]" at bounding box center [871, 121] width 81 height 9
click at [695, 117] on span "[STREET_ADDRESS]" at bounding box center [588, 121] width 448 height 9
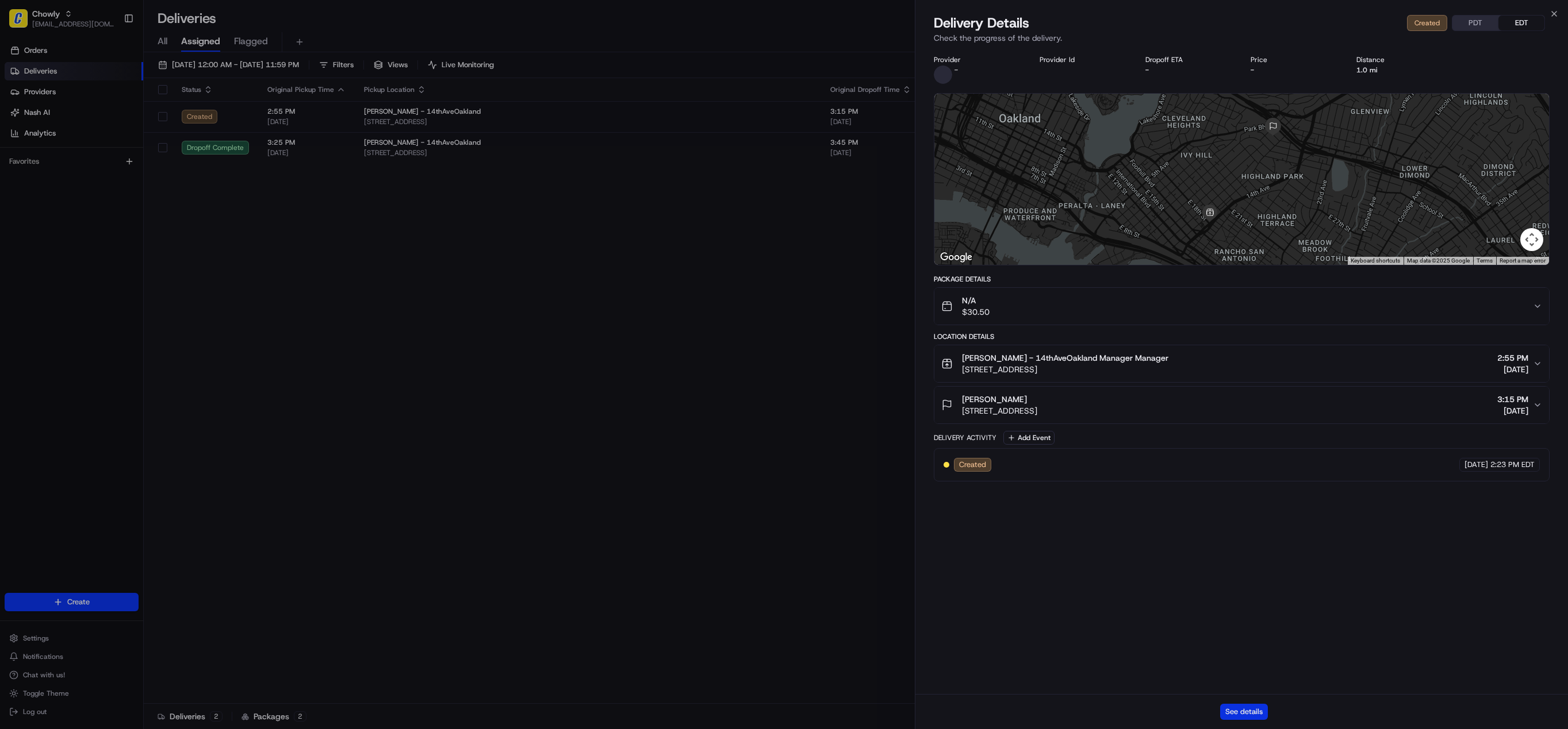
click at [1241, 711] on button "See details" at bounding box center [1244, 712] width 48 height 16
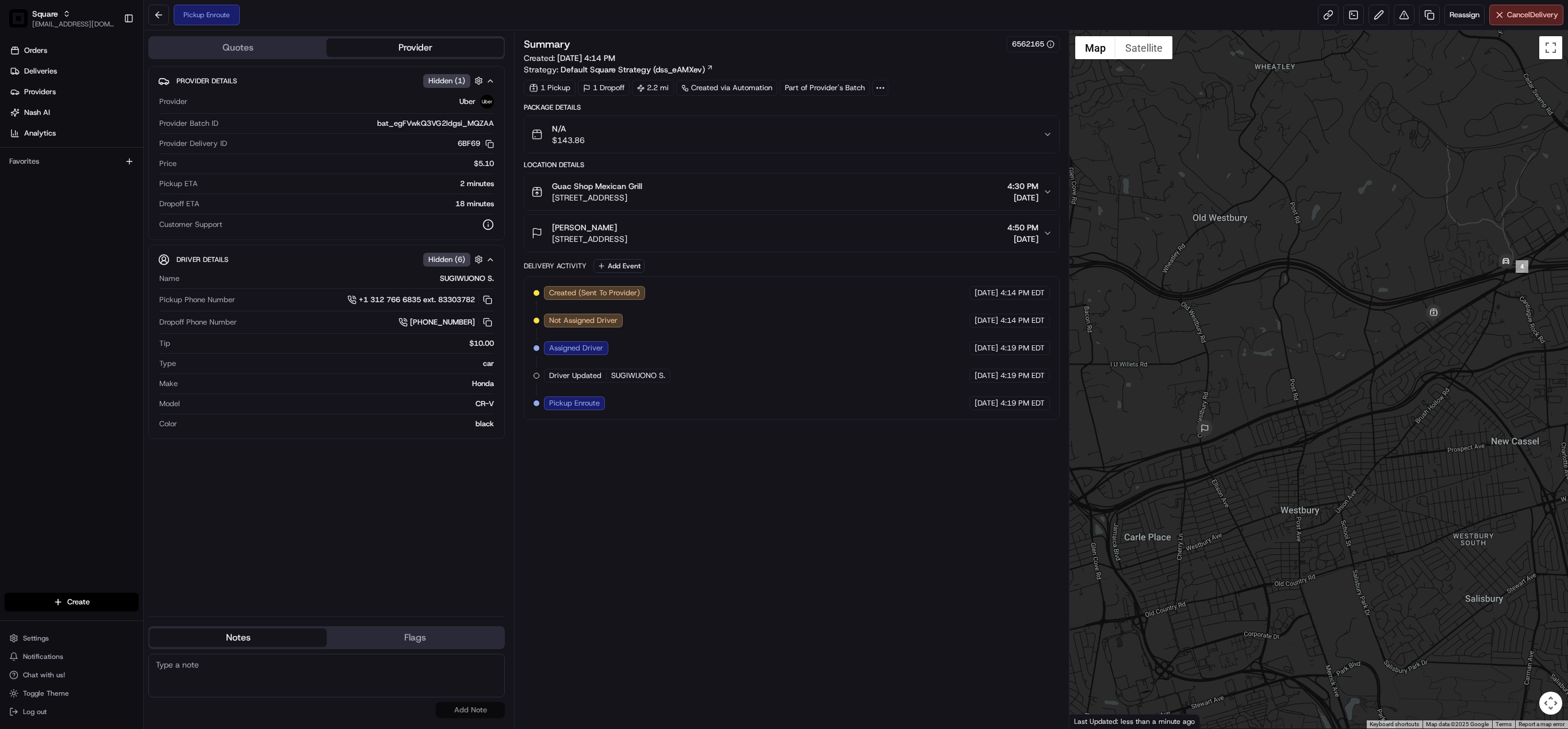
click at [1504, 26] on div "Pickup Enroute Reassign Cancel Delivery" at bounding box center [855, 15] width 1424 height 31
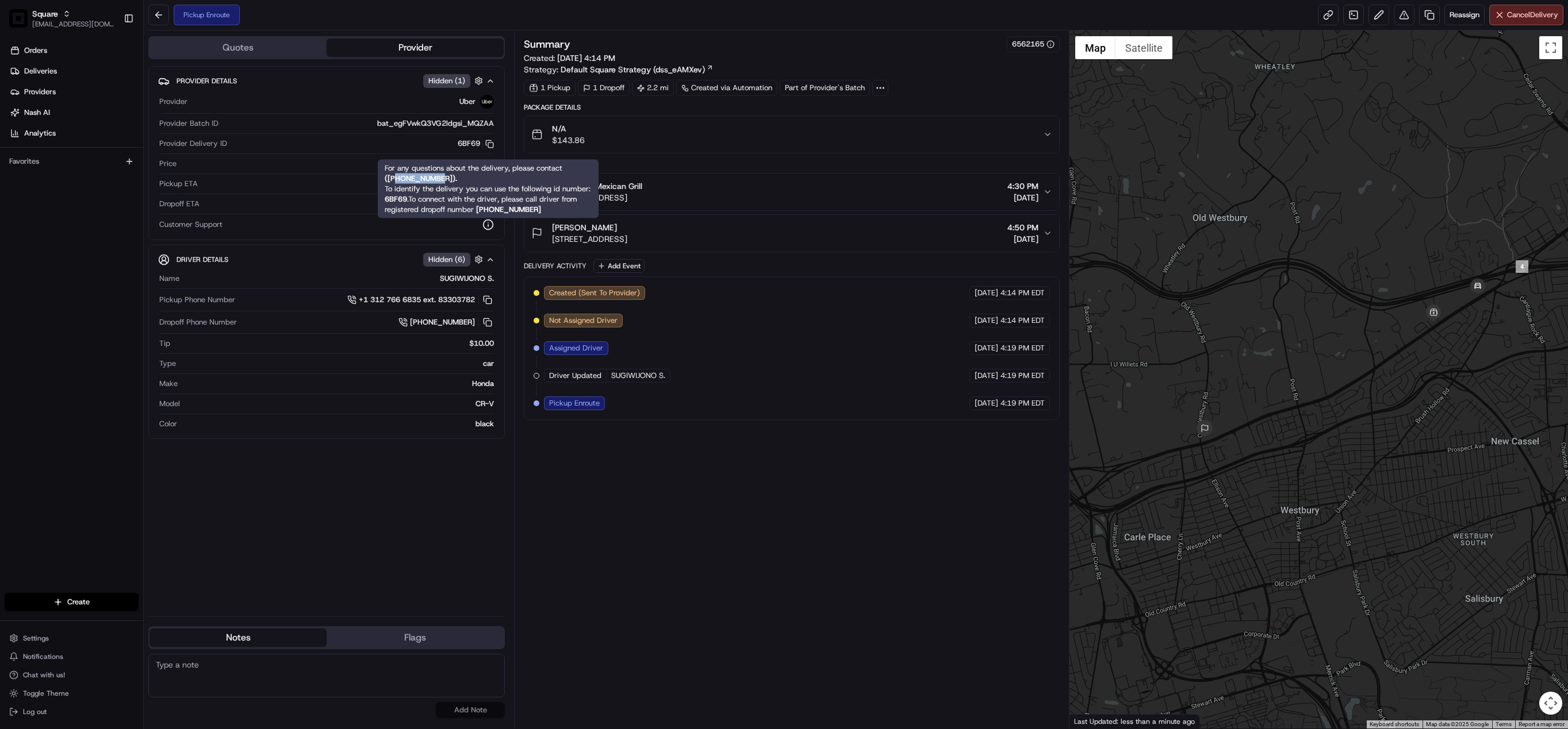
drag, startPoint x: 444, startPoint y: 182, endPoint x: 397, endPoint y: 176, distance: 47.4
click at [397, 176] on strong "( +18669873750 )." at bounding box center [421, 178] width 72 height 10
copy strong "8669873750"
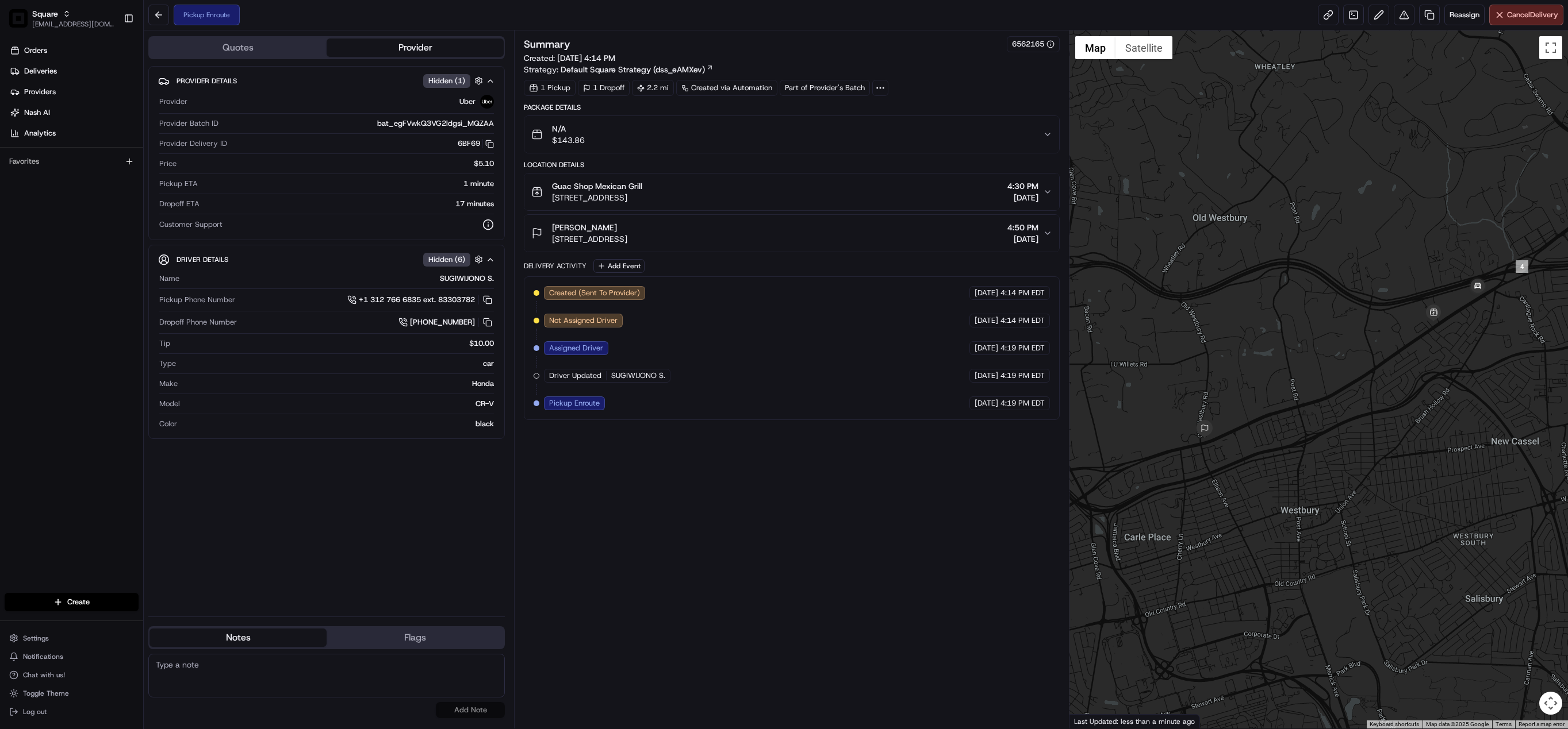
click at [1046, 193] on icon "button" at bounding box center [1047, 191] width 9 height 9
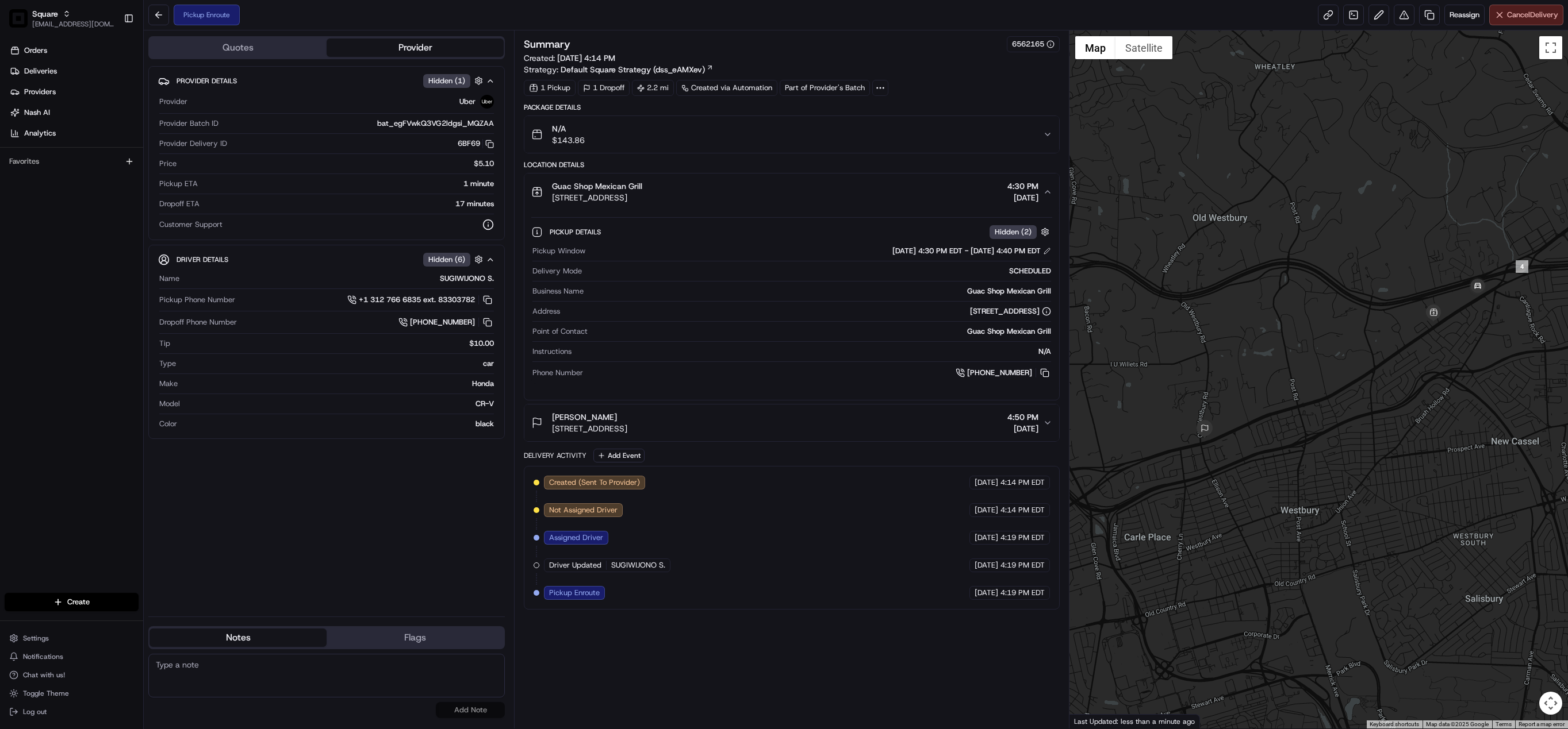
click at [1528, 7] on button "Cancel Delivery" at bounding box center [1526, 15] width 74 height 20
click at [1048, 255] on button at bounding box center [1047, 251] width 8 height 8
click at [1513, 16] on span "Cancel Delivery" at bounding box center [1532, 14] width 51 height 10
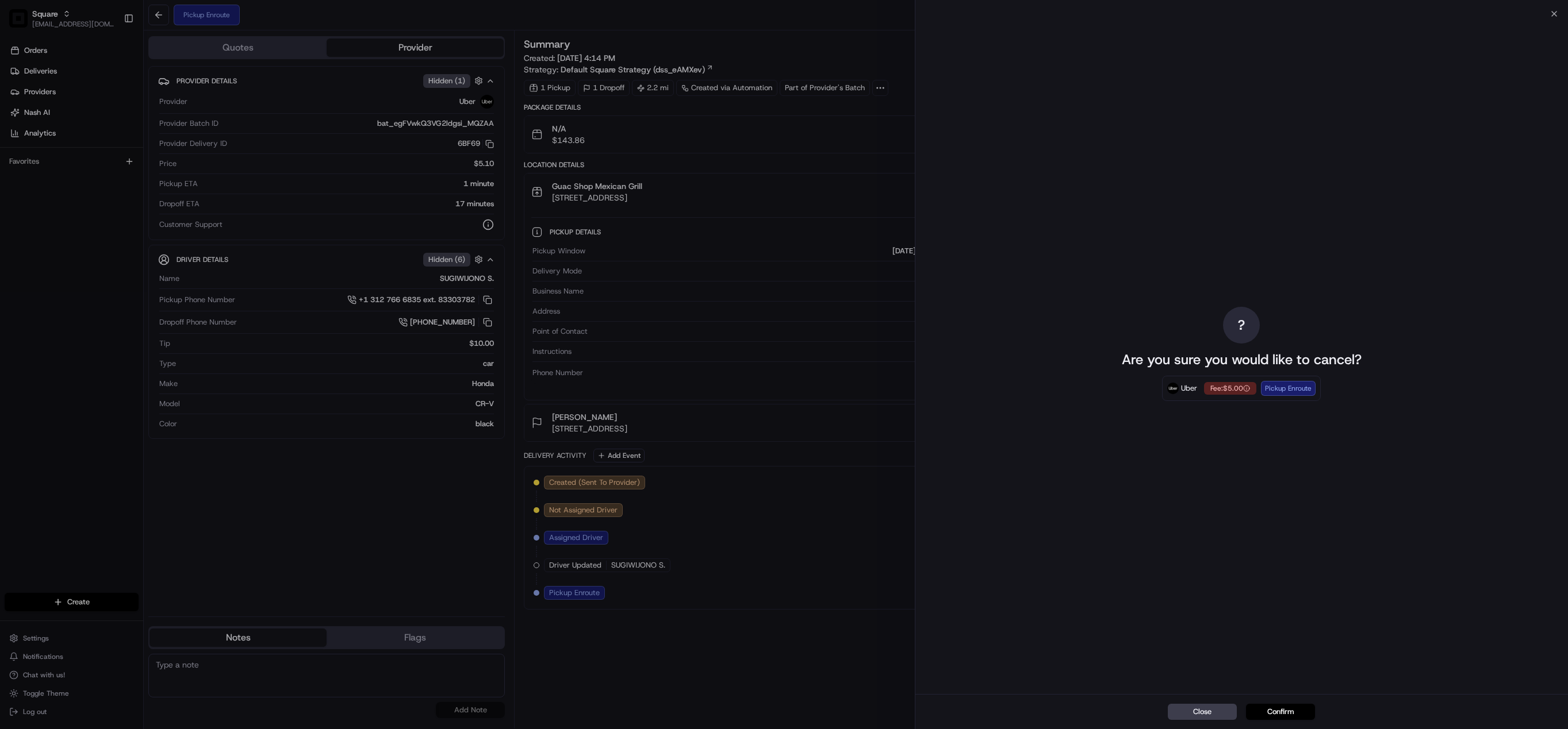
click at [1273, 702] on div "Close Confirm" at bounding box center [1242, 711] width 653 height 35
click at [1286, 717] on button "Confirm" at bounding box center [1280, 712] width 69 height 16
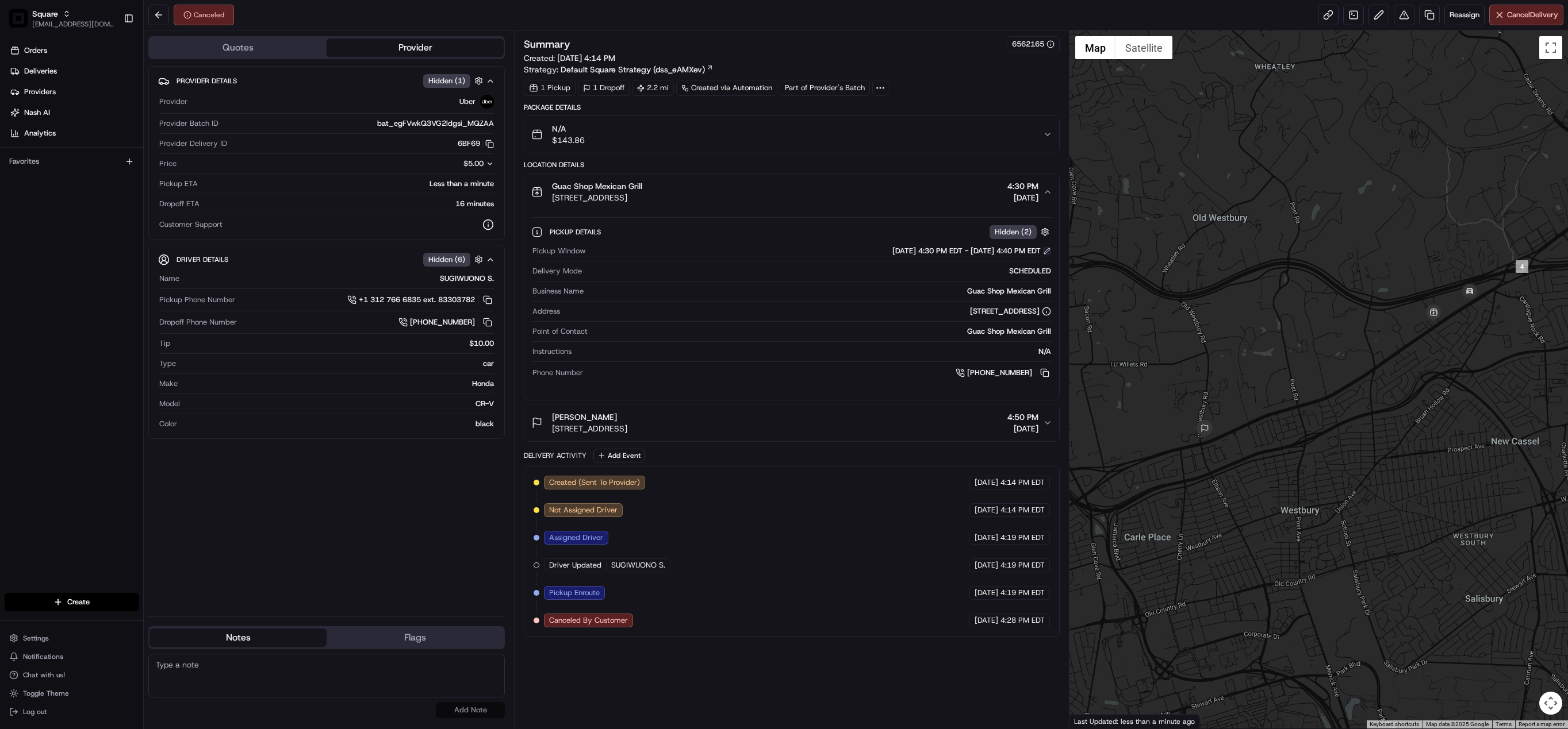
click at [1046, 255] on button at bounding box center [1047, 251] width 8 height 8
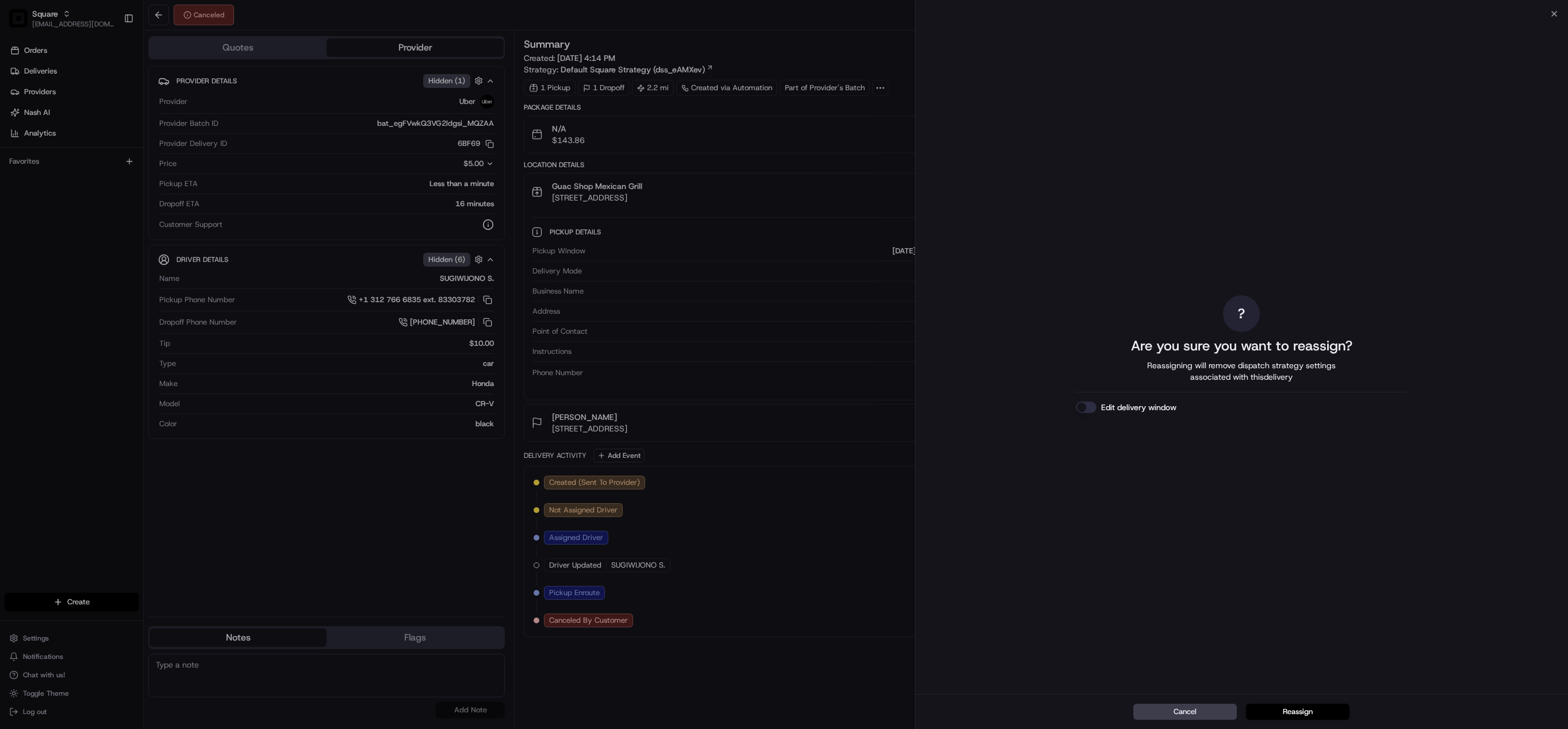
click at [1082, 407] on button "Edit delivery window" at bounding box center [1086, 408] width 20 height 12
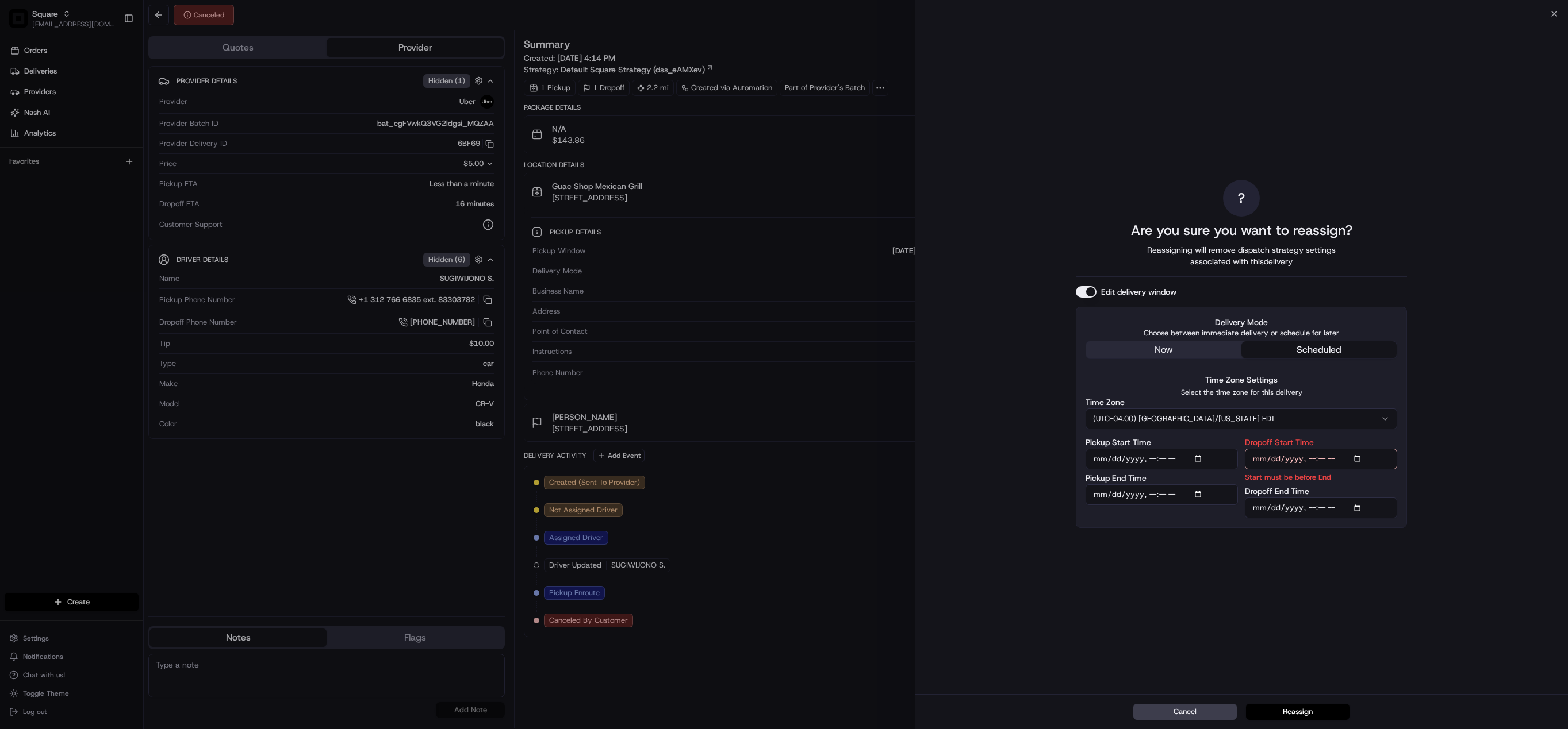
click at [1206, 417] on button "(UTC-04.00) America/New York EDT" at bounding box center [1242, 419] width 311 height 20
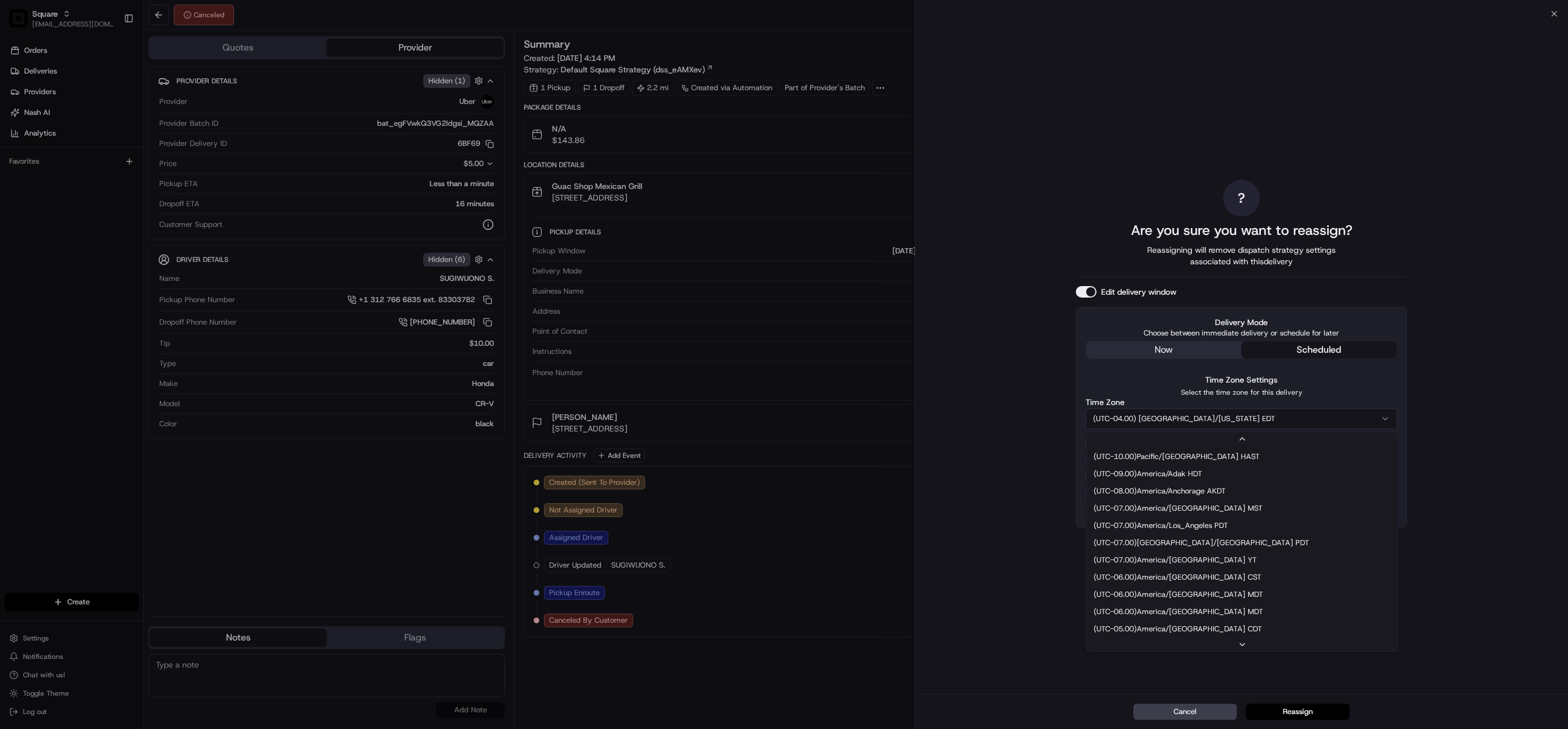
scroll to position [70, 0]
click at [1206, 417] on button "(UTC-04.00) America/New York EDT" at bounding box center [1242, 419] width 311 height 20
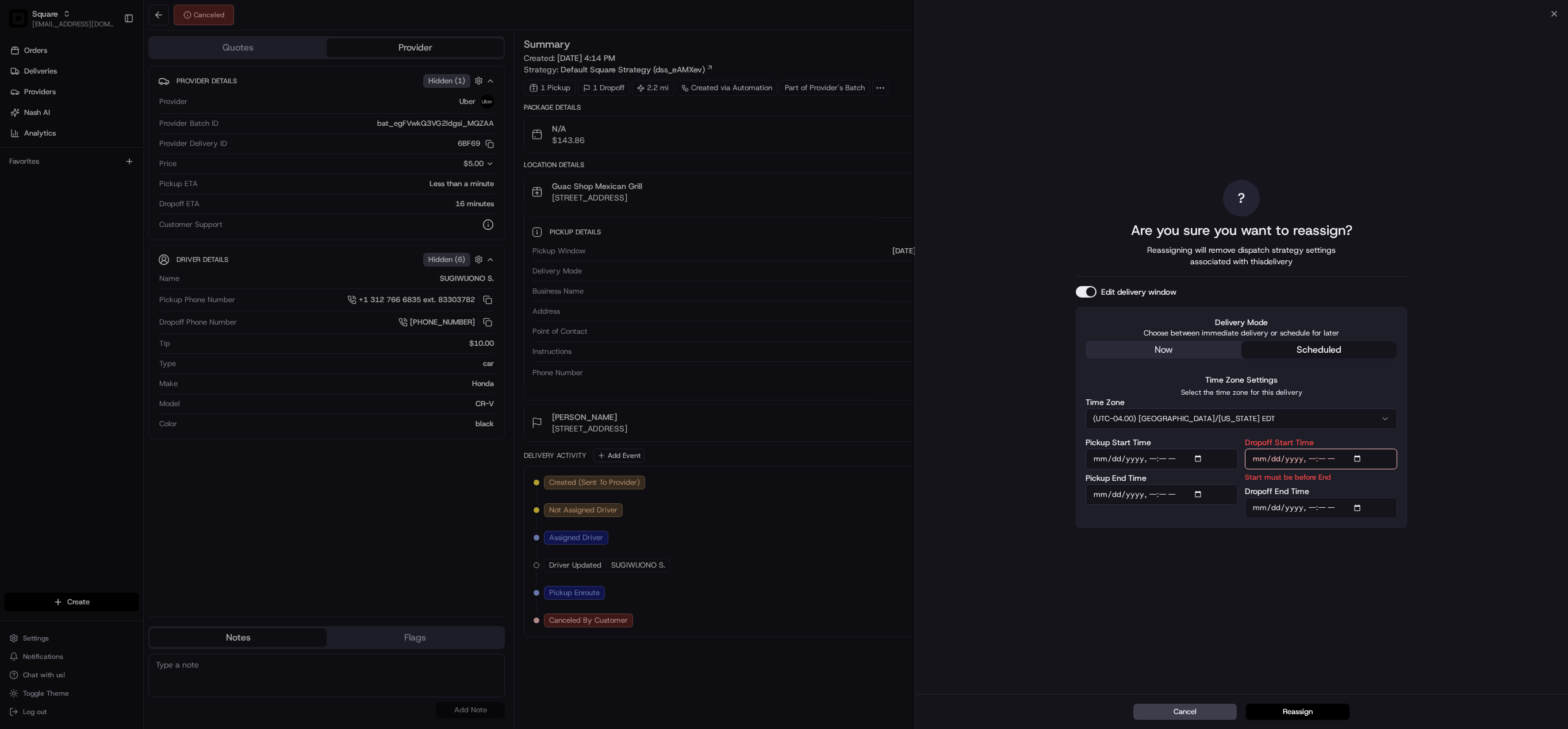
click at [1201, 459] on input "Pickup Start Time" at bounding box center [1162, 459] width 152 height 20
type input "2025-08-21T17:45"
click at [1382, 560] on div "? Are you sure you want to reassign? Reassigning will remove dispatch strategy …" at bounding box center [1241, 354] width 331 height 676
click at [1199, 506] on input "Pickup End Time" at bounding box center [1162, 508] width 152 height 20
type input "2025-08-21T17:50"
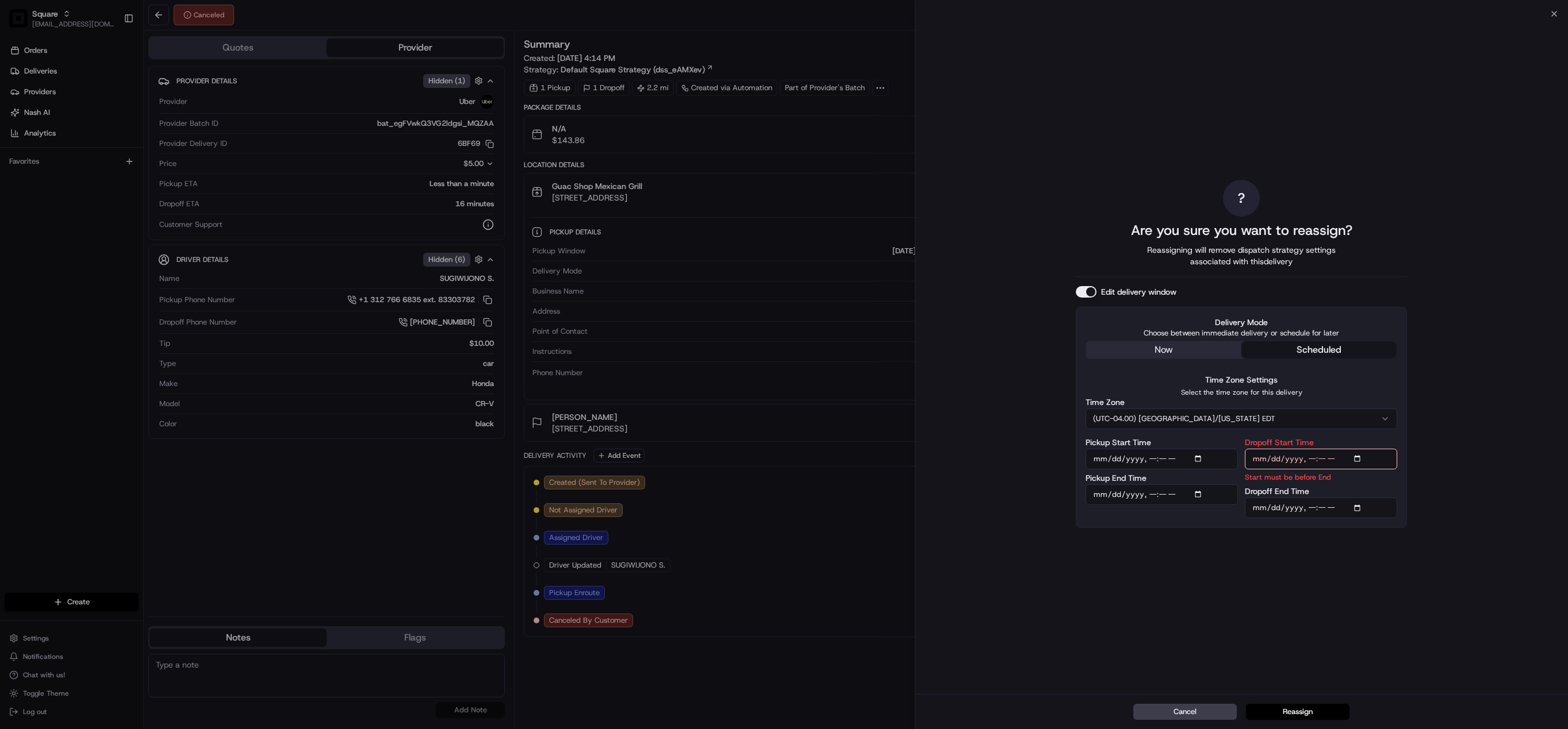
click at [1351, 565] on div "? Are you sure you want to reassign? Reassigning will remove dispatch strategy …" at bounding box center [1241, 354] width 331 height 676
click at [1356, 459] on input "Dropoff Start Time" at bounding box center [1321, 459] width 152 height 20
type input "2025-08-21T18:00"
click at [1492, 571] on div "? Are you sure you want to reassign? Reassigning will remove dispatch strategy …" at bounding box center [1242, 354] width 653 height 681
click at [1354, 506] on input "Dropoff End Time" at bounding box center [1321, 508] width 152 height 20
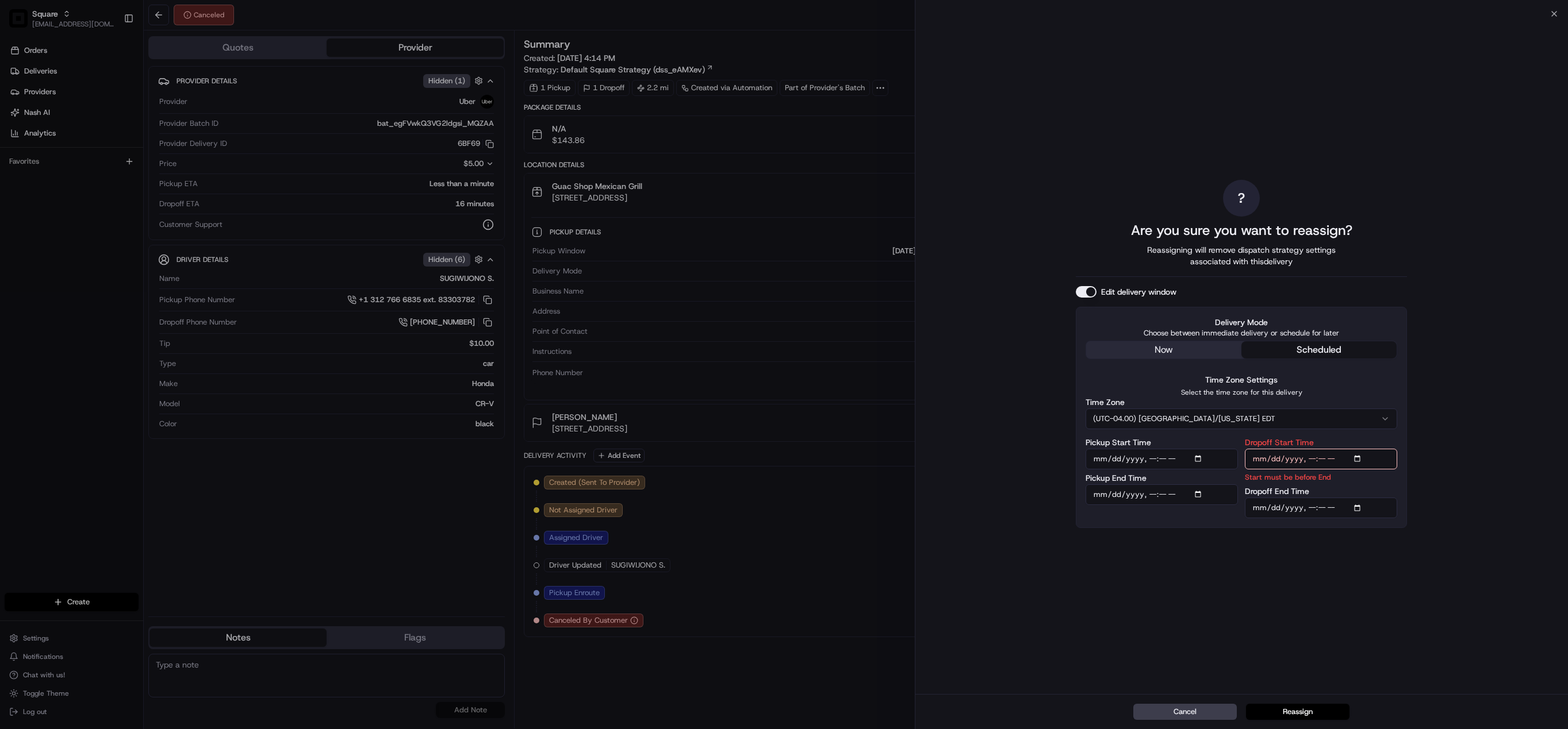
click at [1361, 507] on input "Dropoff End Time" at bounding box center [1321, 508] width 152 height 20
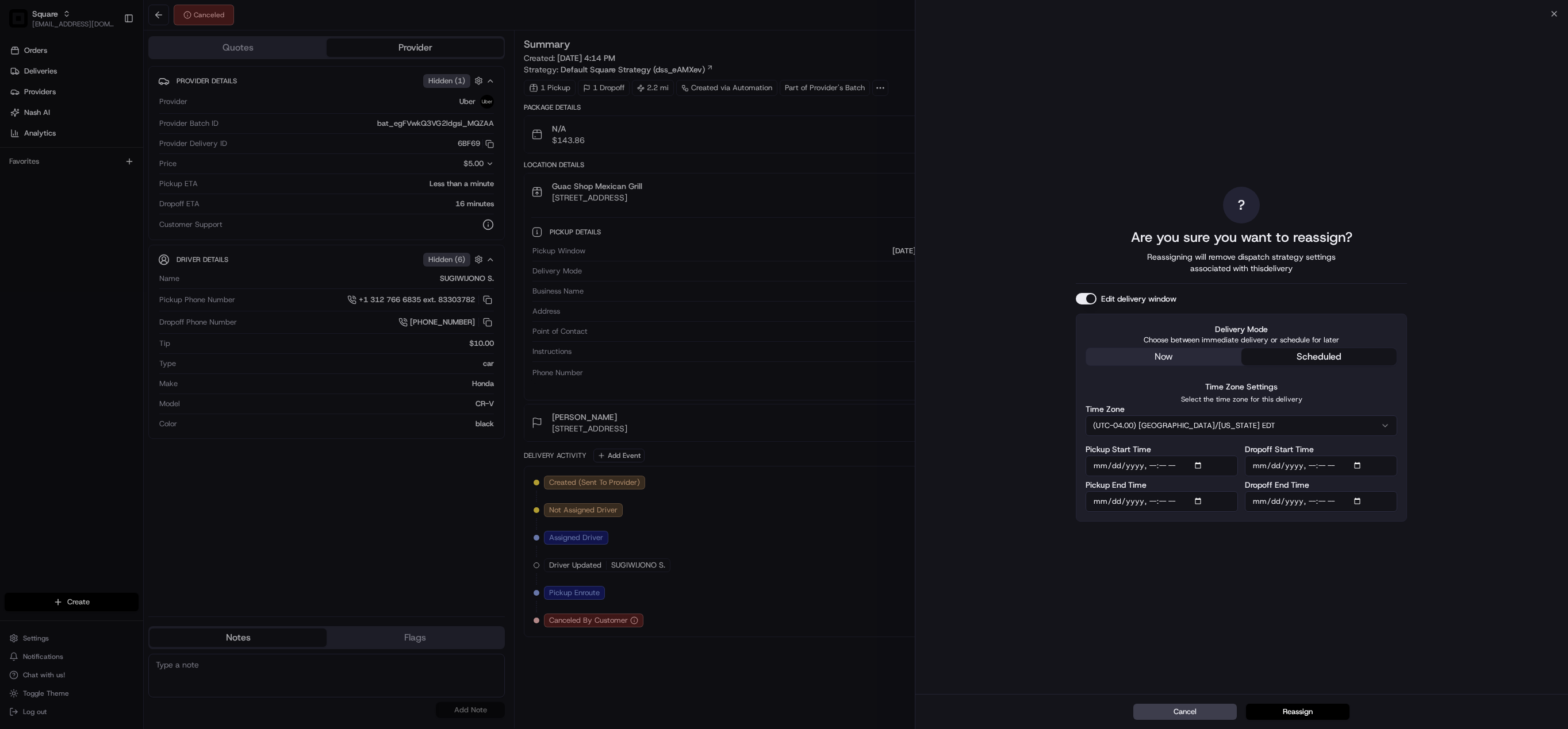
type input "2025-08-21T18:10"
click at [1476, 470] on div "? Are you sure you want to reassign? Reassigning will remove dispatch strategy …" at bounding box center [1242, 354] width 653 height 681
click at [1290, 709] on button "Reassign" at bounding box center [1298, 712] width 104 height 16
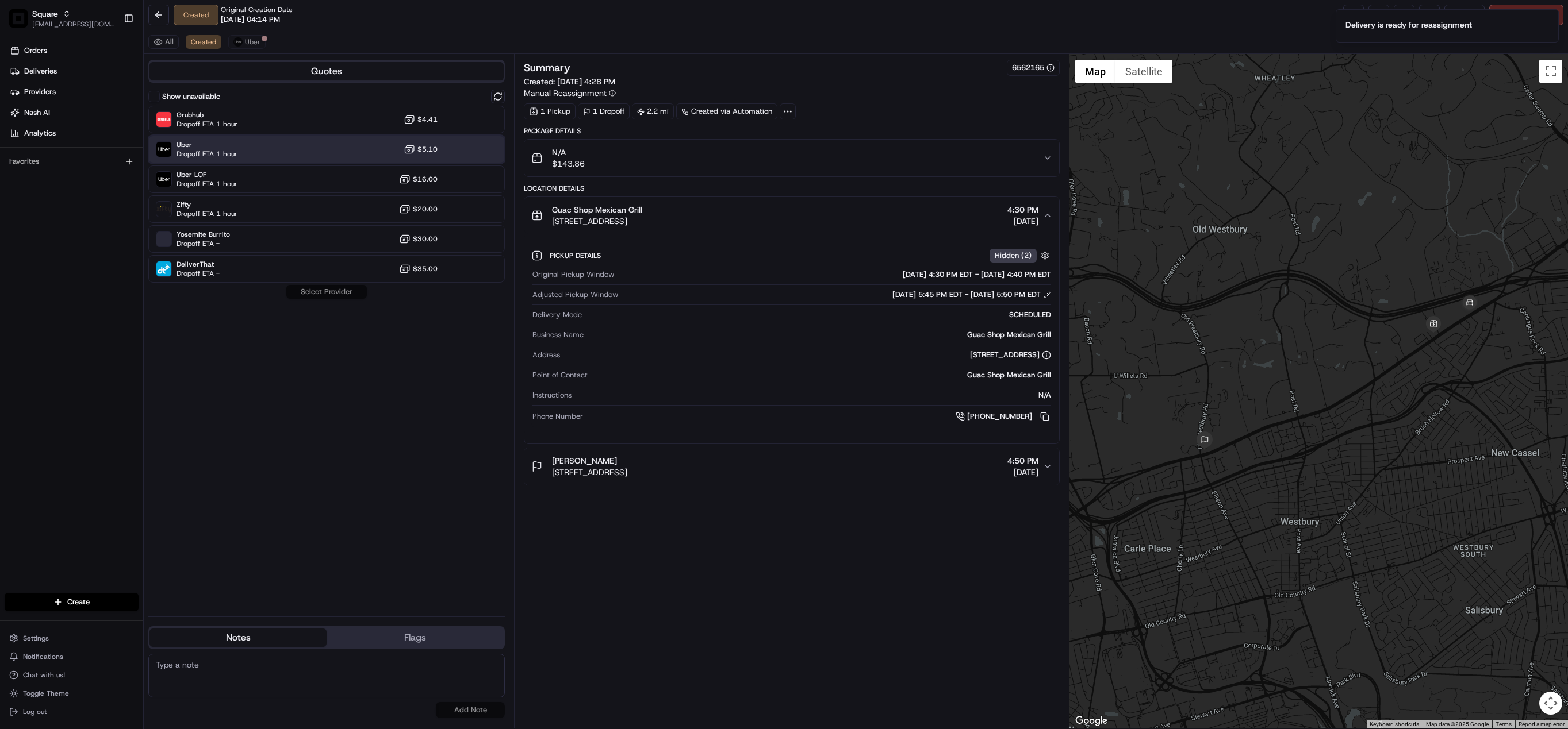
click at [254, 150] on div "Uber Dropoff ETA 1 hour $5.10" at bounding box center [326, 149] width 356 height 27
click at [319, 287] on button "Assign Provider" at bounding box center [326, 292] width 82 height 14
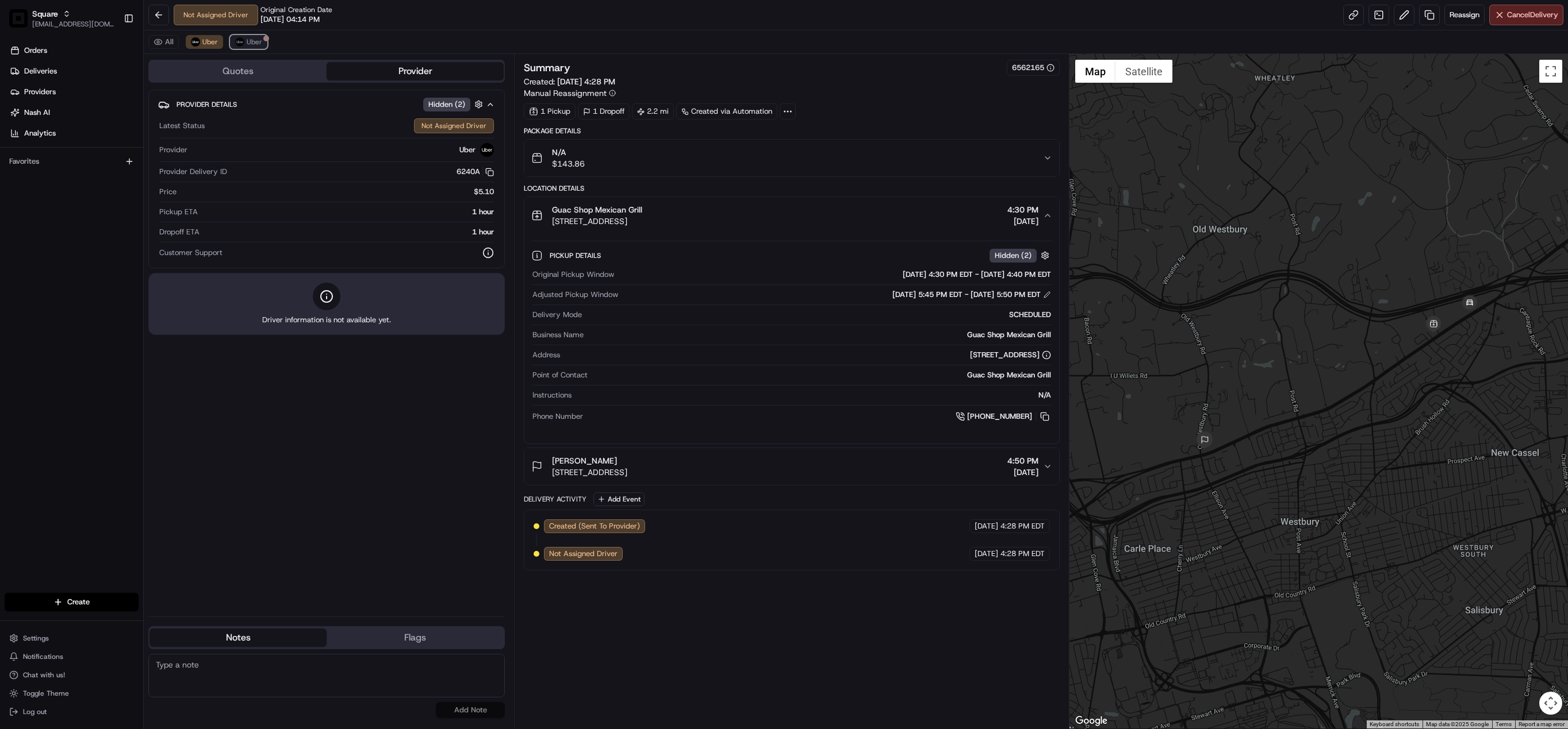
click at [243, 40] on img at bounding box center [239, 42] width 9 height 9
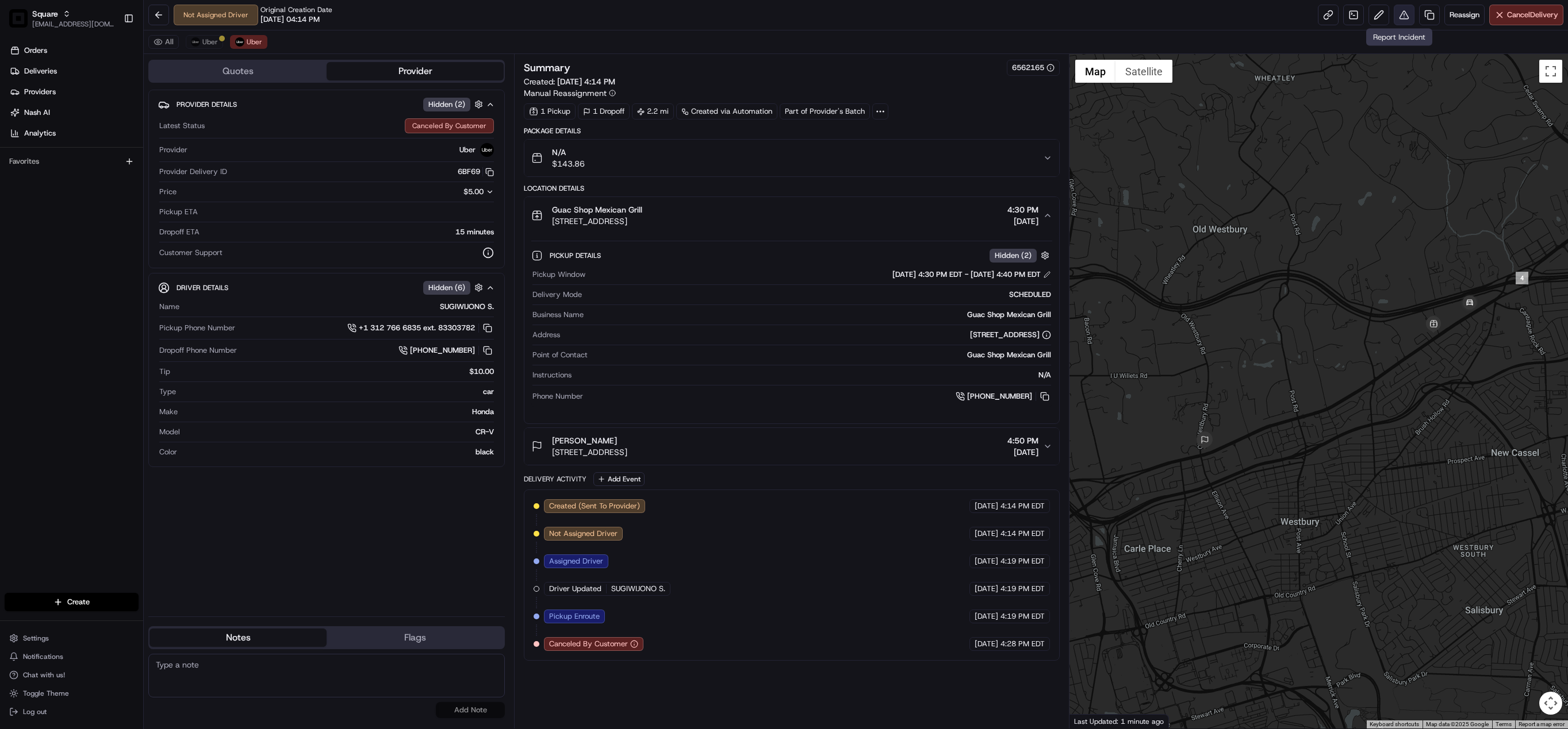
click at [1397, 14] on button at bounding box center [1404, 15] width 20 height 20
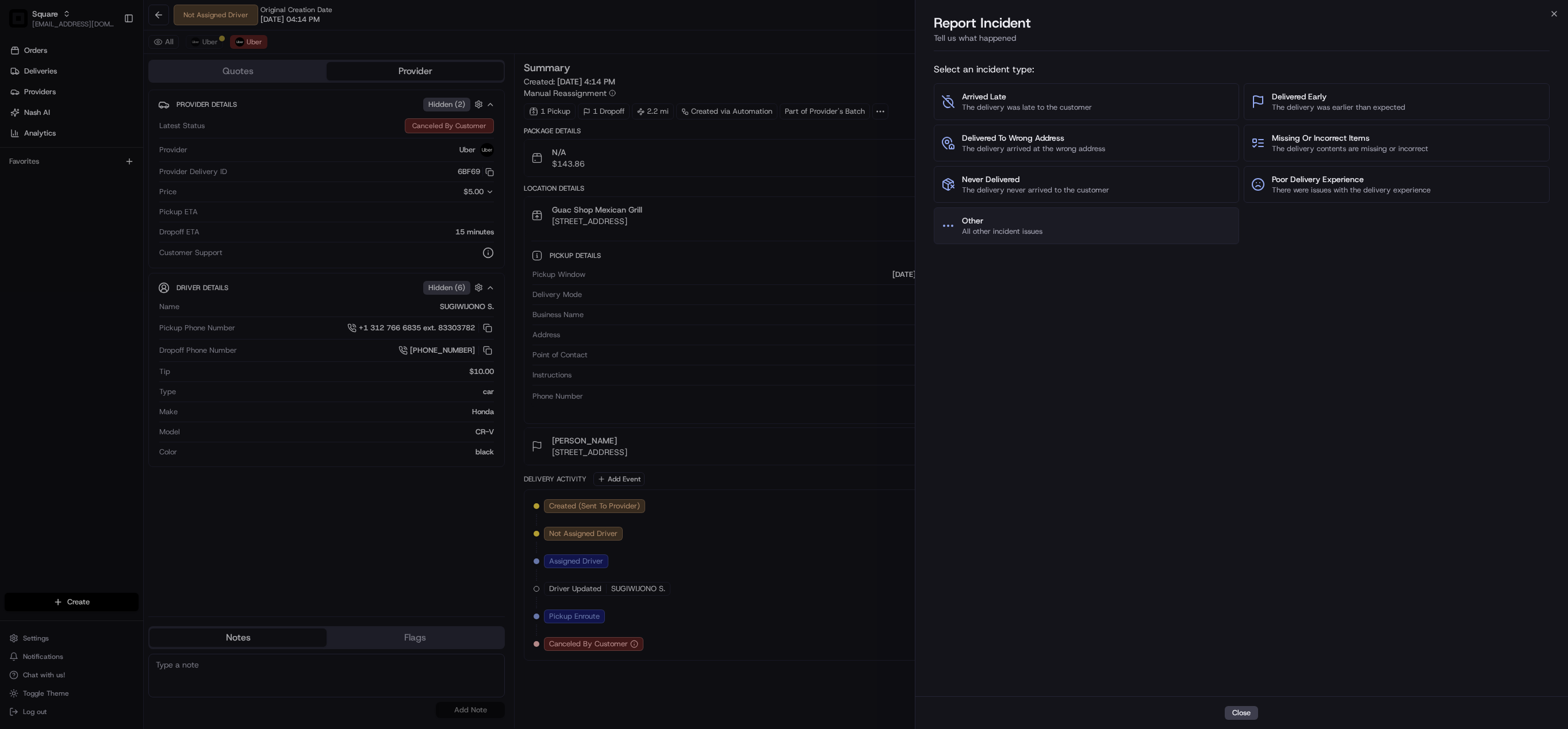
click at [1040, 224] on span "Other" at bounding box center [1003, 220] width 81 height 12
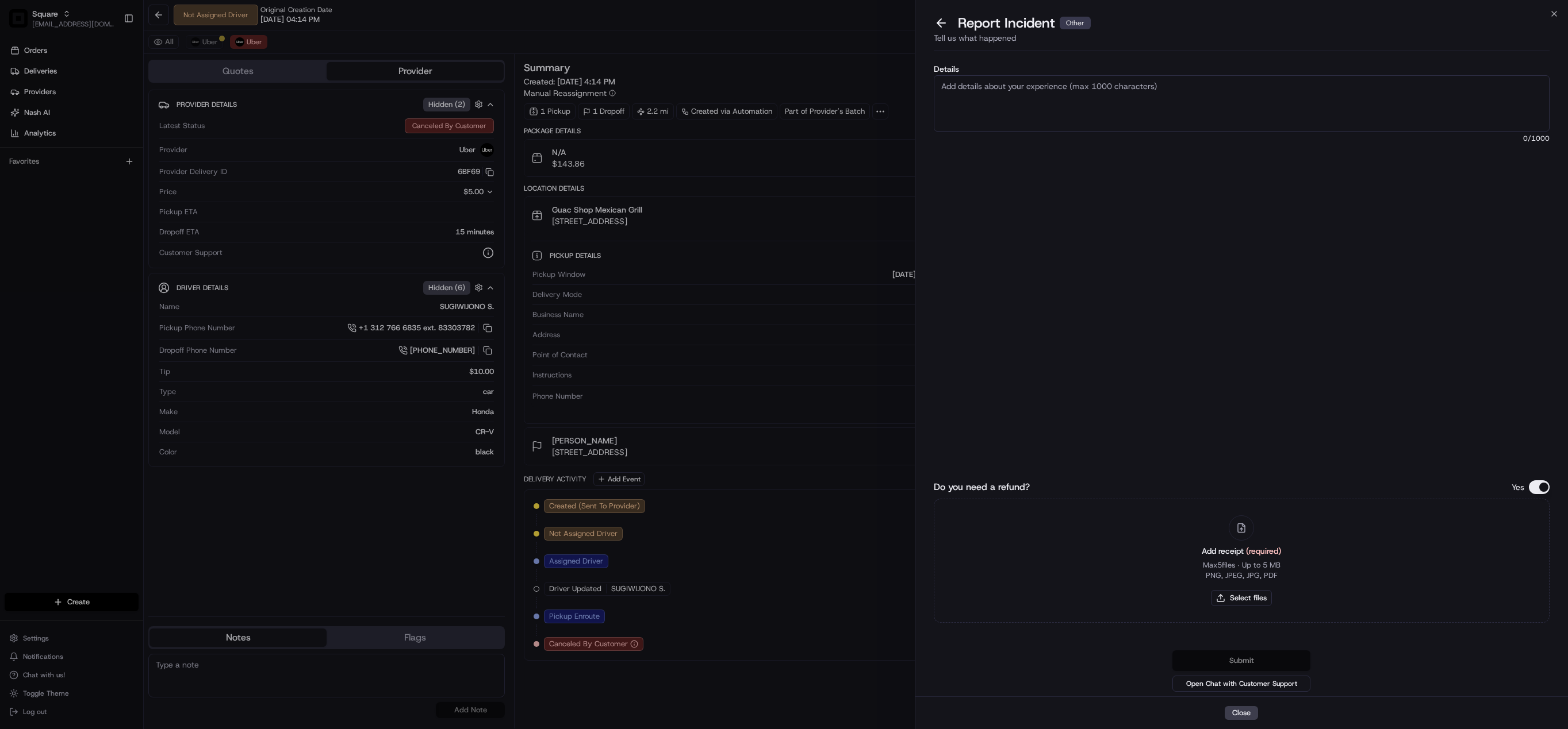
click at [1039, 114] on textarea "Details" at bounding box center [1242, 103] width 616 height 57
type textarea "Please waive the cancellation fee since the customer tried to placed the order …"
click at [1543, 487] on button "Do you need a refund?" at bounding box center [1539, 487] width 20 height 14
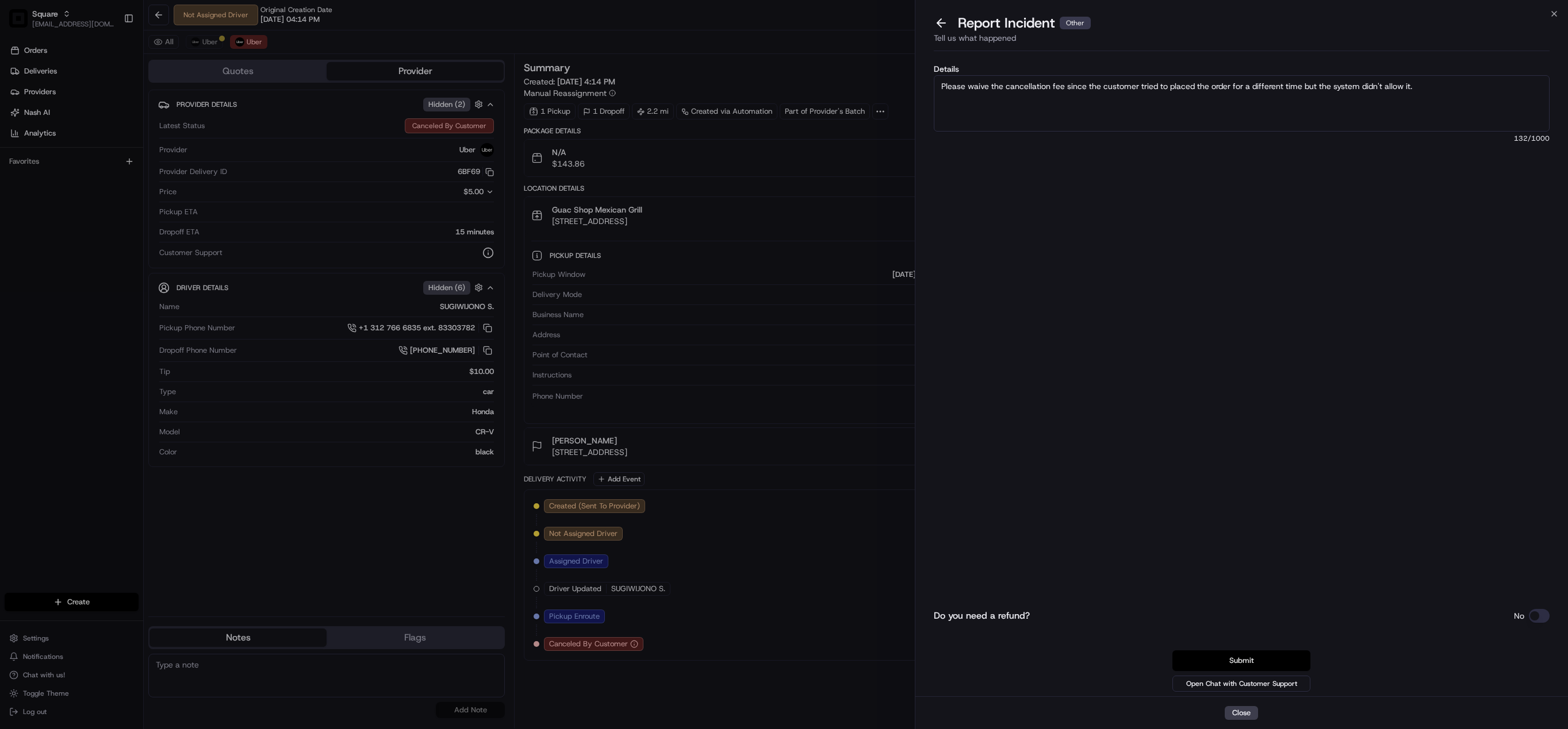
click at [1265, 653] on button "Submit" at bounding box center [1242, 661] width 138 height 20
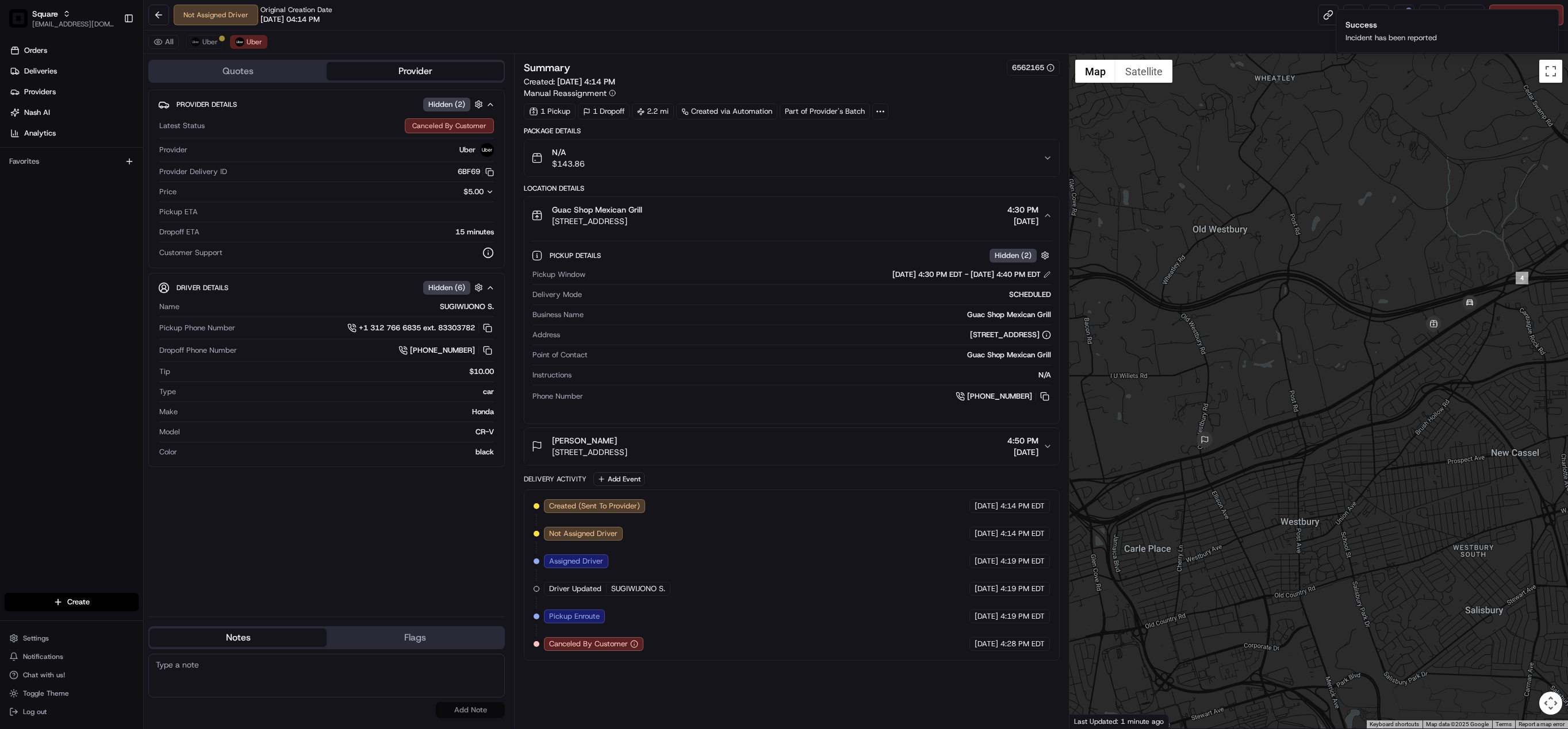
click at [283, 674] on textarea at bounding box center [326, 676] width 356 height 44
paste textarea "Chat/Caller Information: Merchant Reason for Call:"
click at [259, 680] on textarea "Chat/Caller Information: Merchant Reason for Call:" at bounding box center [326, 676] width 356 height 44
type textarea "Chat/Caller Information: Merchant Reason for Call: change pick up and drop off …"
click at [475, 709] on button "Add Note" at bounding box center [470, 711] width 69 height 16
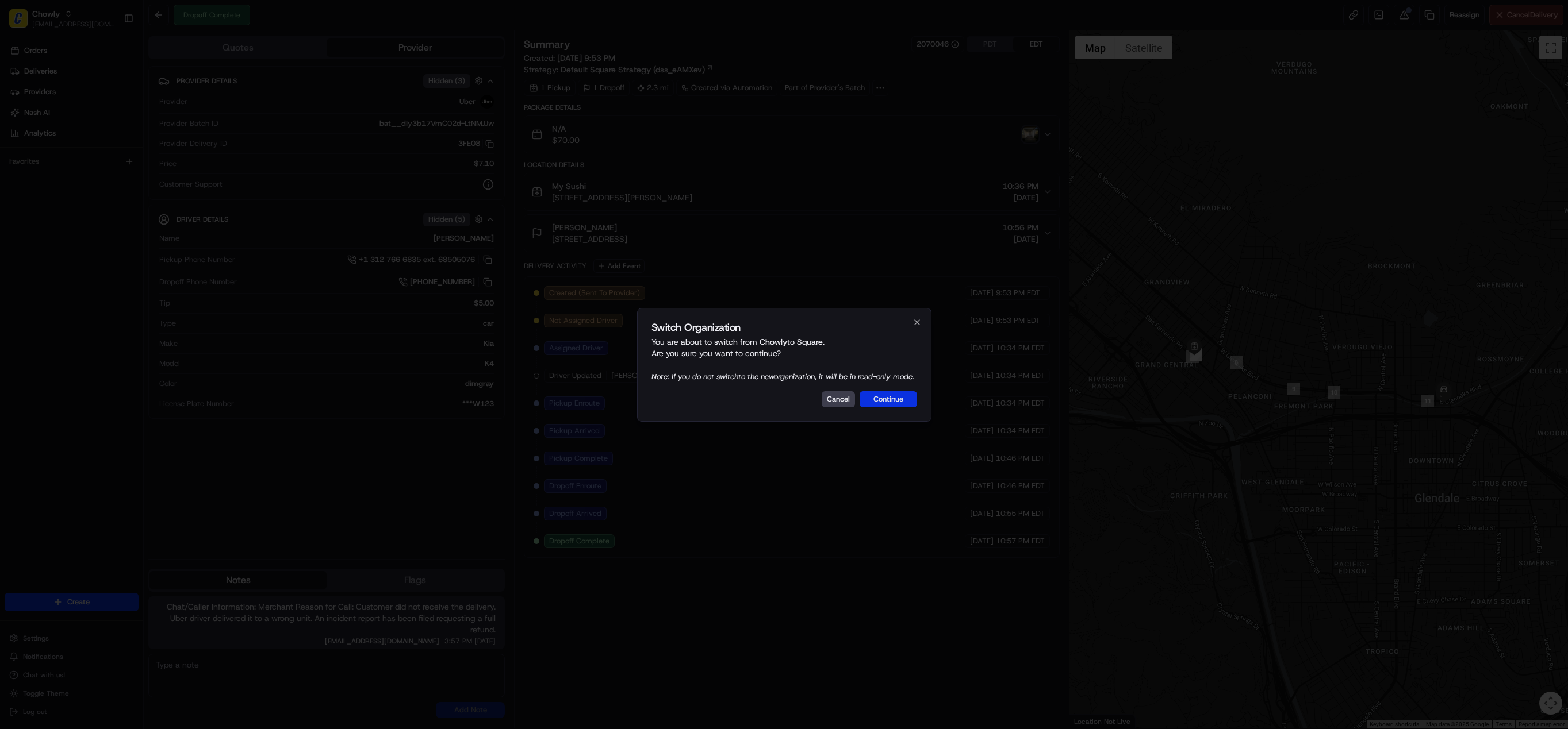
click at [897, 407] on button "Continue" at bounding box center [888, 399] width 57 height 16
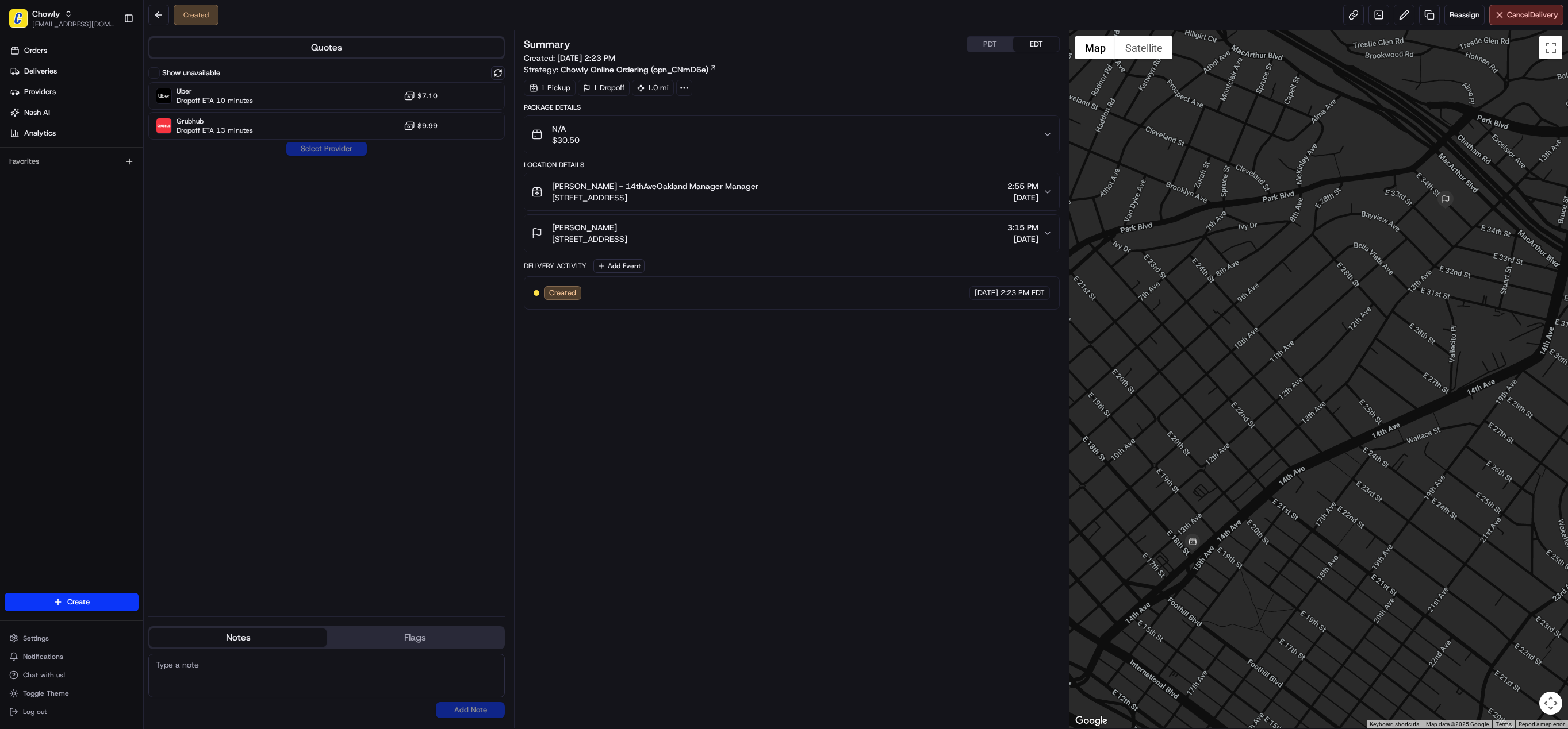
click at [985, 46] on button "PDT" at bounding box center [990, 44] width 46 height 15
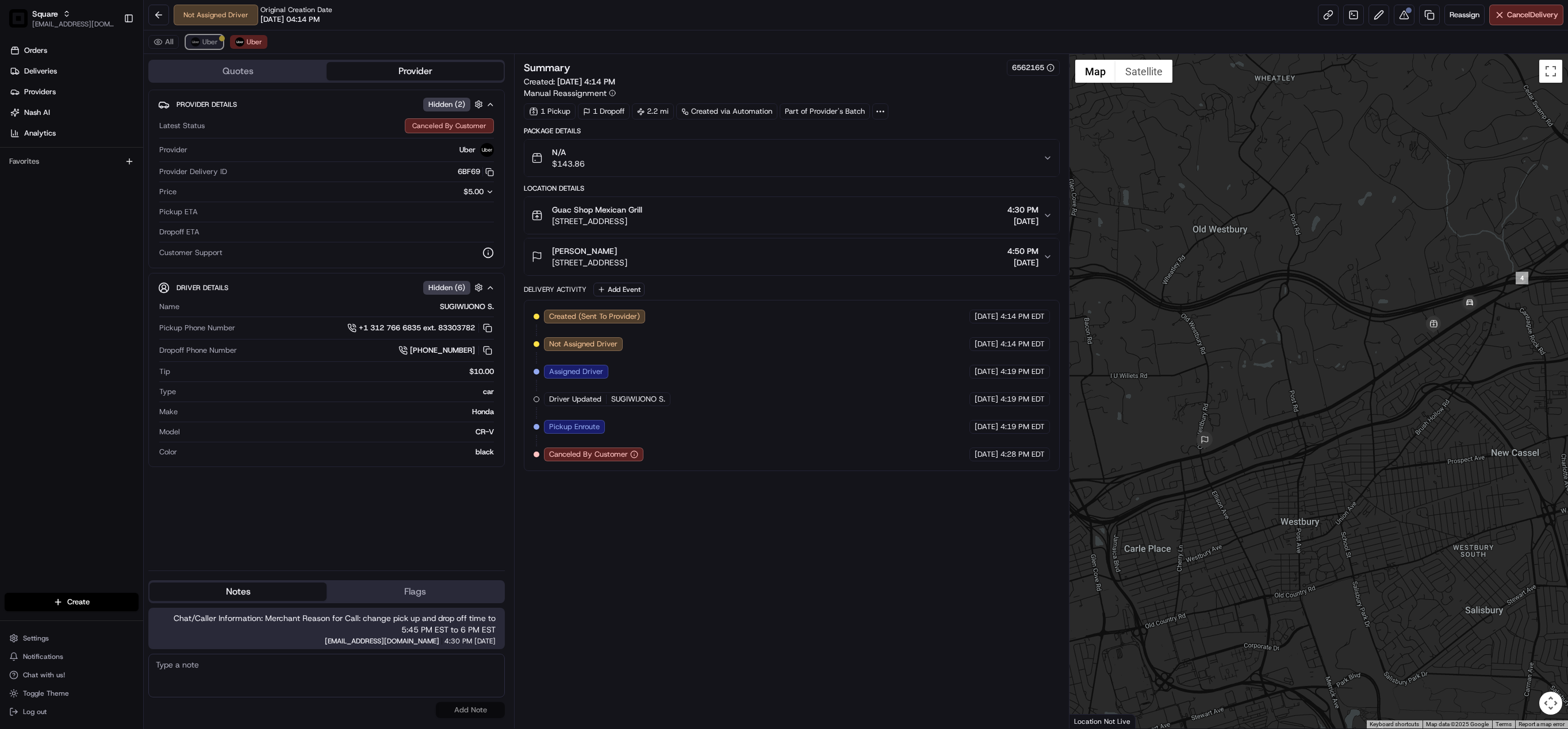
click at [202, 40] on button "Uber" at bounding box center [204, 42] width 38 height 14
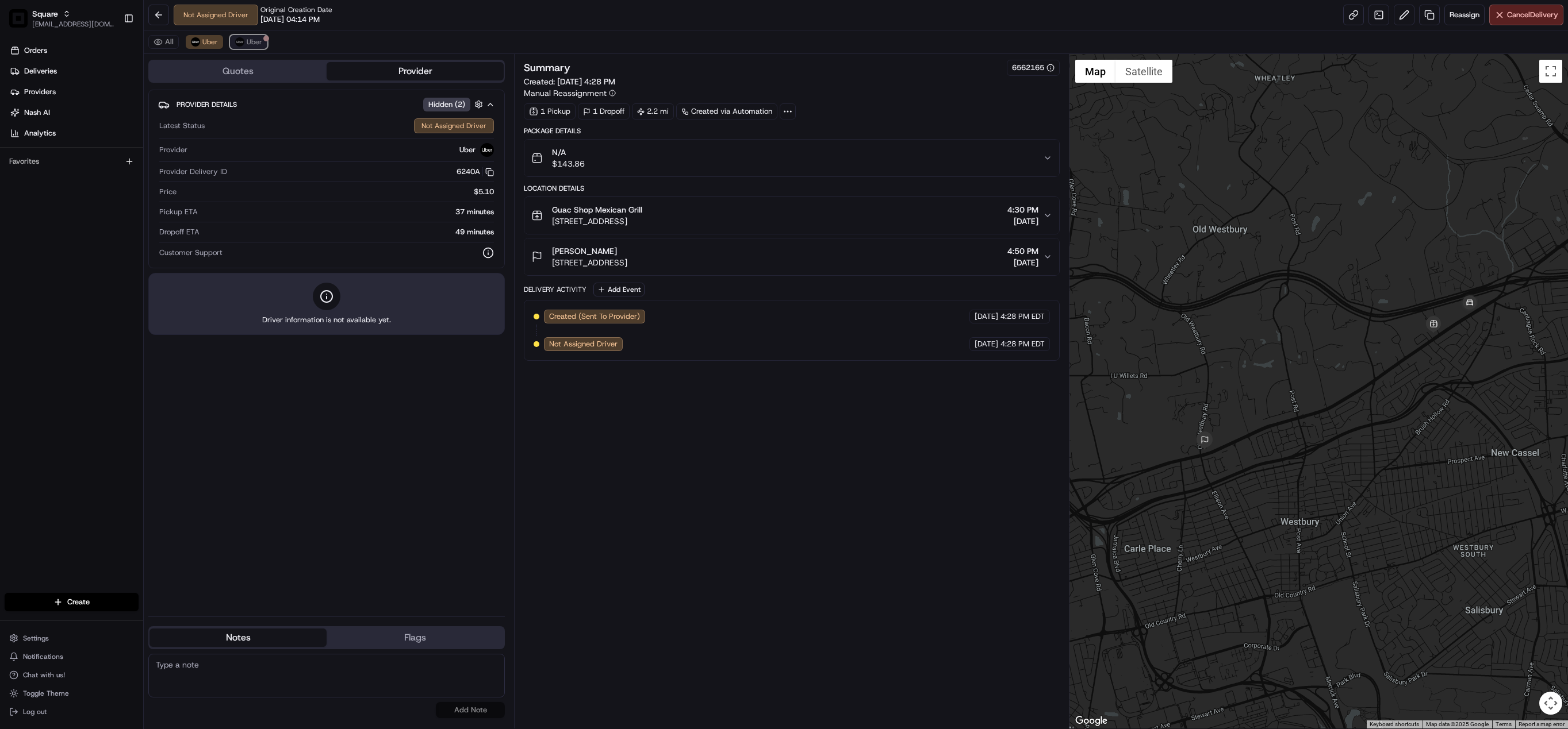
click at [247, 42] on span "Uber" at bounding box center [254, 42] width 16 height 9
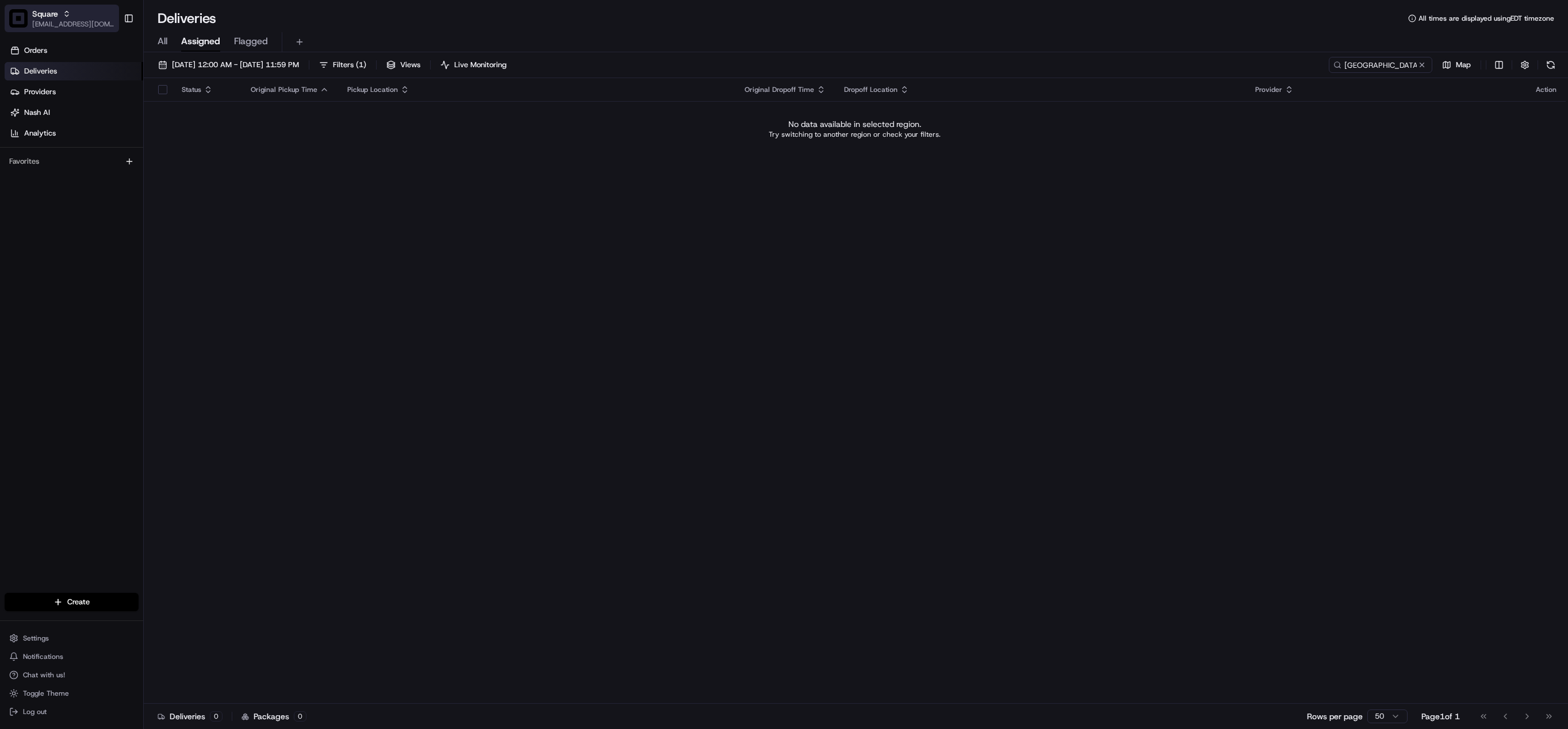
click at [35, 16] on span "Square" at bounding box center [45, 14] width 26 height 12
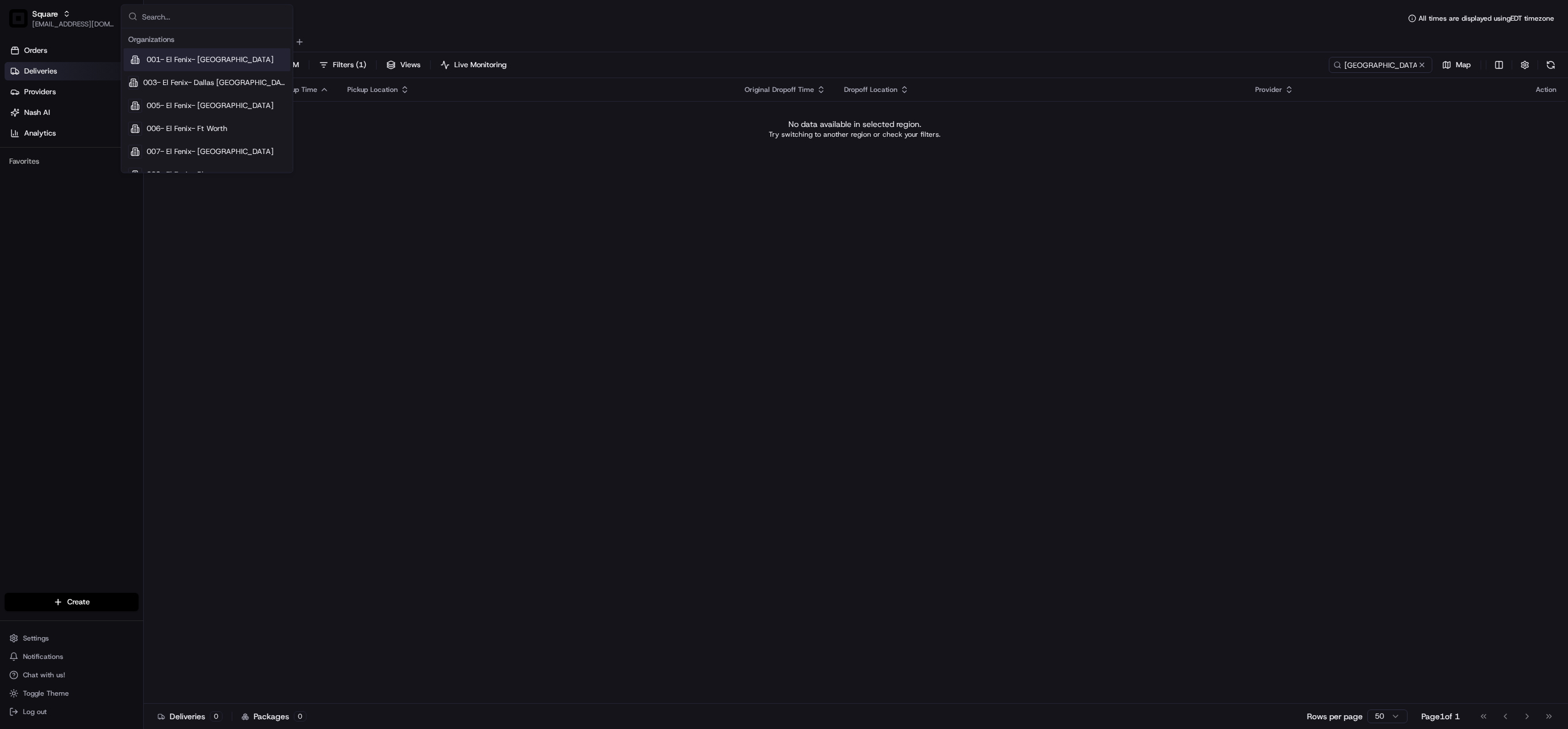
click at [180, 17] on input "text" at bounding box center [214, 17] width 143 height 23
type input "loblaw"
click at [168, 63] on span "Loblaw" at bounding box center [158, 59] width 24 height 10
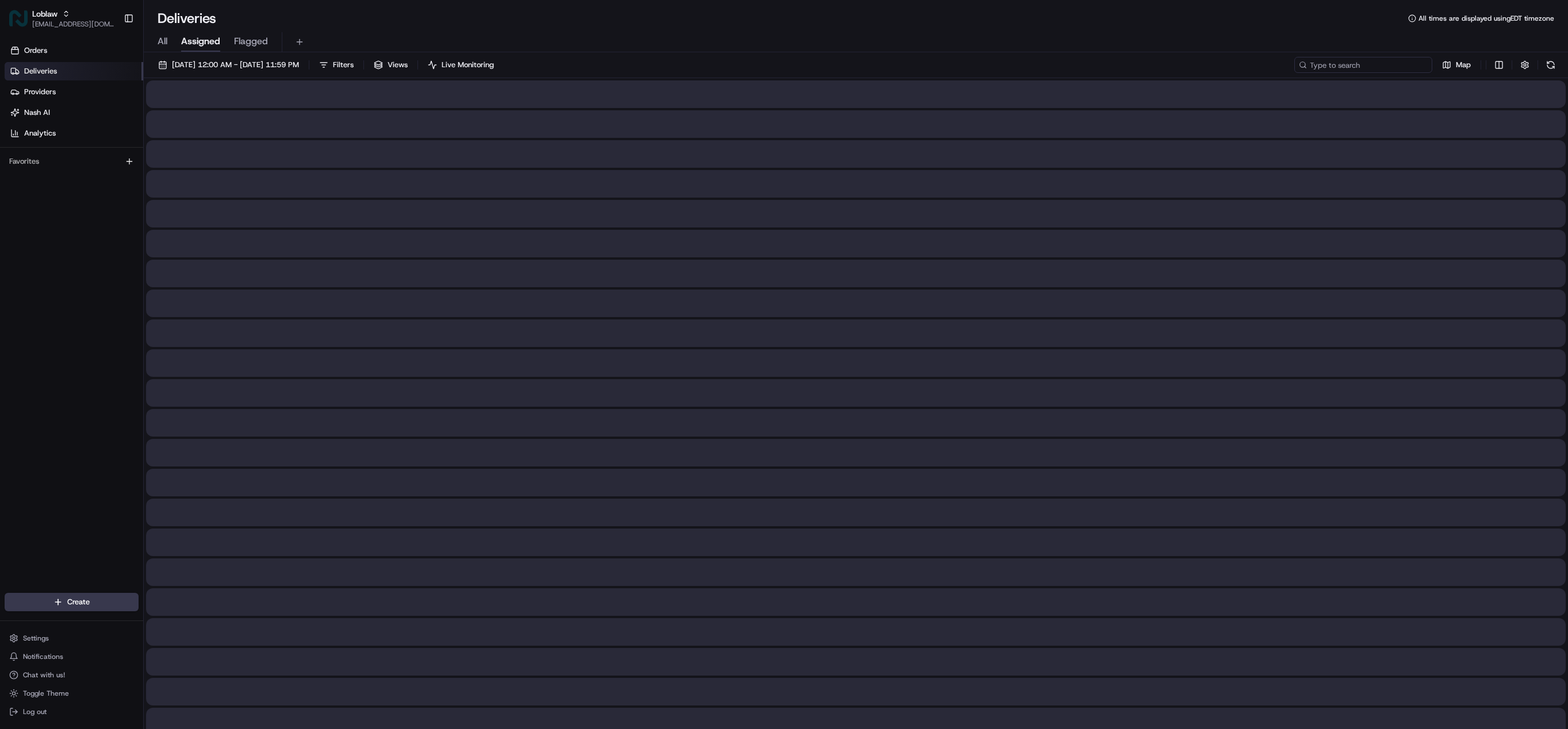
click at [1378, 68] on input at bounding box center [1363, 65] width 138 height 16
paste input "531900012841677"
type input "531900012841677"
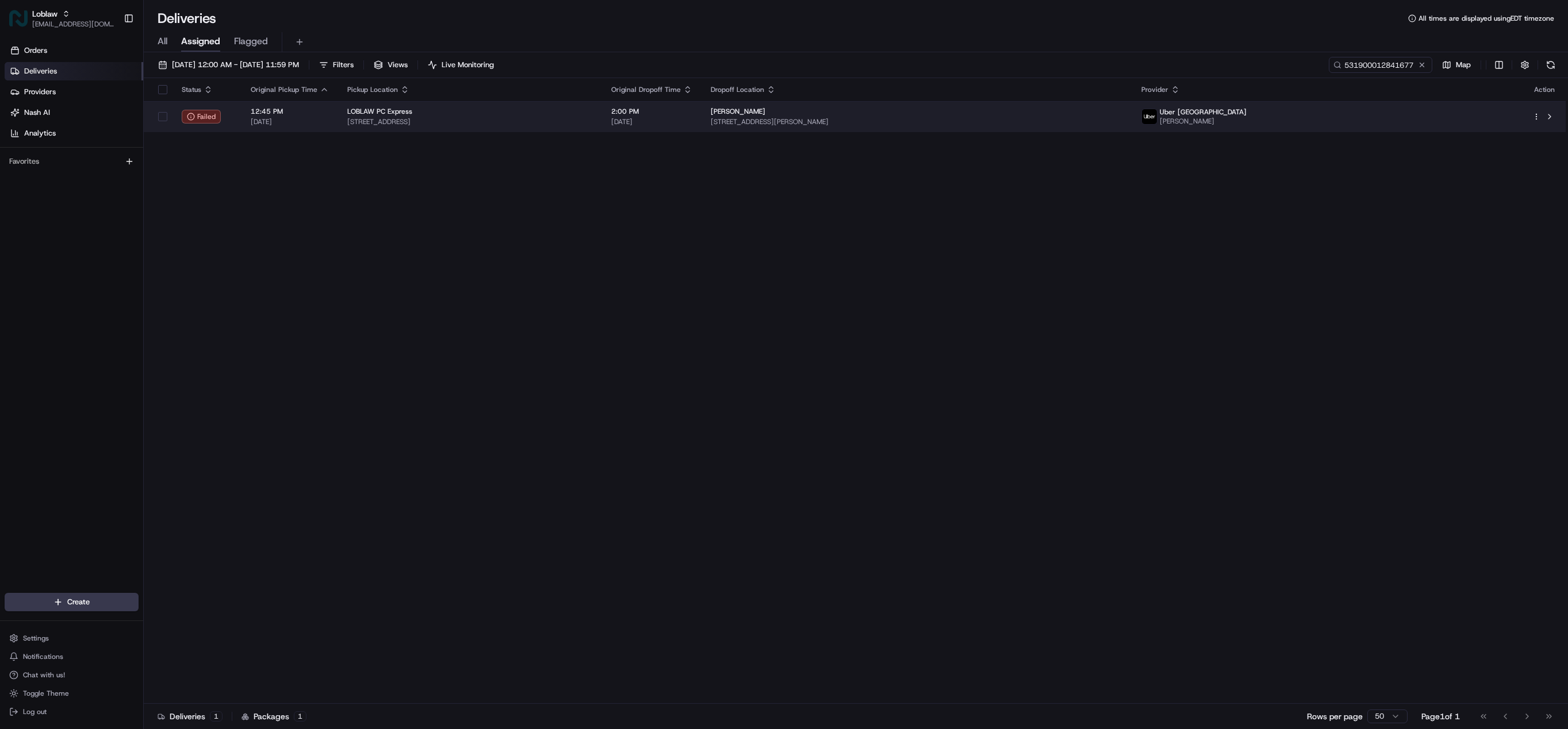
click at [939, 122] on span "660 Sheppard Ave E #1502b, North York, ON M2K 3E5, Canada" at bounding box center [917, 121] width 413 height 9
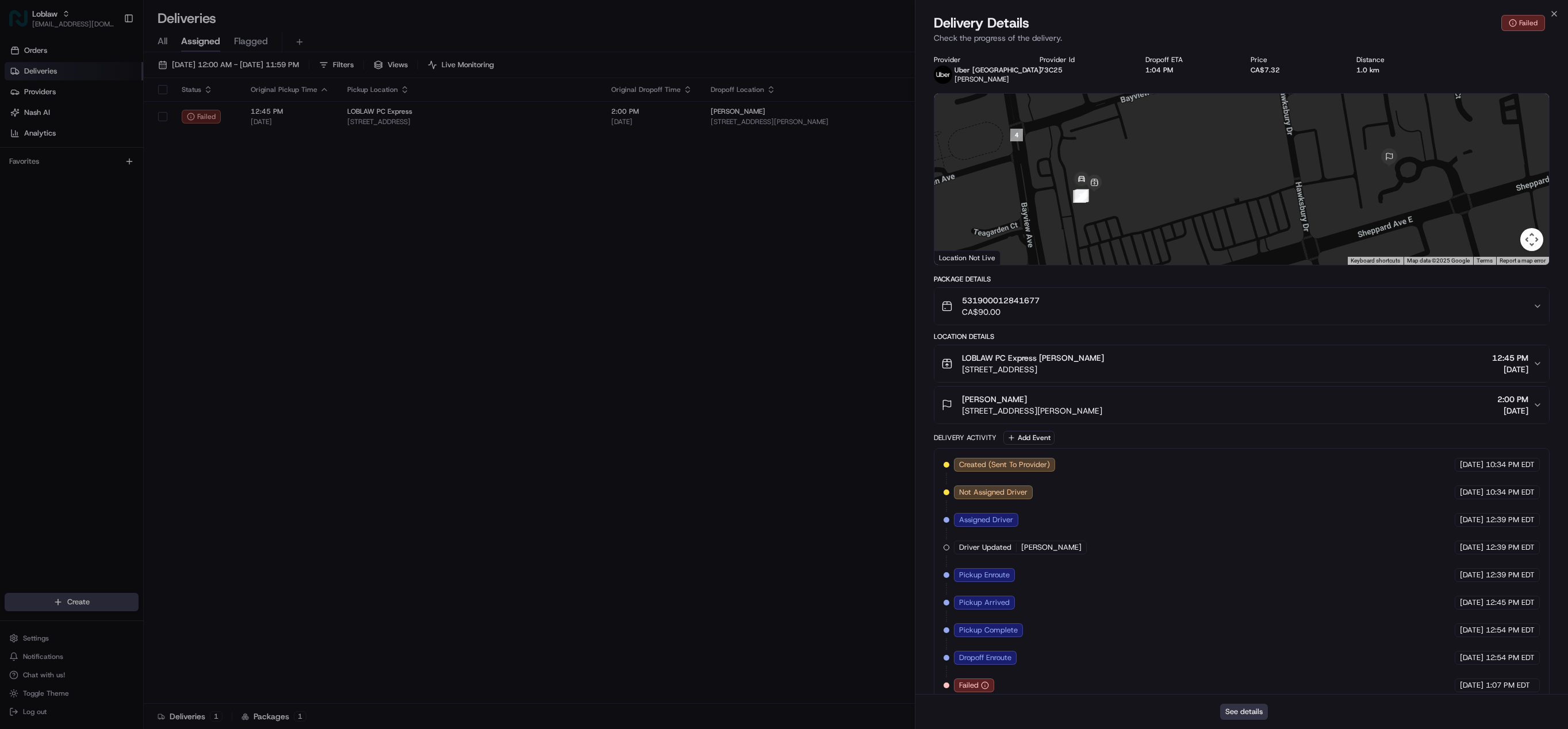
click at [1249, 711] on button "See details" at bounding box center [1244, 712] width 48 height 16
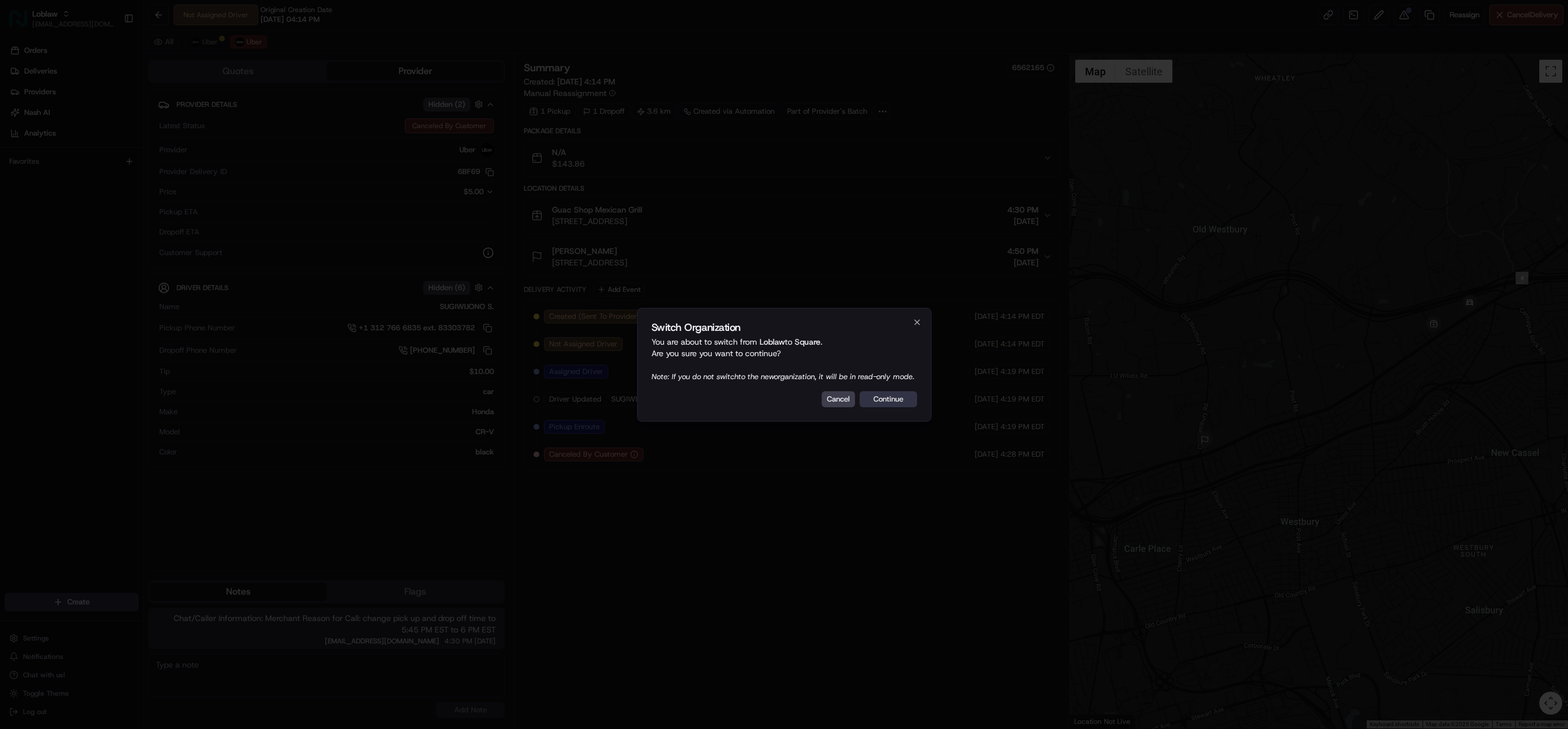
click at [878, 408] on button "Continue" at bounding box center [888, 399] width 57 height 16
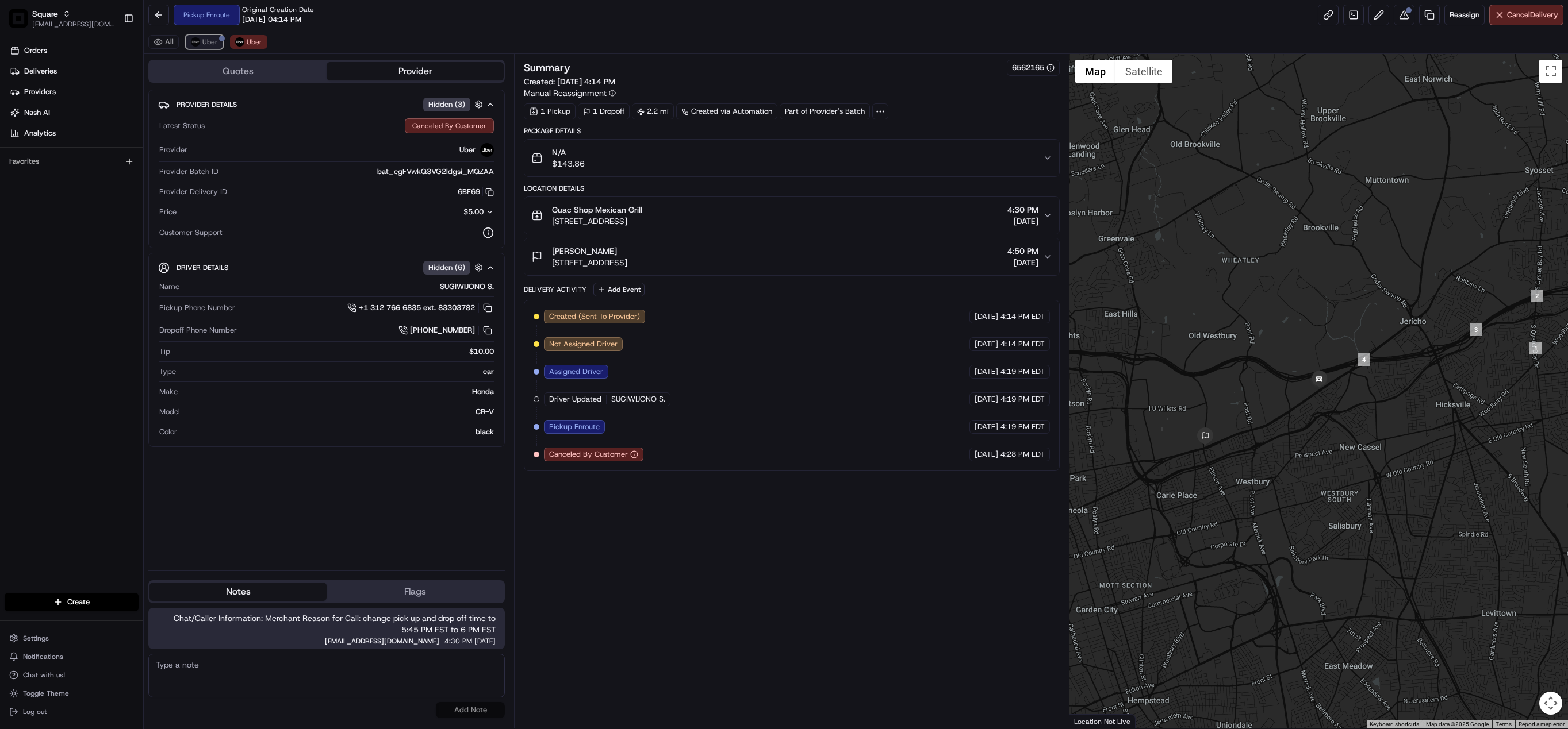
click at [206, 46] on span "Uber" at bounding box center [210, 42] width 16 height 9
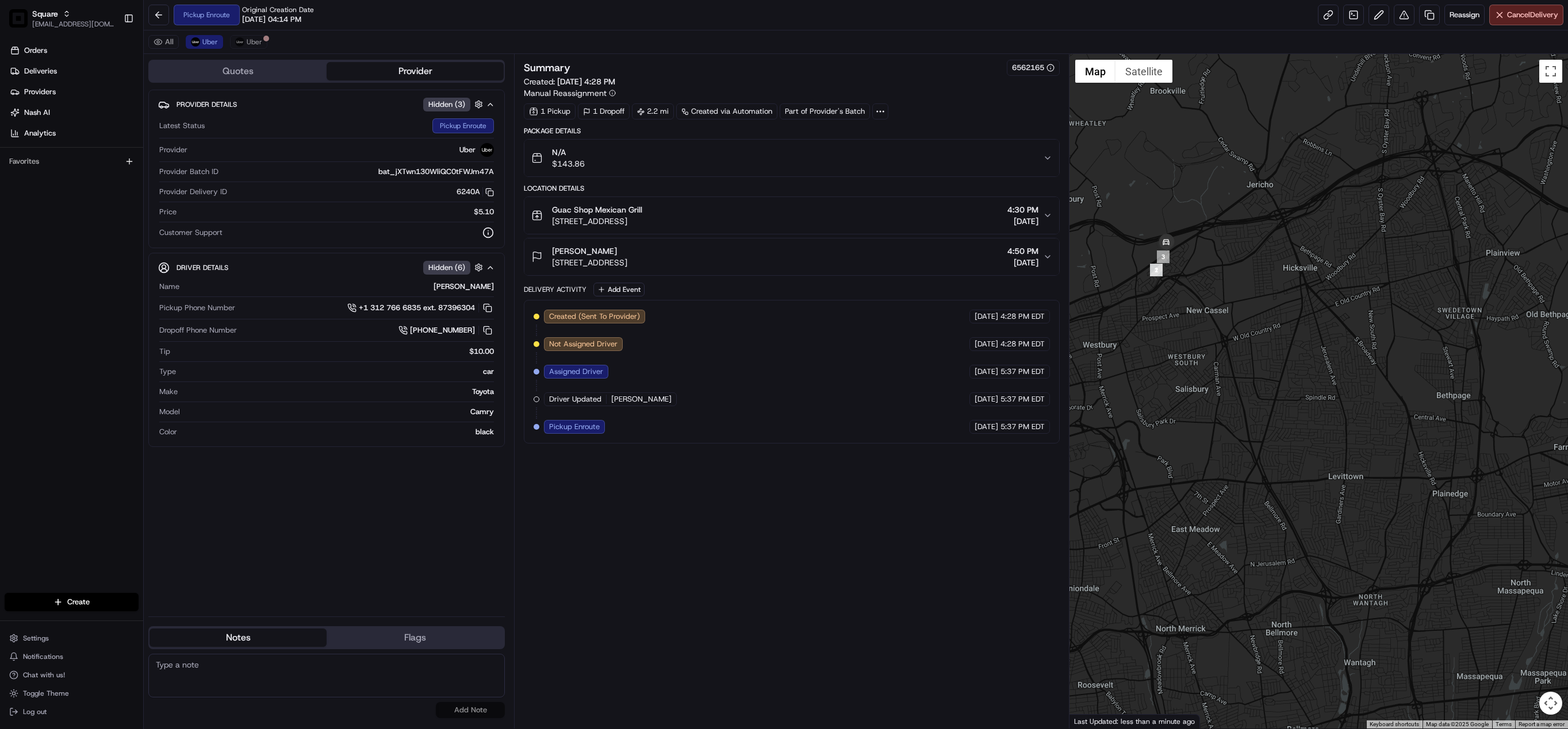
drag, startPoint x: 1302, startPoint y: 367, endPoint x: 1364, endPoint y: 400, distance: 70.2
click at [1396, 431] on div at bounding box center [1319, 391] width 499 height 674
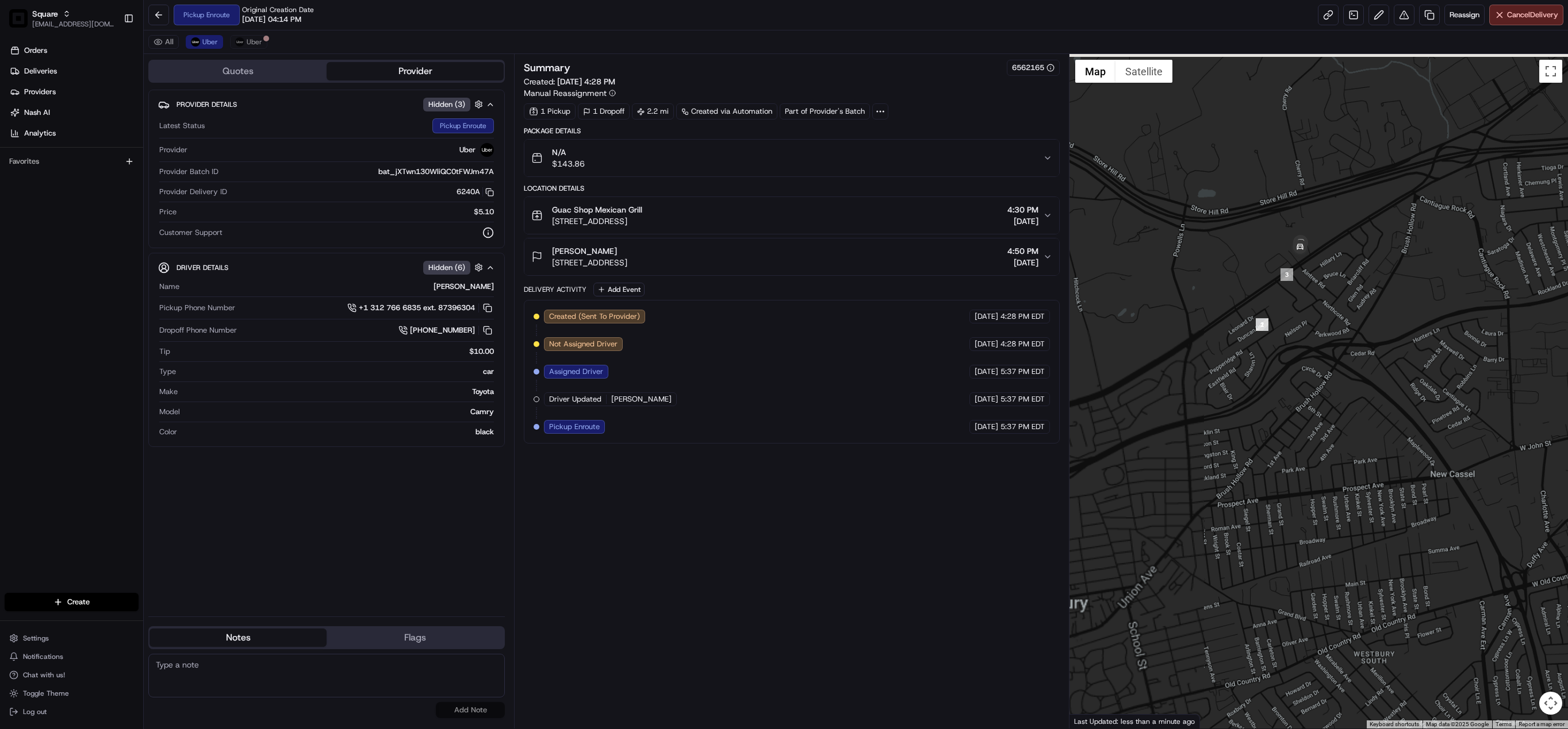
drag, startPoint x: 1233, startPoint y: 340, endPoint x: 1411, endPoint y: 506, distance: 243.4
click at [1411, 506] on div at bounding box center [1319, 391] width 499 height 674
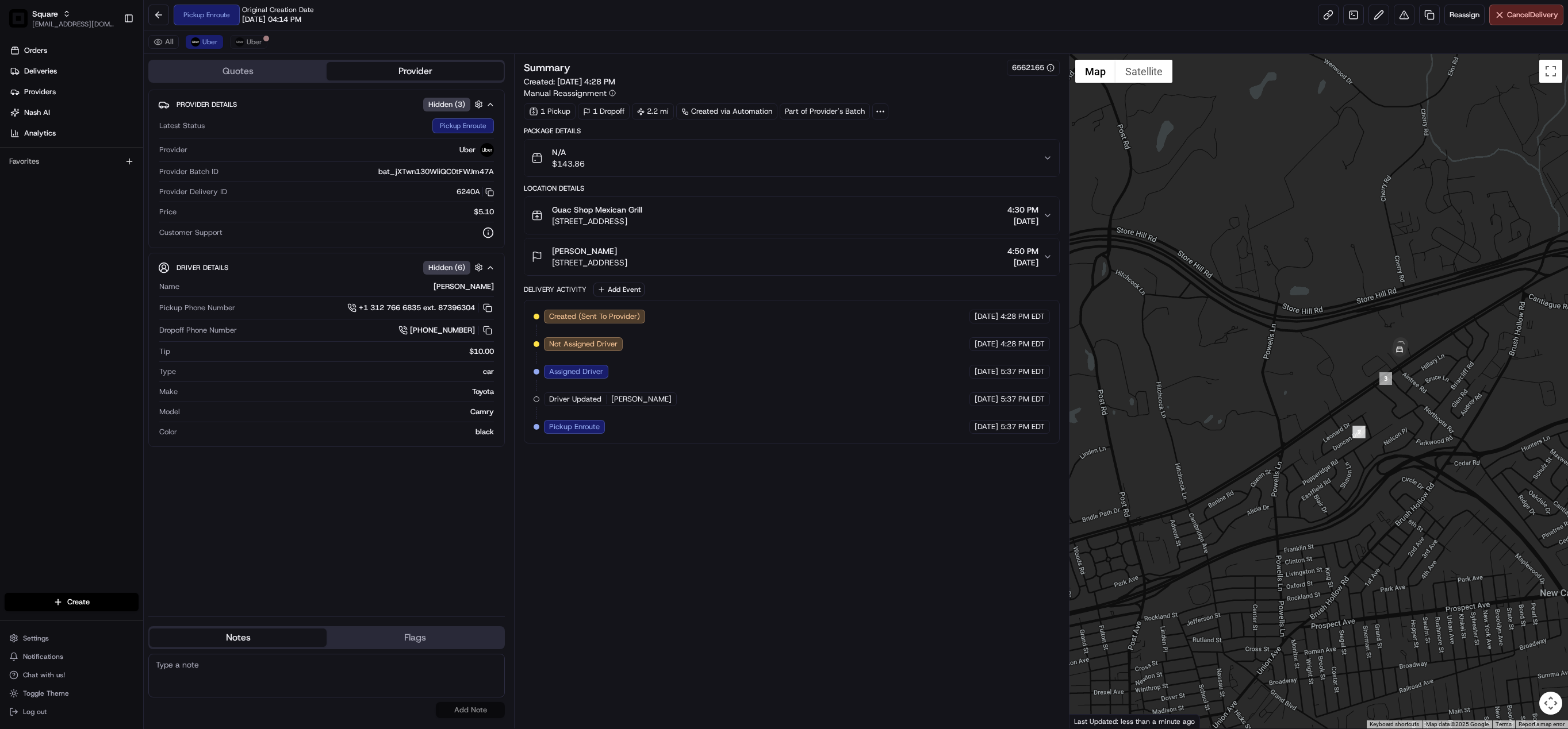
drag, startPoint x: 1418, startPoint y: 364, endPoint x: 1418, endPoint y: 420, distance: 56.0
click at [1418, 420] on div at bounding box center [1319, 391] width 499 height 674
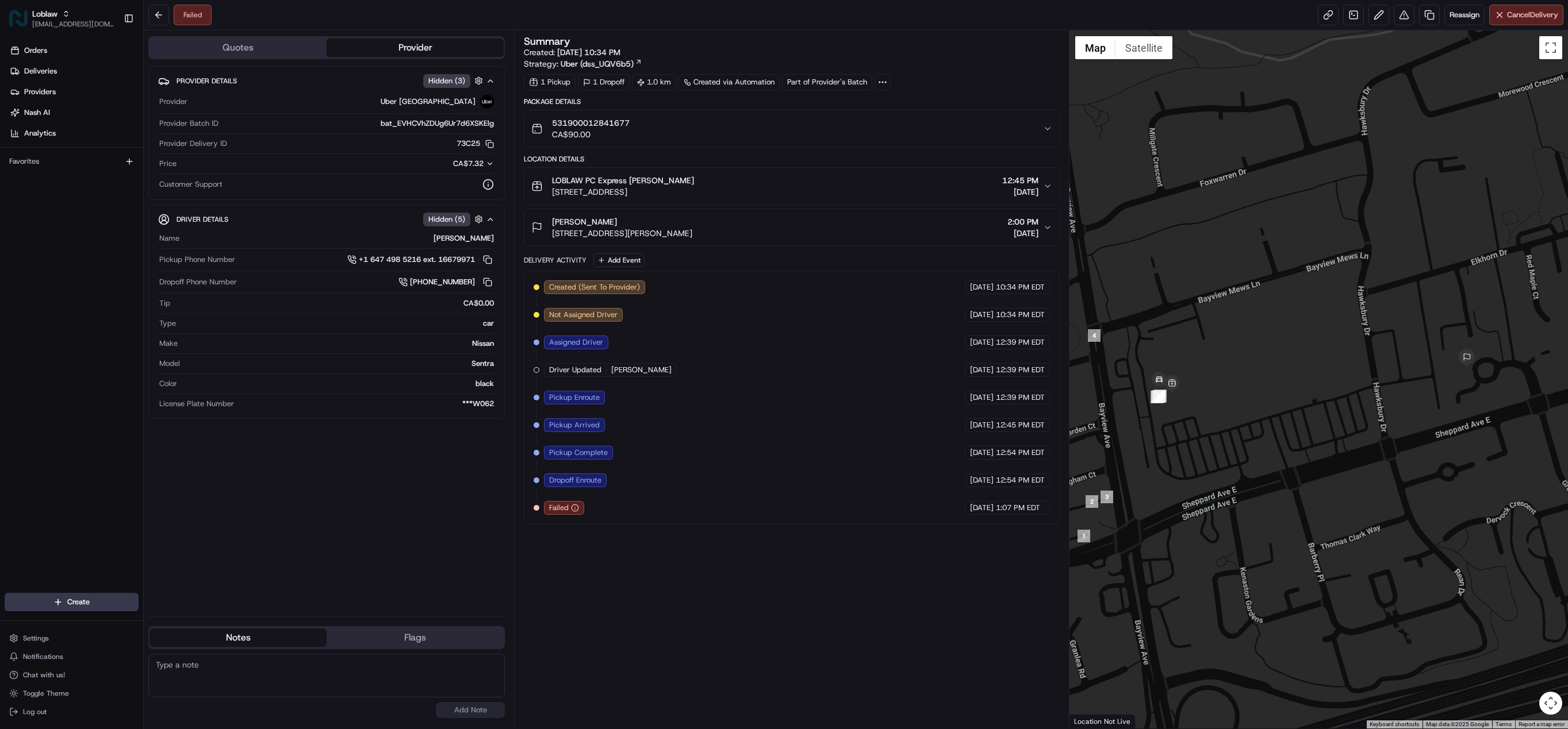
click at [1395, 30] on div "Failed Reassign Cancel Delivery" at bounding box center [855, 15] width 1424 height 31
click at [1398, 16] on button at bounding box center [1404, 15] width 20 height 20
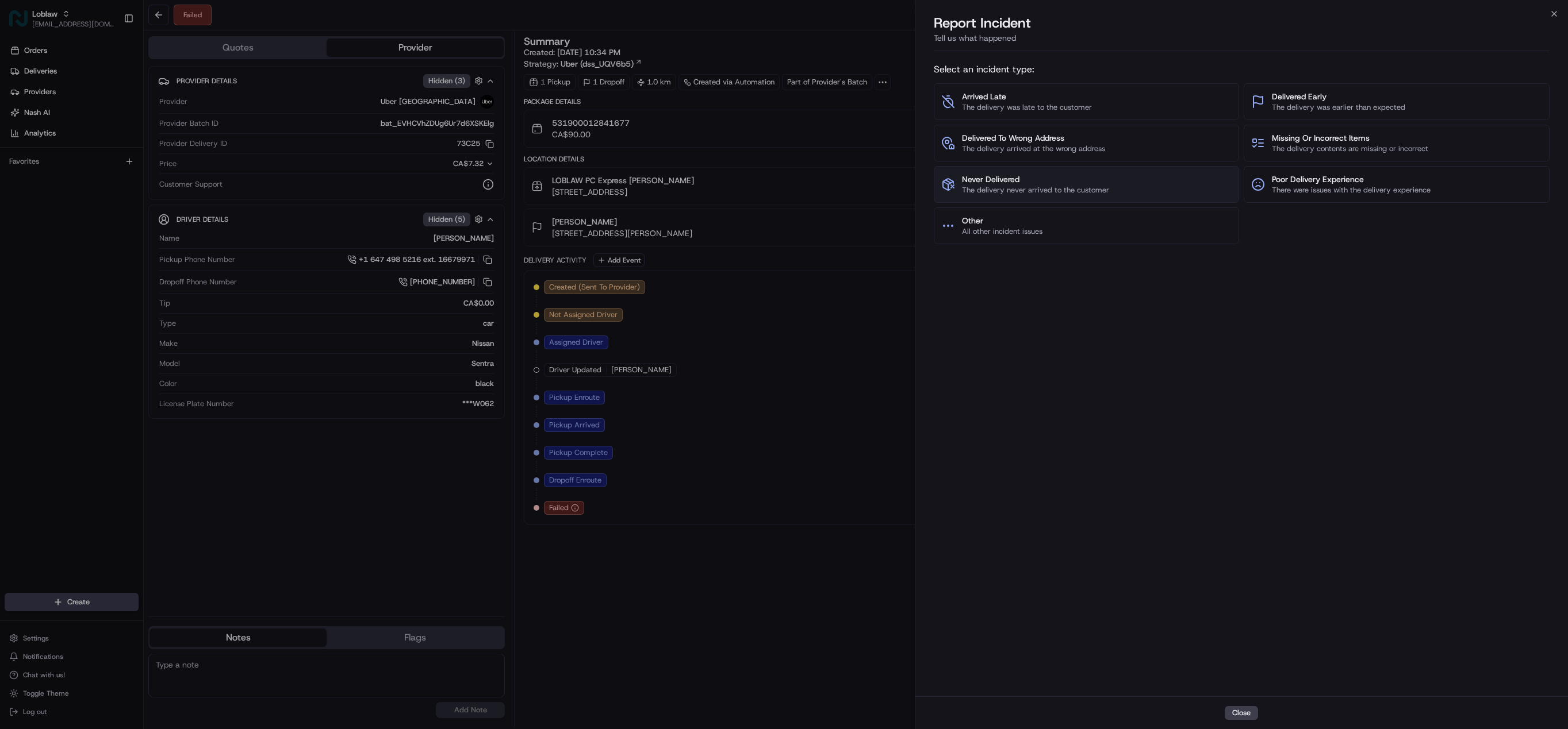
click at [995, 178] on span "Never Delivered" at bounding box center [1036, 179] width 148 height 12
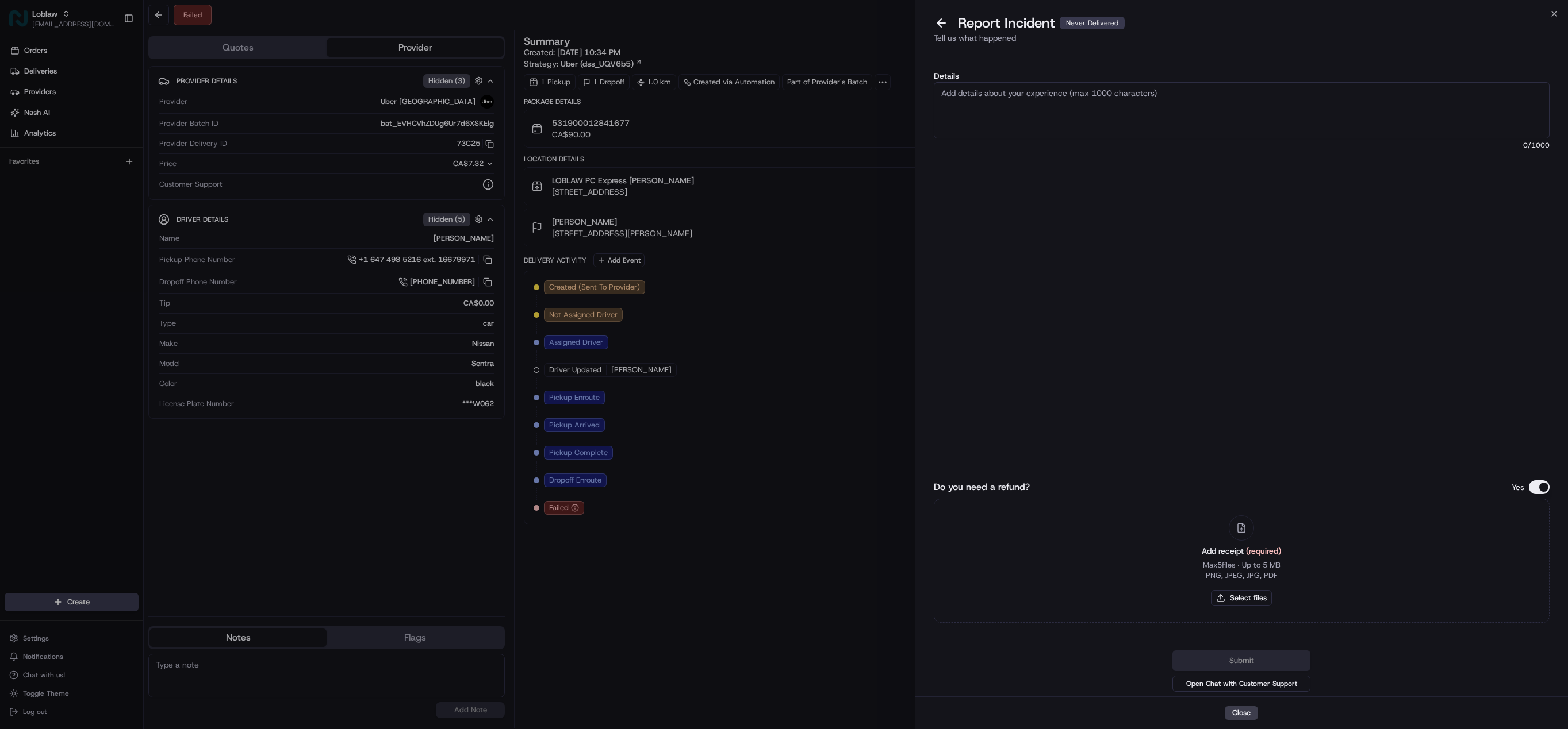
click at [978, 115] on textarea "Details" at bounding box center [1242, 110] width 616 height 57
click at [949, 87] on textarea "AS per merchant" at bounding box center [1242, 110] width 616 height 57
click at [1015, 92] on textarea "As per merchant" at bounding box center [1242, 110] width 616 height 57
type textarea "As per merchant, the uber drier never delivered the order to the customer. Plea…"
click at [1541, 489] on button "Do you need a refund?" at bounding box center [1539, 487] width 20 height 14
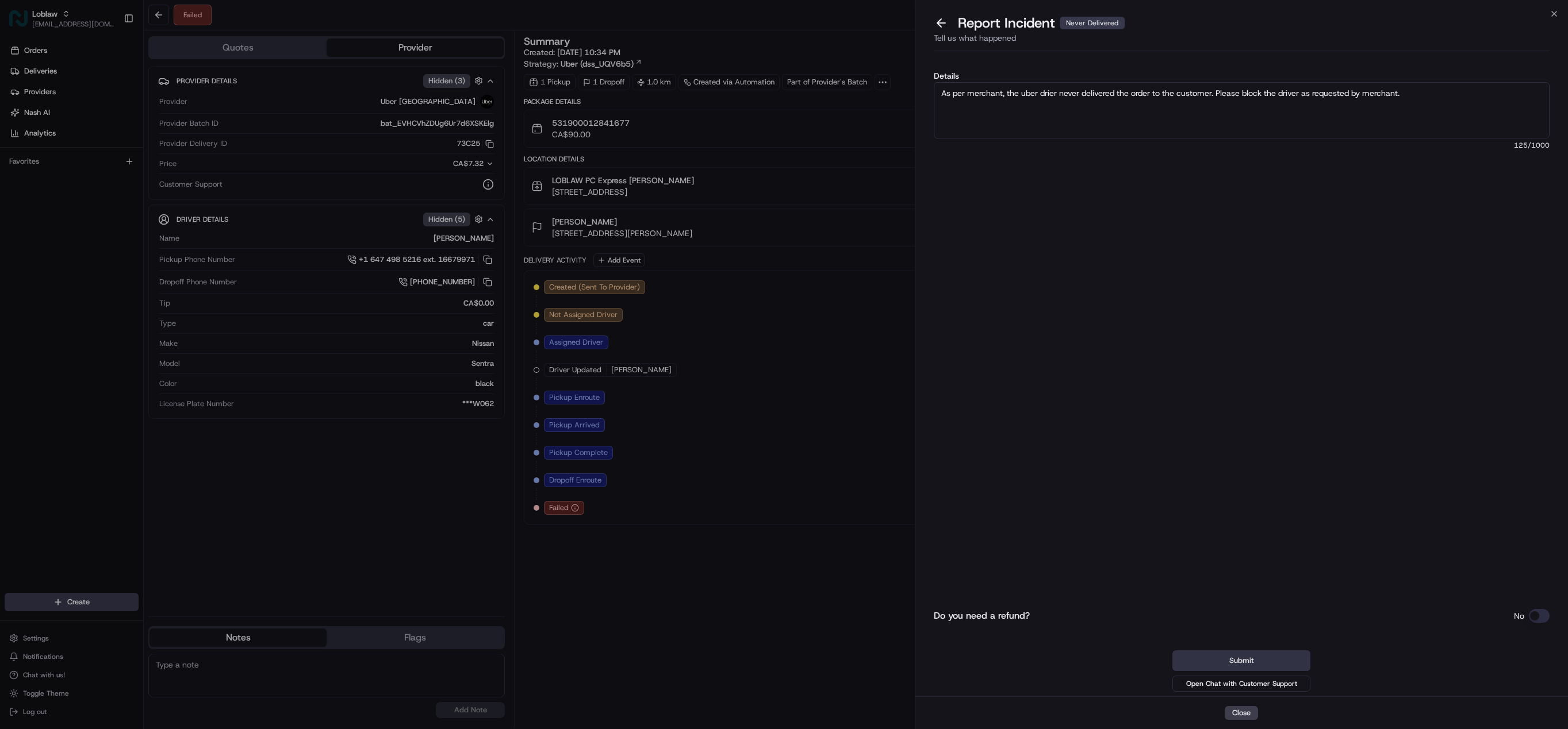
click at [1282, 659] on button "Submit" at bounding box center [1242, 661] width 138 height 20
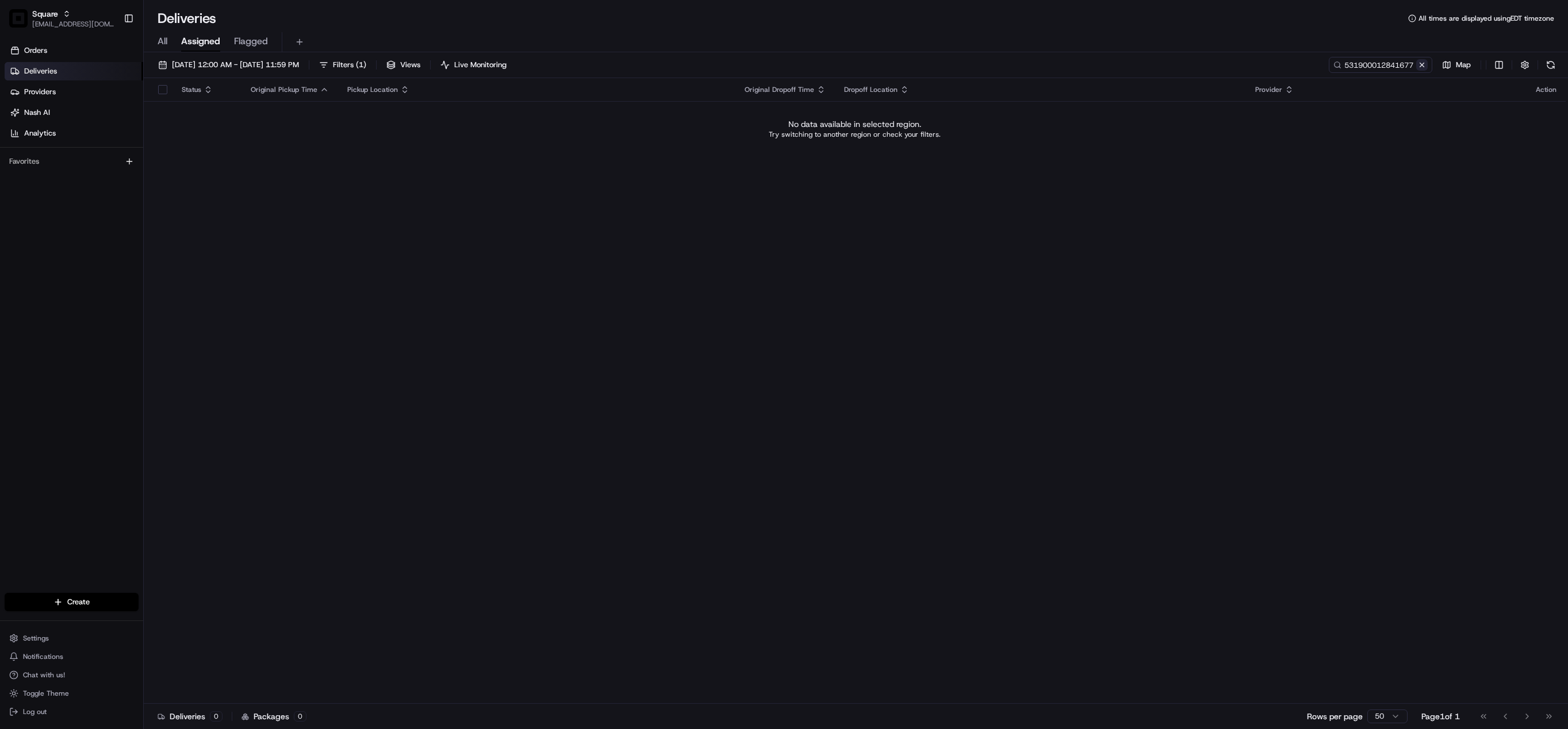
click at [1422, 66] on button at bounding box center [1422, 65] width 12 height 12
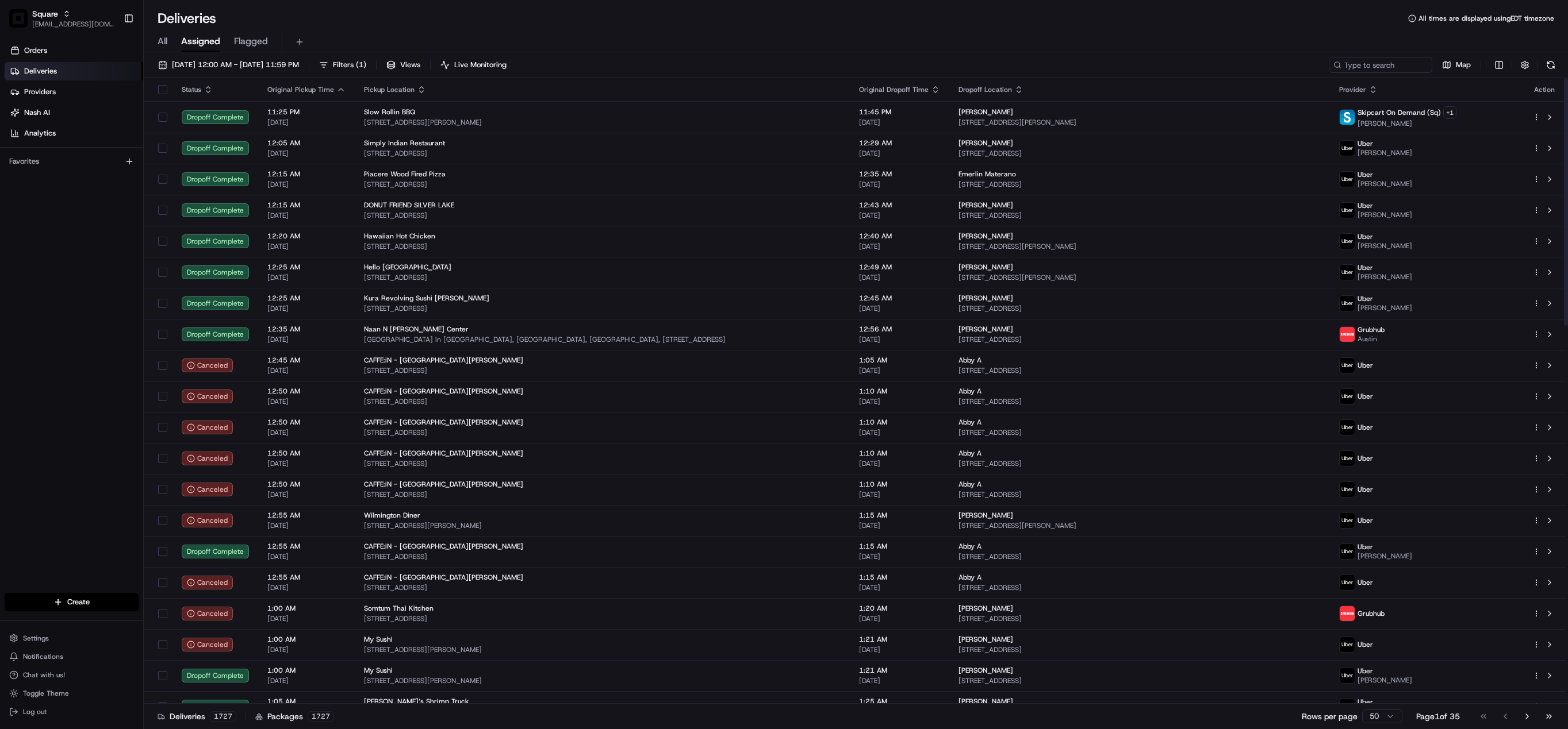
click at [704, 33] on div "All Assigned Flagged" at bounding box center [855, 42] width 1424 height 20
click at [1355, 59] on input at bounding box center [1363, 65] width 138 height 16
paste input "6822741"
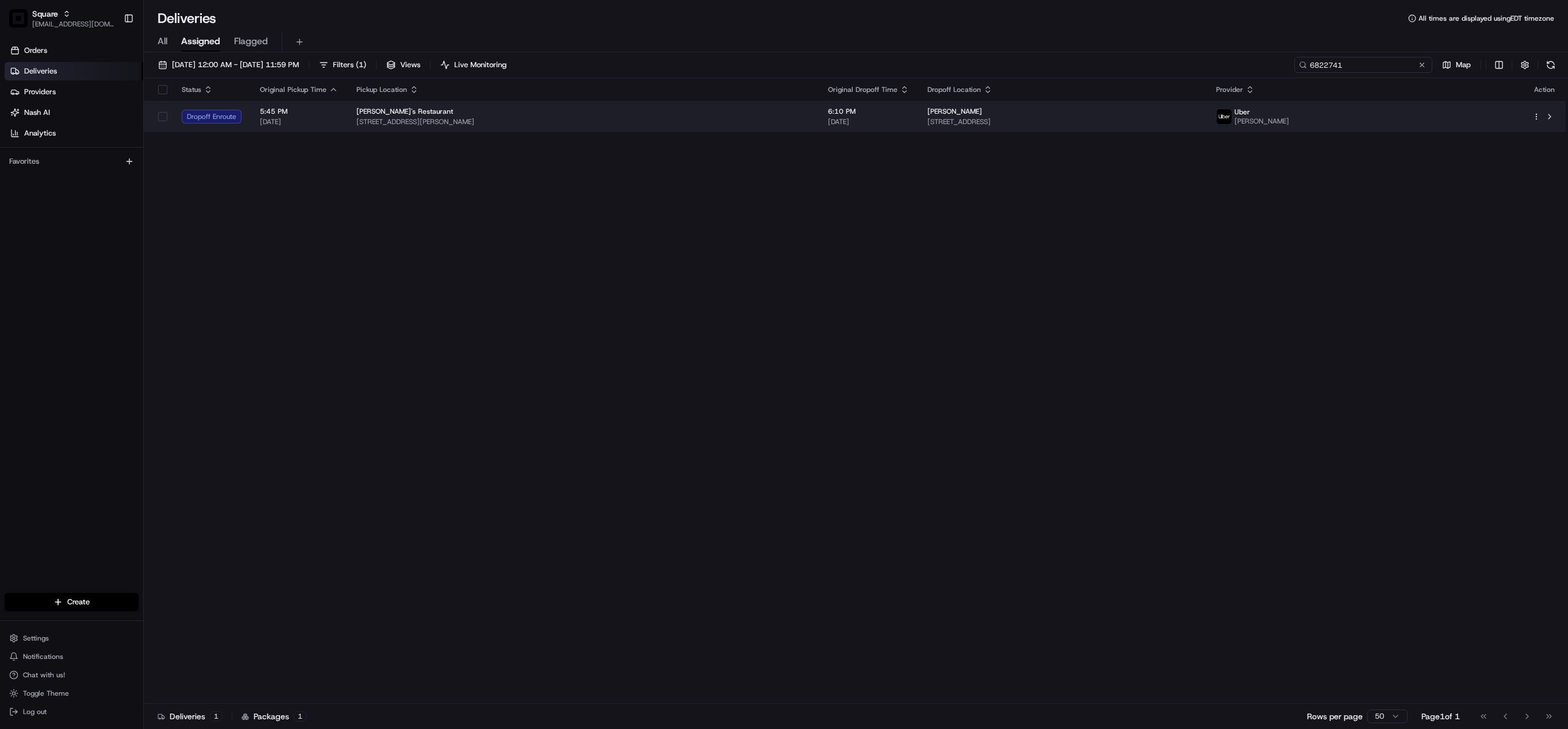
type input "6822741"
click at [856, 121] on span "08/21/2025" at bounding box center [868, 121] width 81 height 9
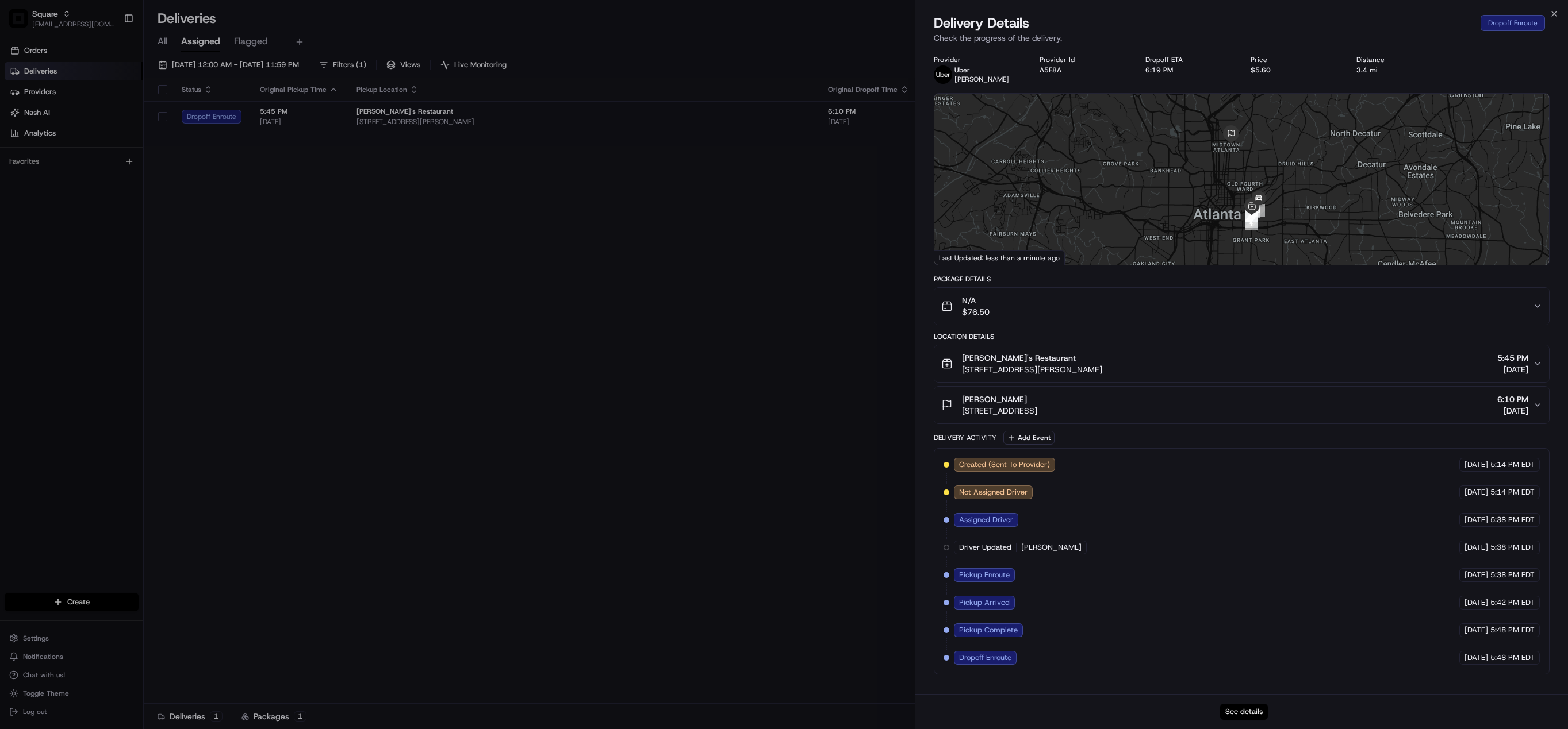
click at [1252, 709] on button "See details" at bounding box center [1244, 712] width 48 height 16
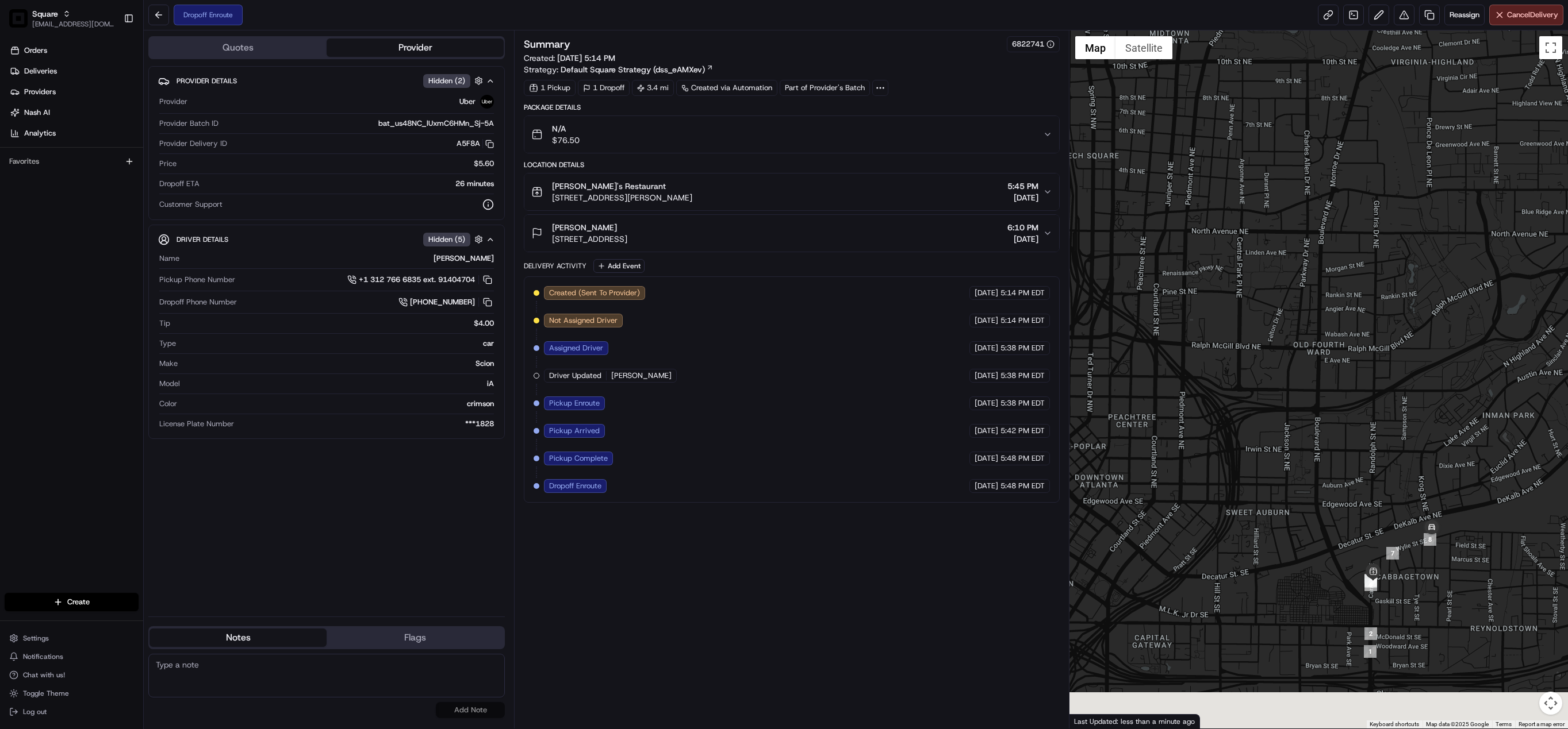
drag, startPoint x: 1363, startPoint y: 552, endPoint x: 1321, endPoint y: 431, distance: 128.1
click at [1321, 431] on div at bounding box center [1319, 380] width 499 height 698
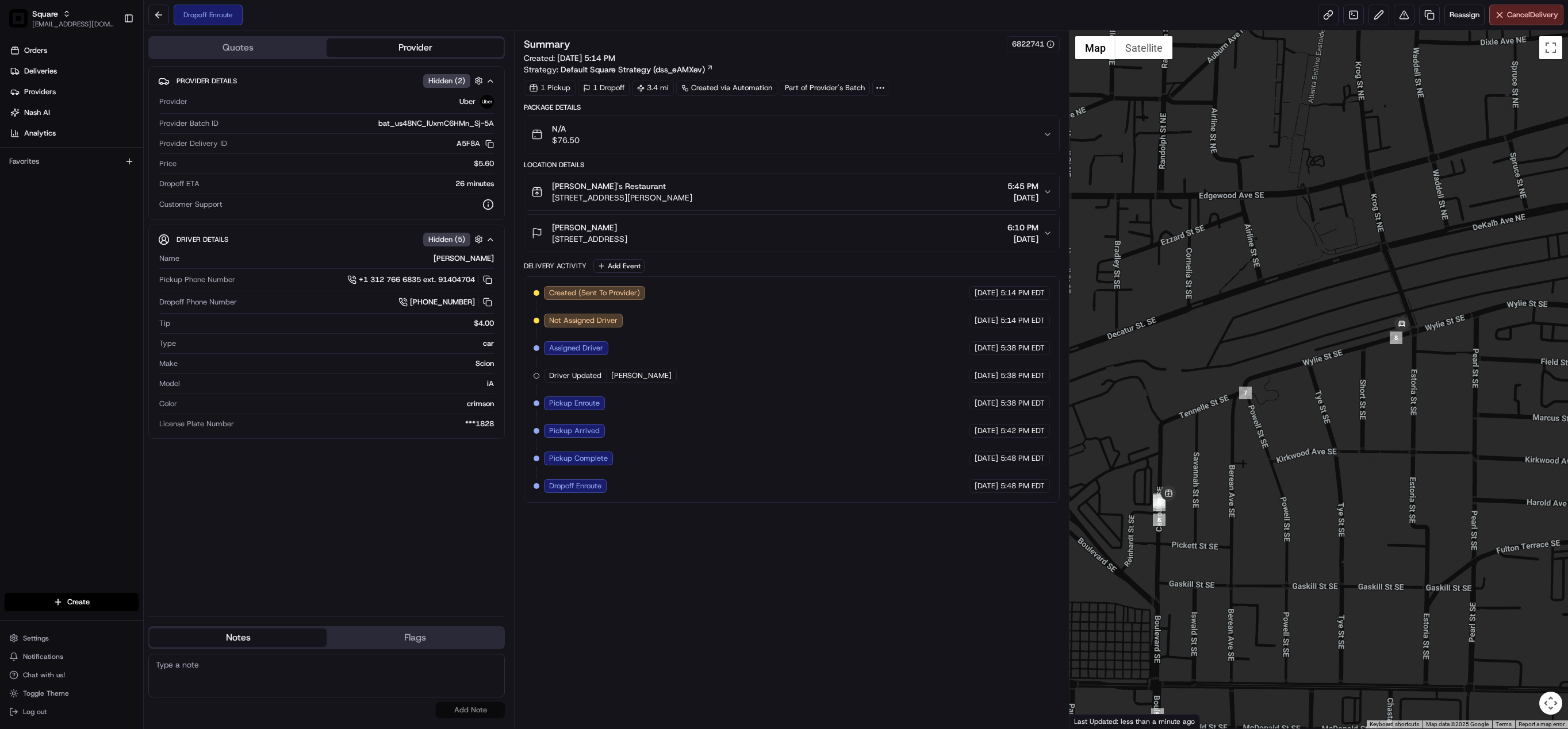
drag, startPoint x: 1368, startPoint y: 447, endPoint x: 1299, endPoint y: 430, distance: 71.1
click at [1299, 430] on div at bounding box center [1319, 380] width 499 height 698
drag, startPoint x: 971, startPoint y: 649, endPoint x: 660, endPoint y: 655, distance: 311.1
click at [971, 649] on div "Summary 6822741 Created: [DATE] 5:14 PM Strategy: Default Square Strategy (dss_…" at bounding box center [792, 380] width 536 height 687
click at [332, 683] on textarea at bounding box center [326, 676] width 356 height 44
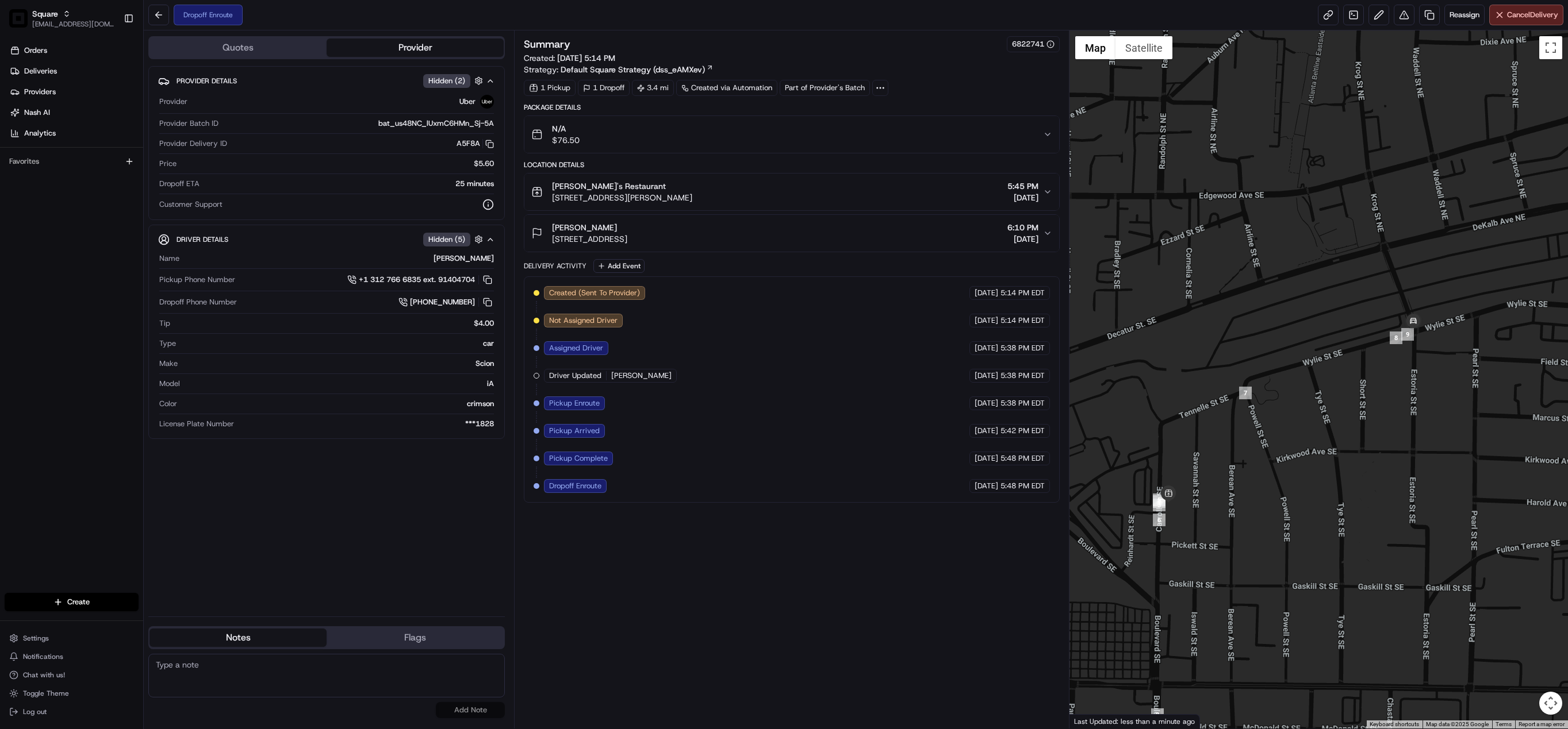
paste textarea "Chat/Caller Information: Merchant Reason for Call:"
click at [235, 676] on textarea "Chat/Caller Information: Merchant Reason for Call:" at bounding box center [326, 676] width 356 height 44
click at [337, 672] on textarea "Chat/Caller Information: Merchant Reason for Call: driver wasn't able to comple" at bounding box center [326, 676] width 356 height 44
type textarea "Chat/Caller Information: Merchant Reason for Call: driver wasn't able to comple…"
click at [482, 712] on button "Add Note" at bounding box center [470, 711] width 69 height 16
